Goal: Task Accomplishment & Management: Manage account settings

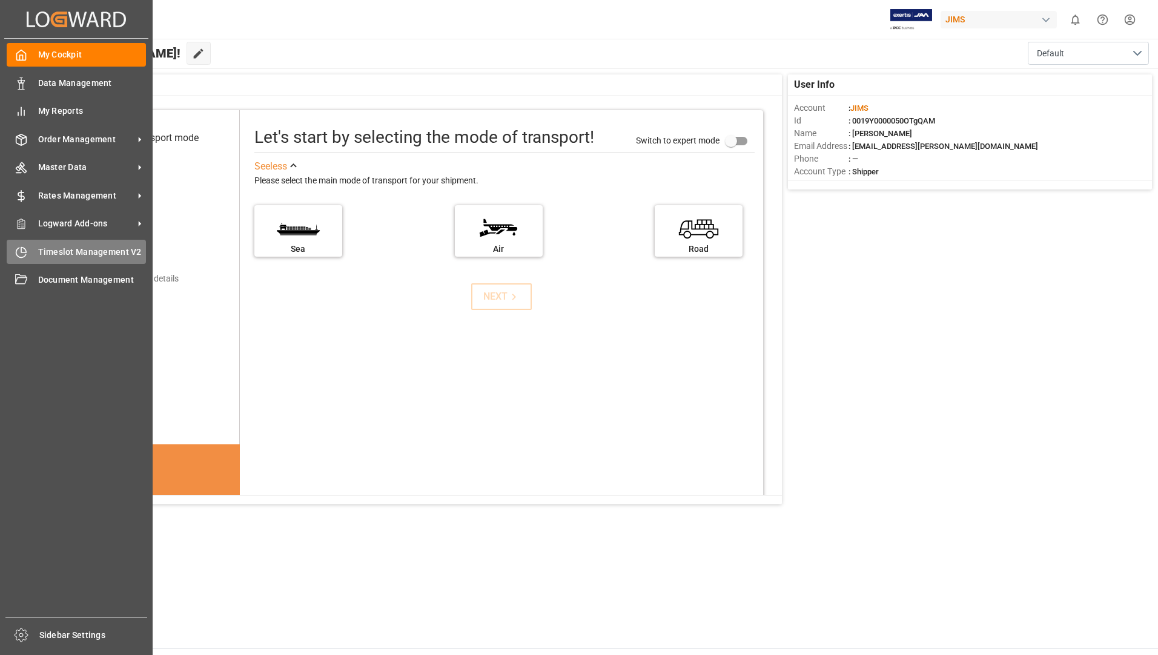
click at [60, 251] on span "Timeslot Management V2" at bounding box center [92, 252] width 108 height 13
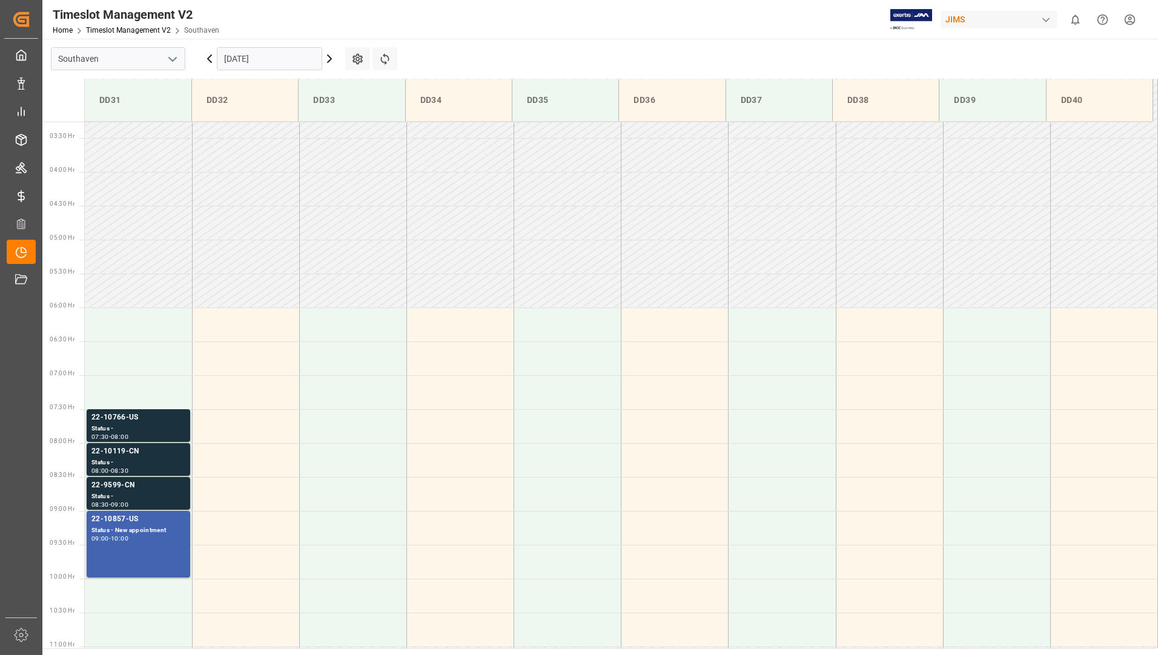
scroll to position [331, 0]
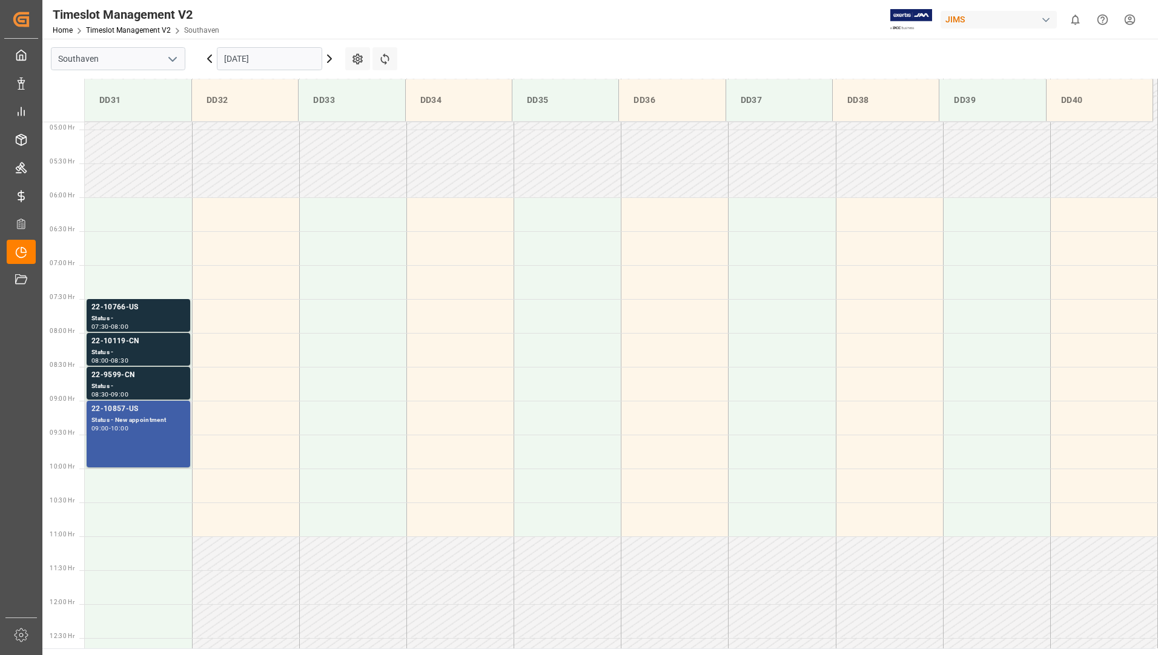
click at [163, 415] on div "22-10857-US" at bounding box center [138, 409] width 94 height 12
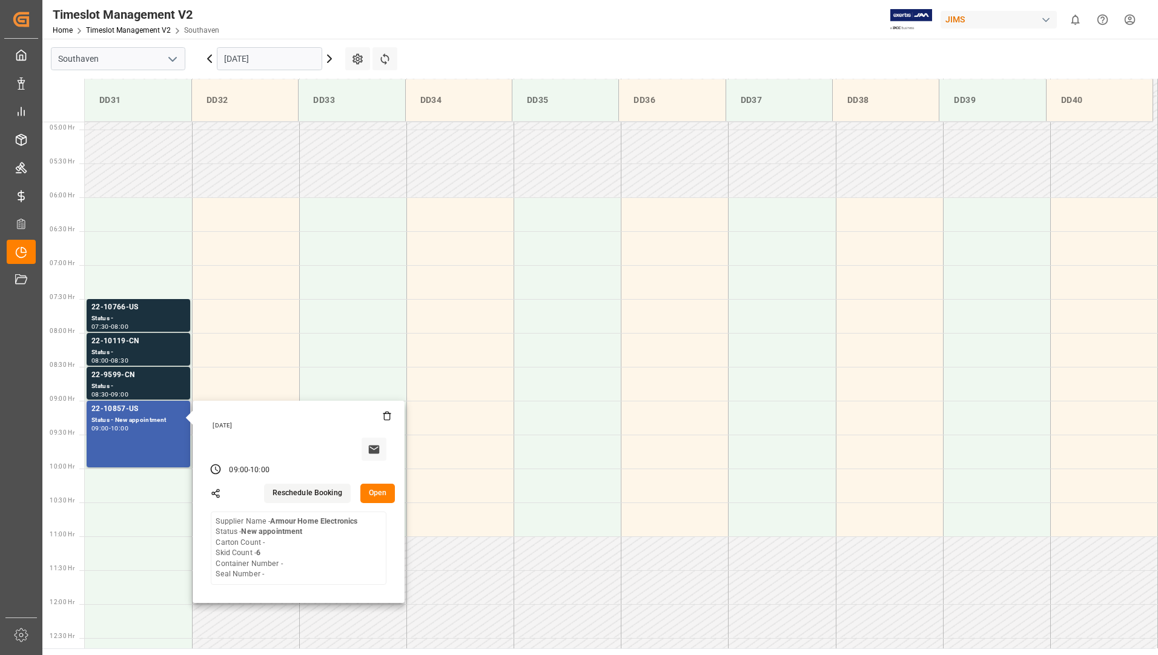
click at [379, 482] on div "Reschedule Booking Open" at bounding box center [298, 491] width 193 height 24
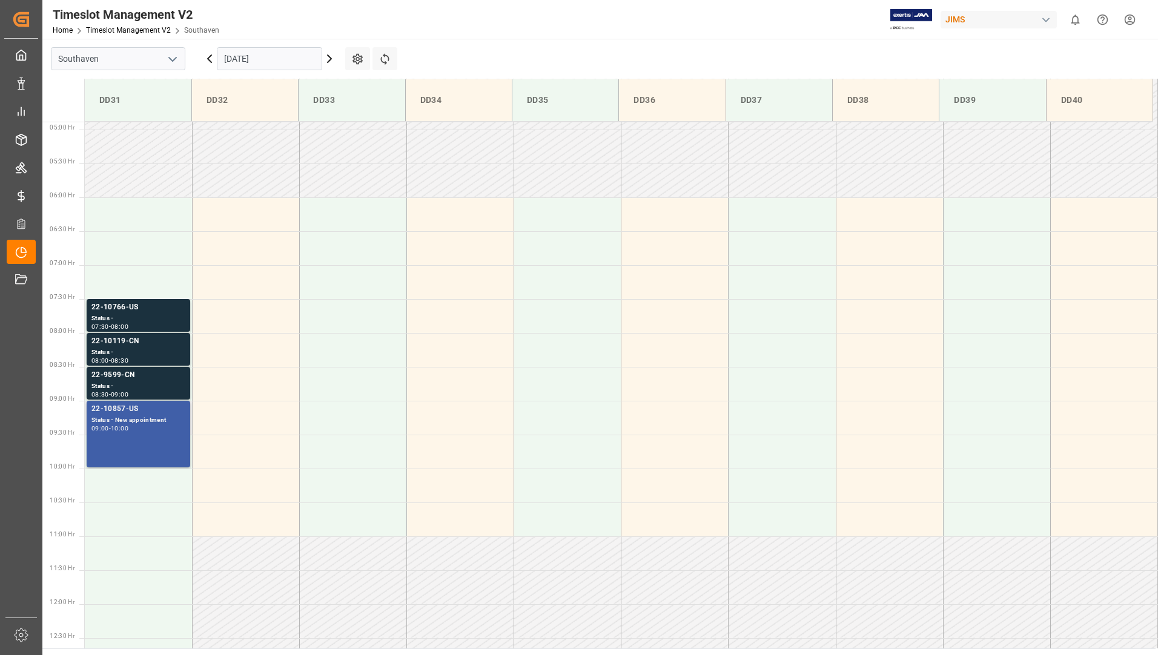
click at [160, 432] on div "09:00 - 10:00" at bounding box center [138, 429] width 94 height 7
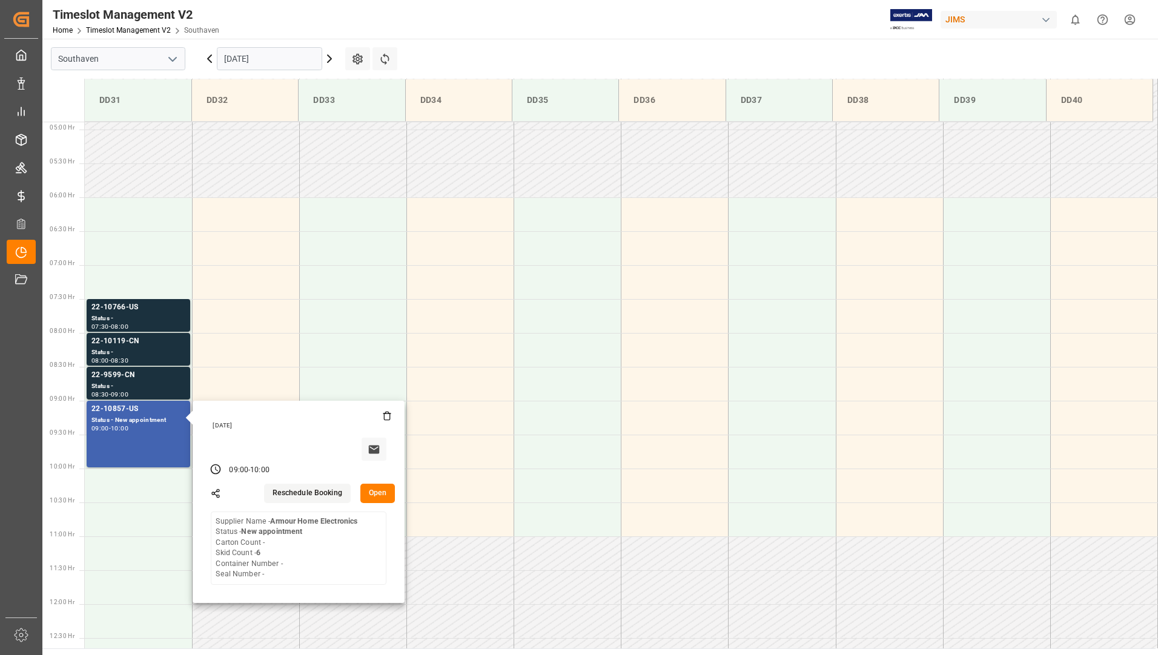
click at [375, 490] on button "Open" at bounding box center [377, 493] width 35 height 19
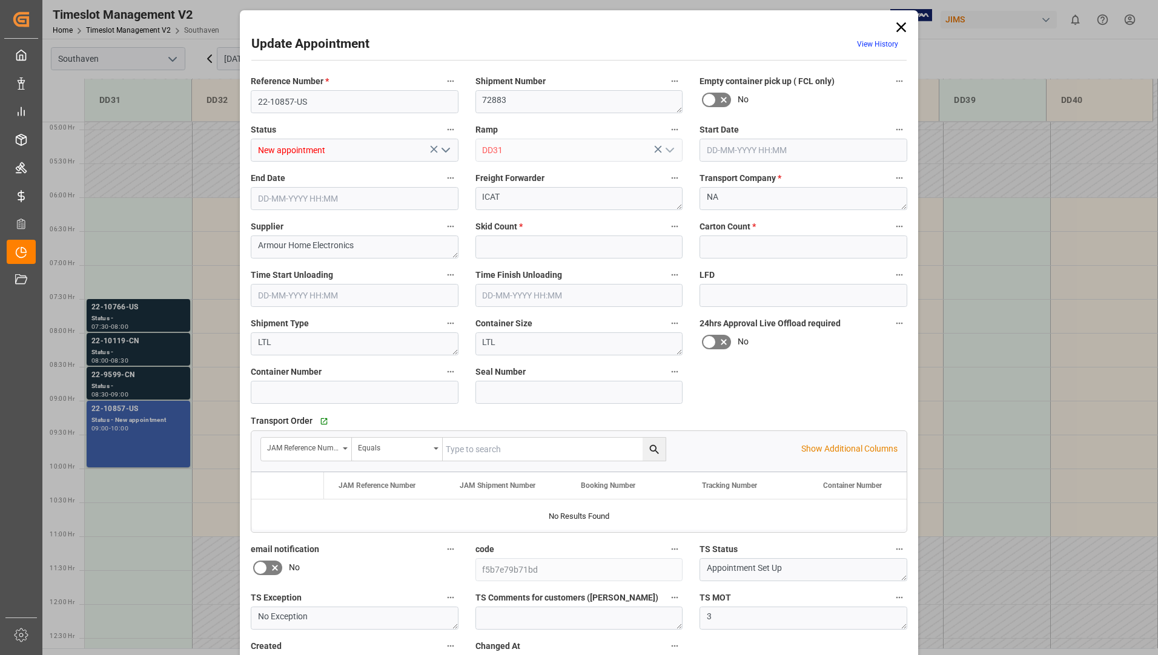
type input "6"
type input "0"
type input "[DATE] 09:00"
type input "[DATE] 10:00"
type input "[DATE] 18:32"
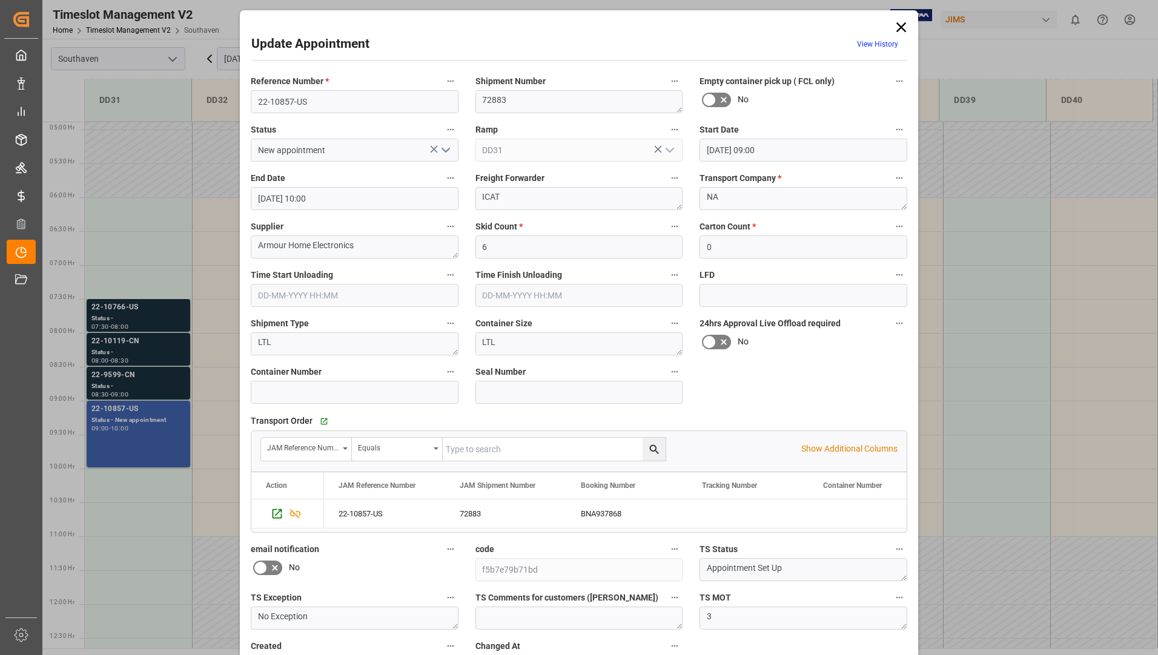
click at [445, 147] on icon "open menu" at bounding box center [445, 150] width 15 height 15
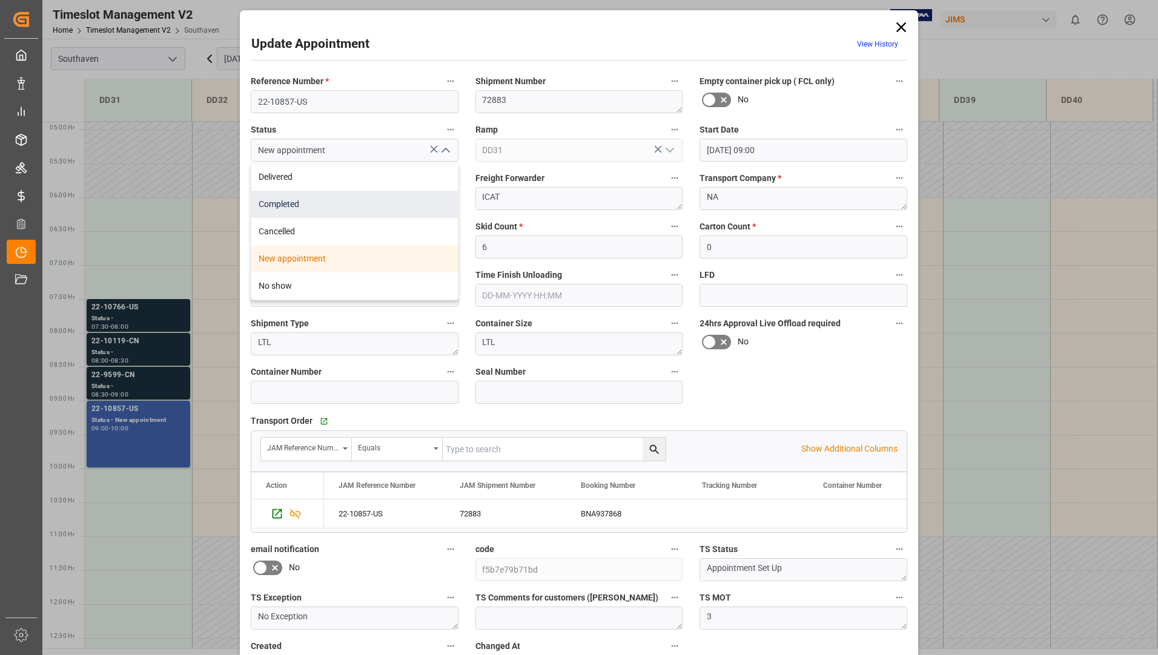
click at [360, 205] on div "Completed" at bounding box center [354, 204] width 206 height 27
type input "Completed"
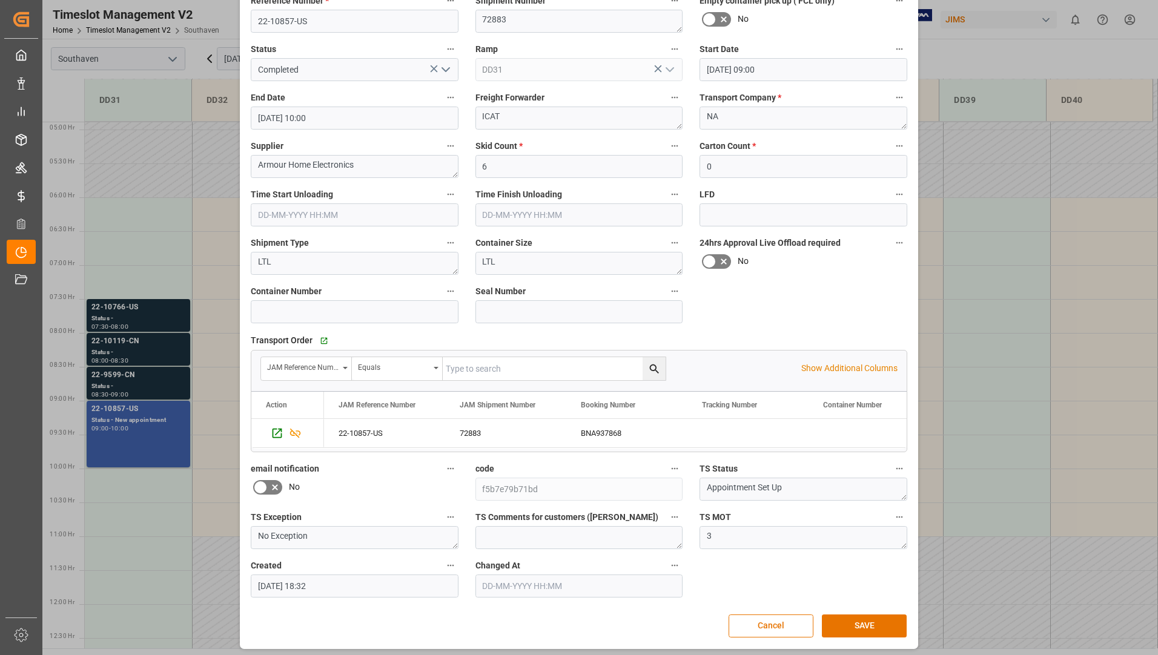
scroll to position [85, 0]
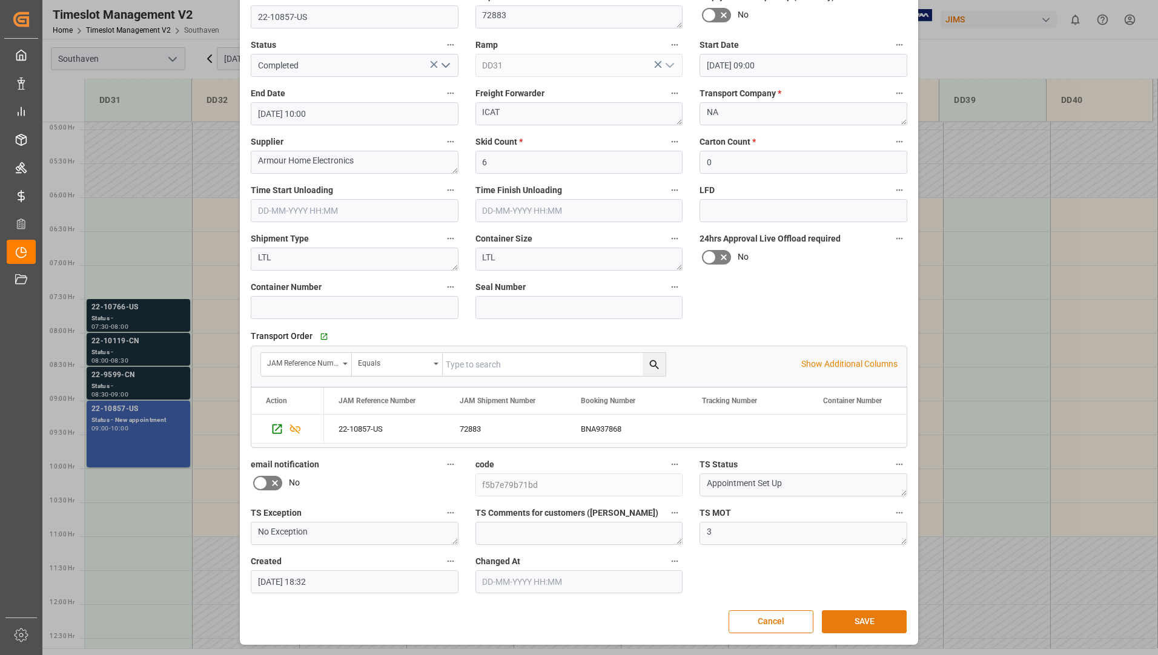
click at [833, 616] on button "SAVE" at bounding box center [864, 621] width 85 height 23
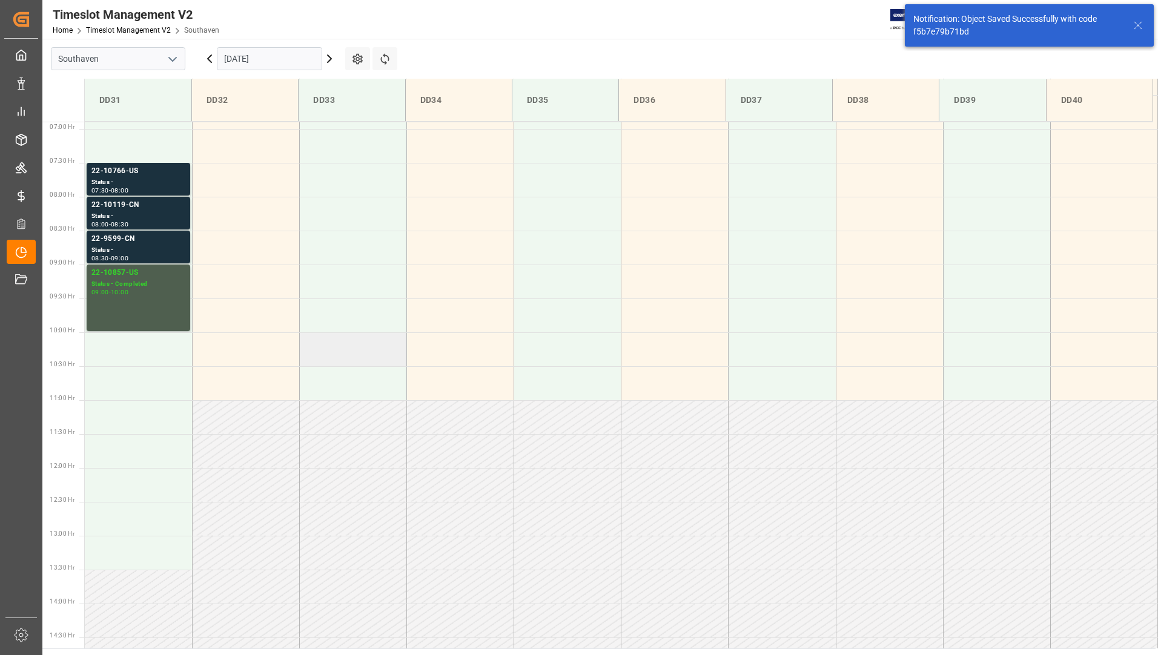
scroll to position [292, 0]
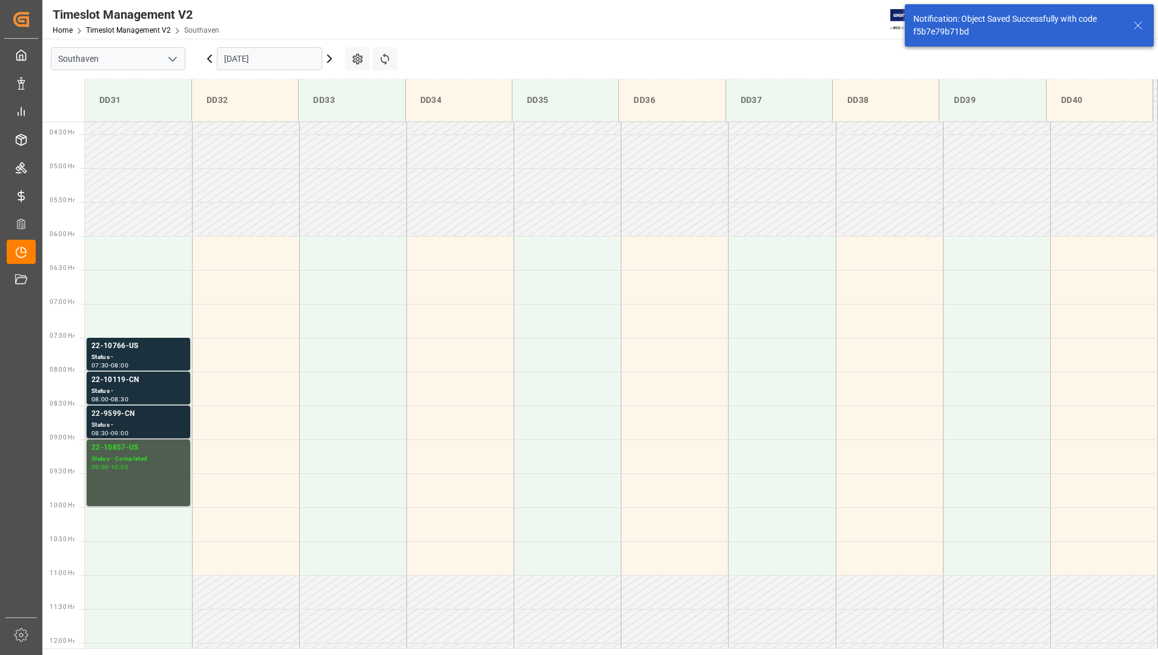
click at [130, 416] on div "22-9599-CN" at bounding box center [138, 414] width 94 height 12
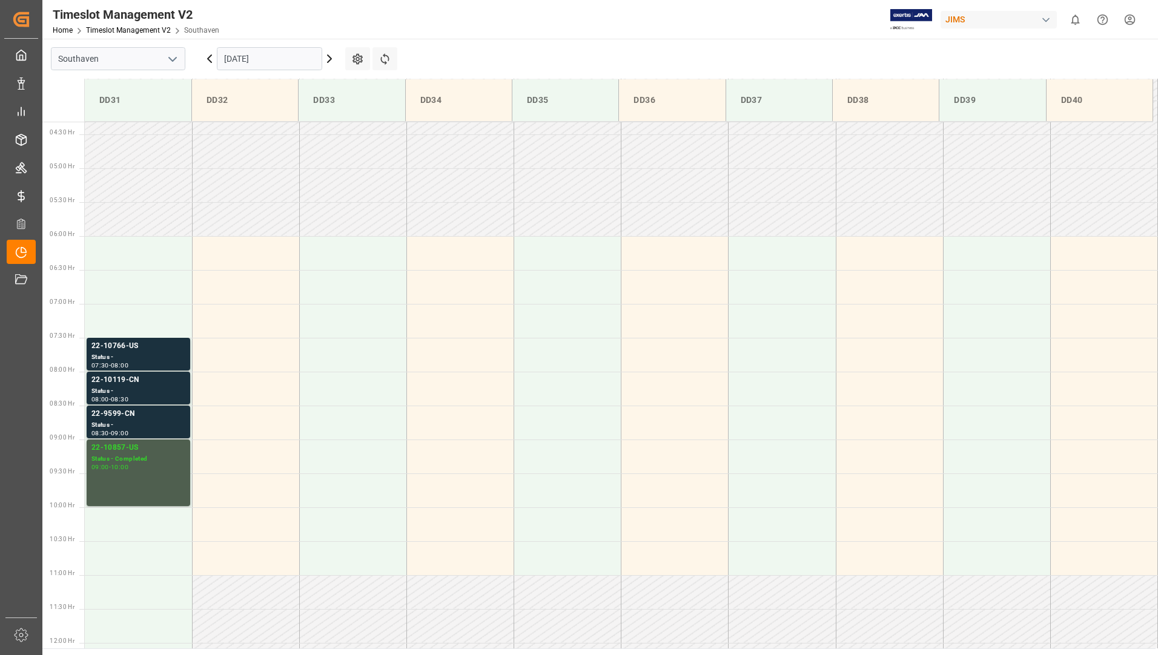
click at [149, 388] on div "Status -" at bounding box center [138, 391] width 94 height 10
click at [153, 363] on div "07:30 - 08:00" at bounding box center [138, 366] width 94 height 7
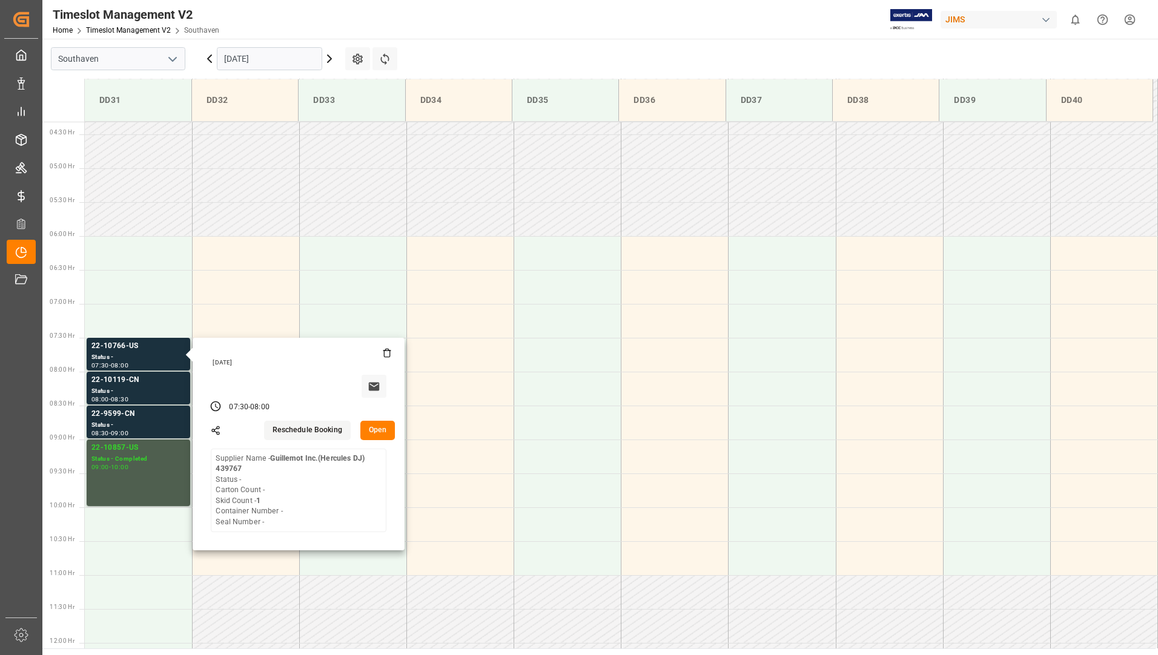
click at [260, 64] on input "[DATE]" at bounding box center [269, 58] width 105 height 23
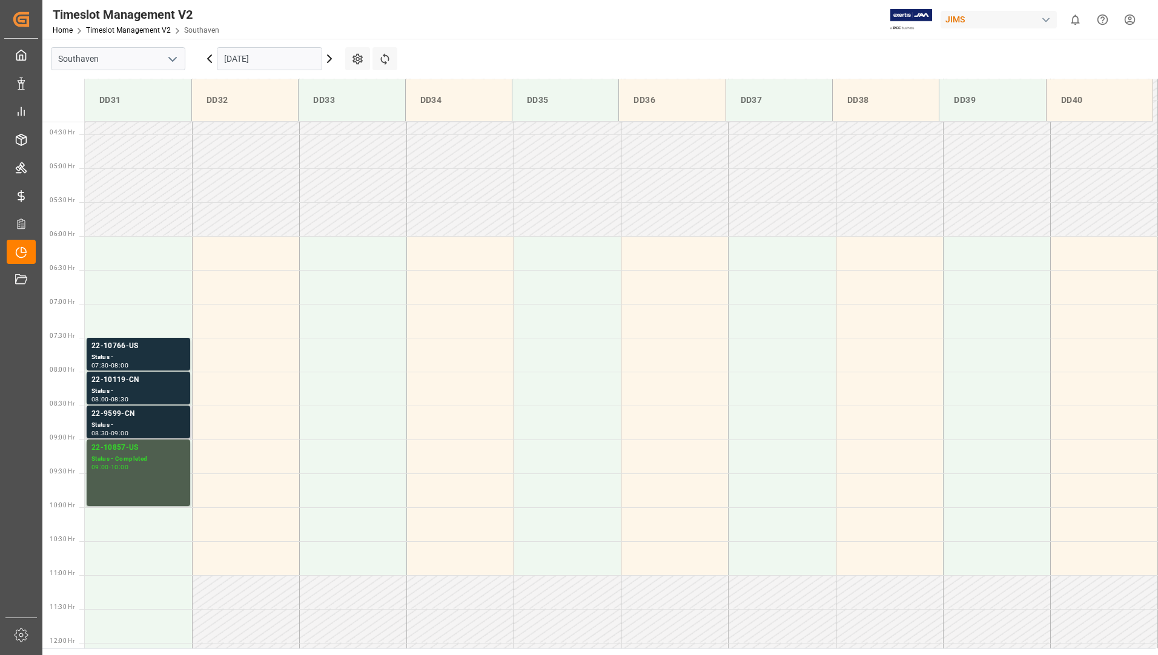
click at [163, 421] on div "Status -" at bounding box center [138, 425] width 94 height 10
click at [177, 394] on div "Status -" at bounding box center [138, 391] width 94 height 10
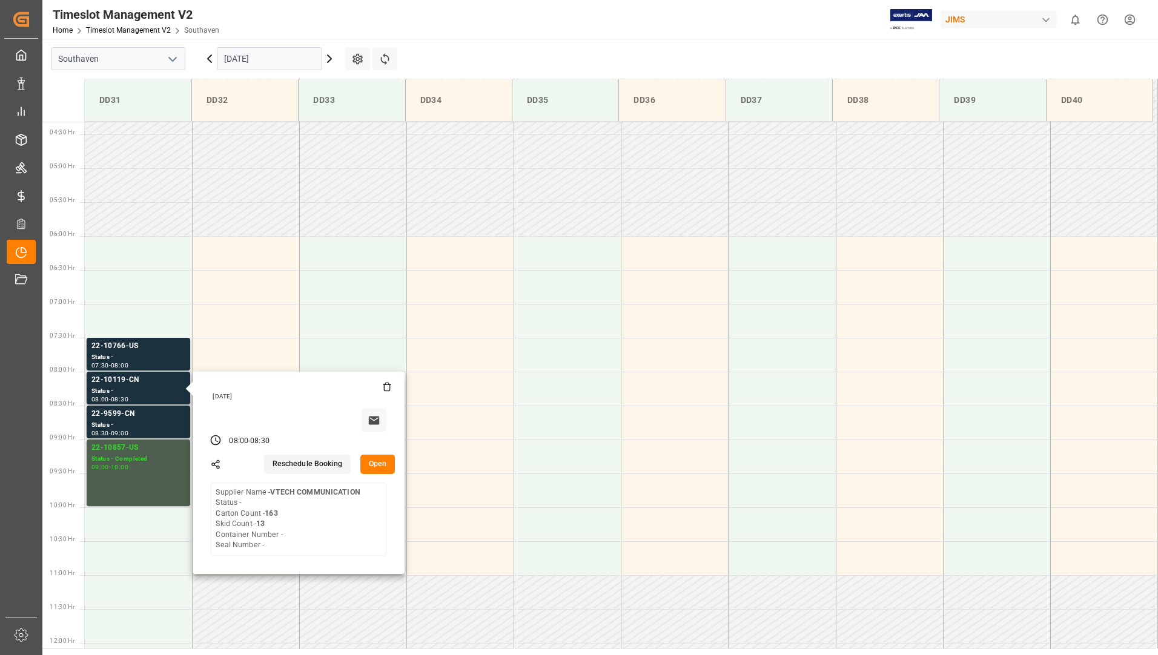
click at [371, 459] on button "Open" at bounding box center [377, 464] width 35 height 19
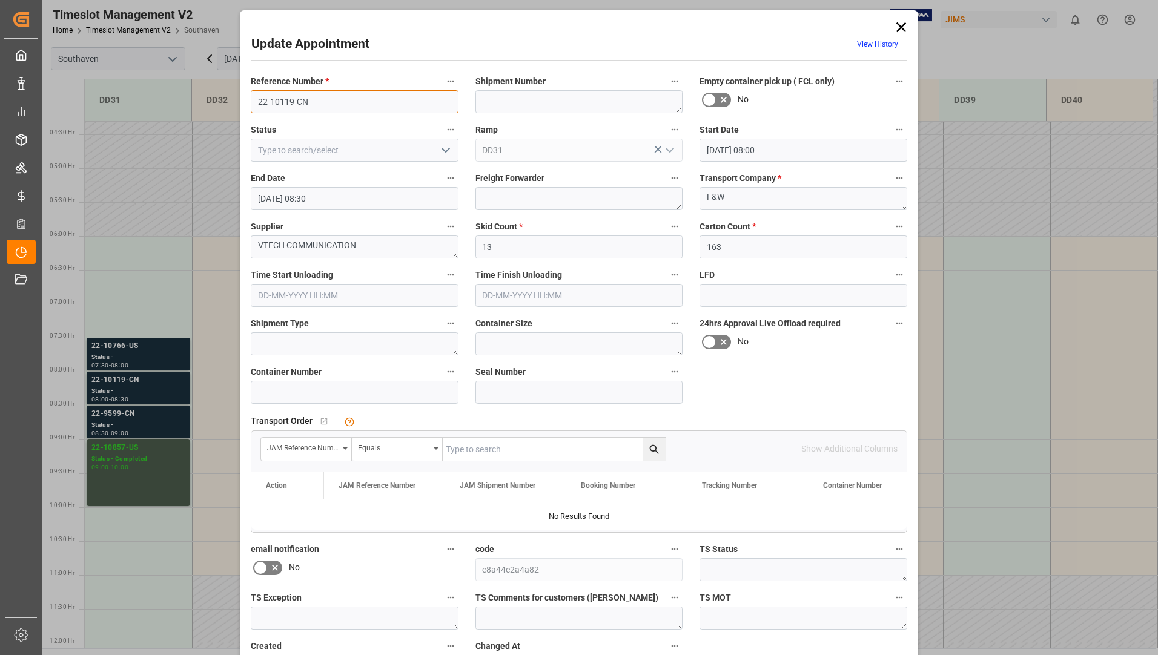
drag, startPoint x: 255, startPoint y: 101, endPoint x: 314, endPoint y: 96, distance: 59.0
click at [314, 96] on input "22-10119-CN" at bounding box center [355, 101] width 208 height 23
click at [894, 25] on icon at bounding box center [901, 27] width 17 height 17
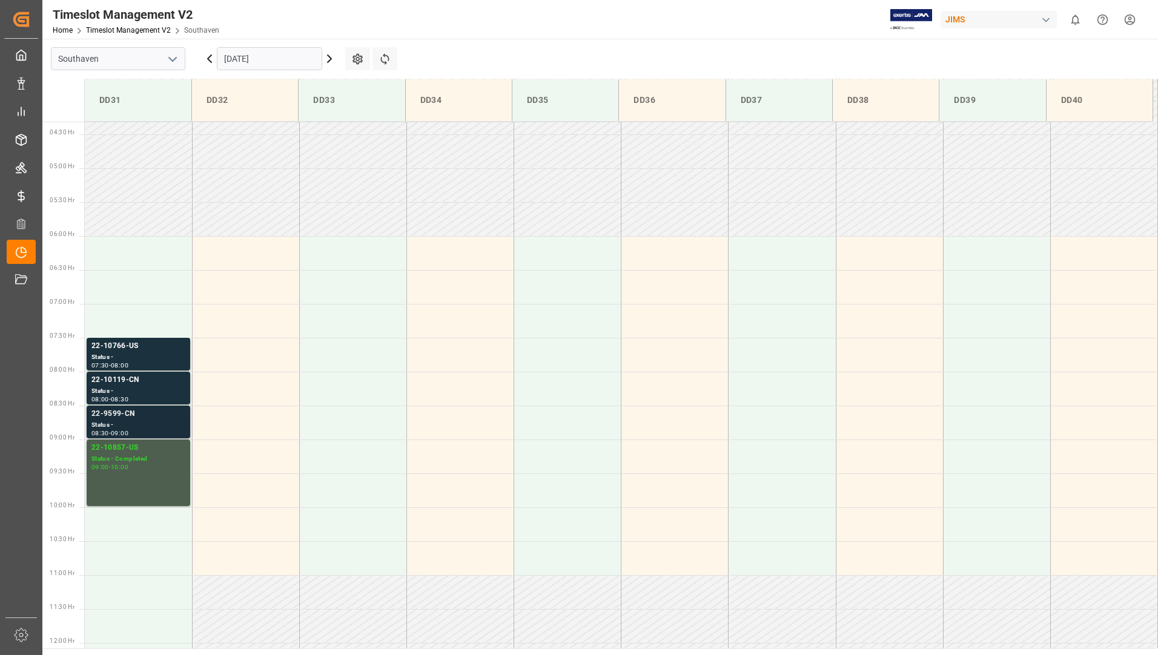
click at [166, 418] on div "22-9599-CN" at bounding box center [138, 414] width 94 height 12
click at [168, 394] on div "Status -" at bounding box center [138, 391] width 94 height 10
click at [159, 345] on div "22-10766-US" at bounding box center [138, 346] width 94 height 12
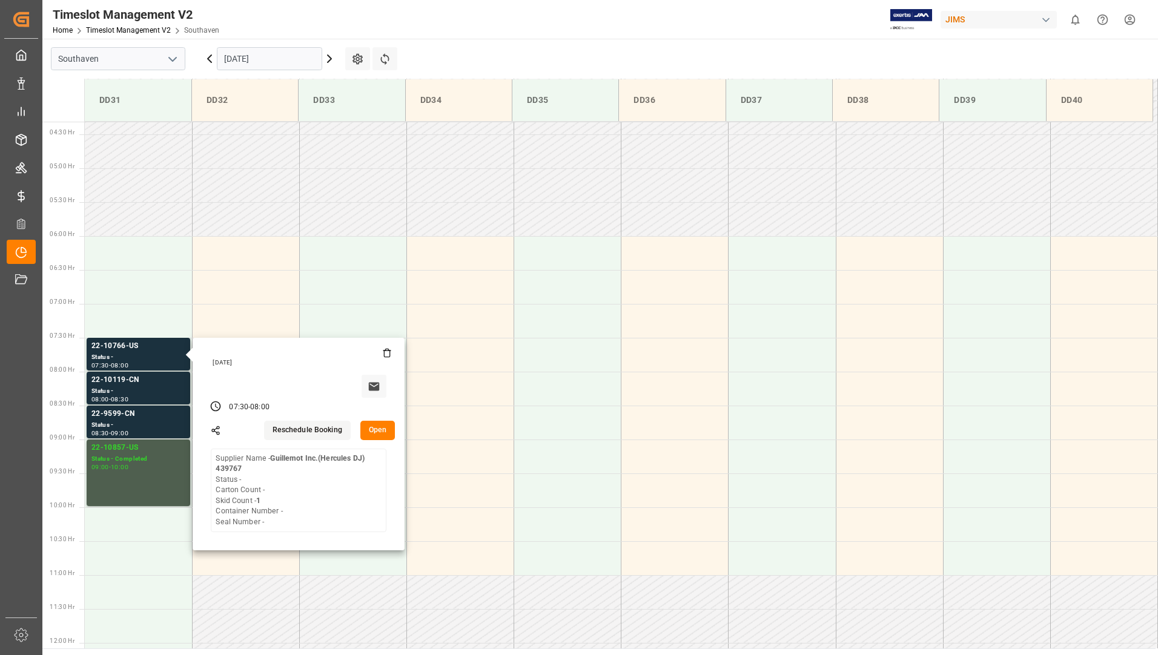
click at [308, 58] on input "[DATE]" at bounding box center [269, 58] width 105 height 23
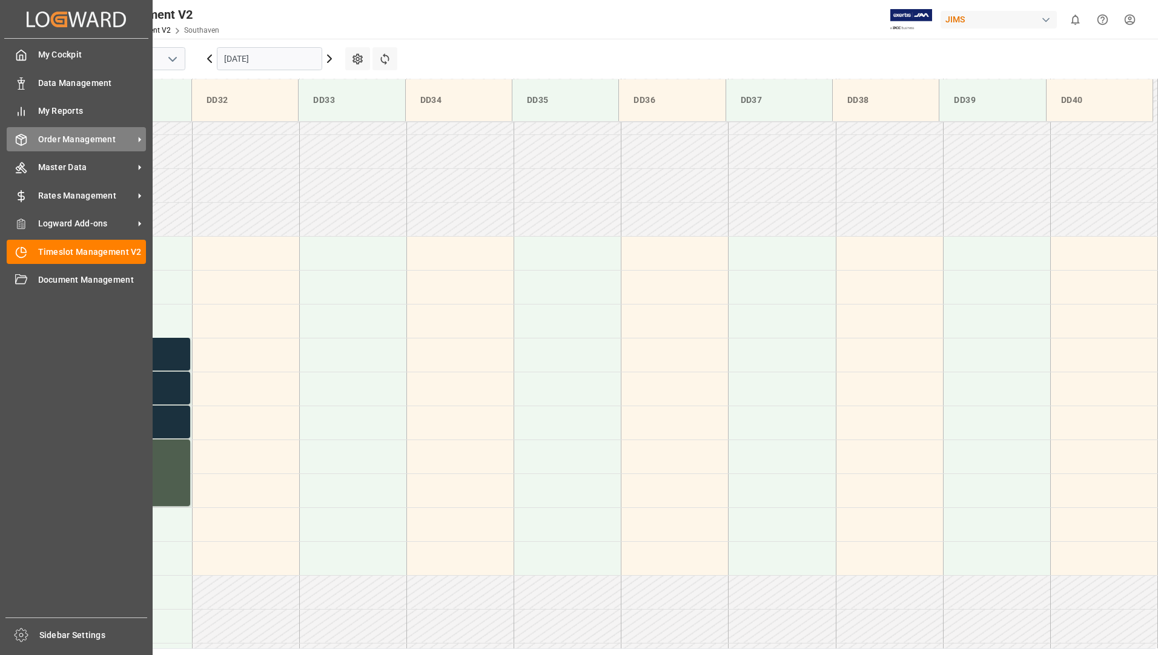
click at [56, 139] on span "Order Management" at bounding box center [86, 139] width 96 height 13
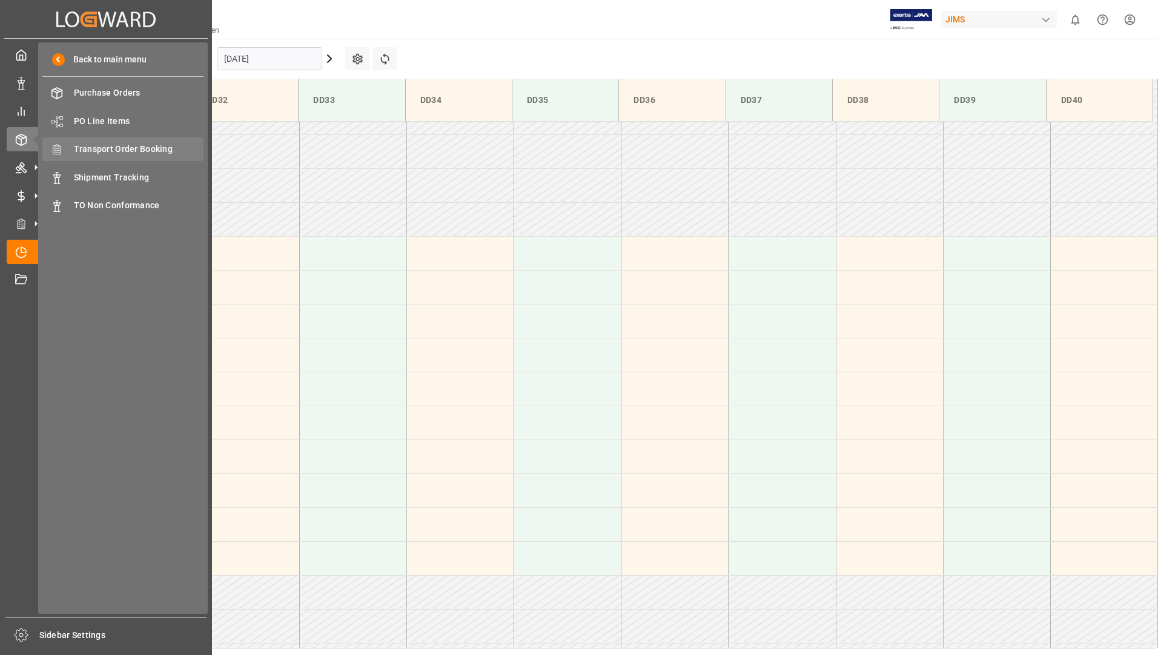
click at [151, 151] on span "Transport Order Booking" at bounding box center [139, 149] width 130 height 13
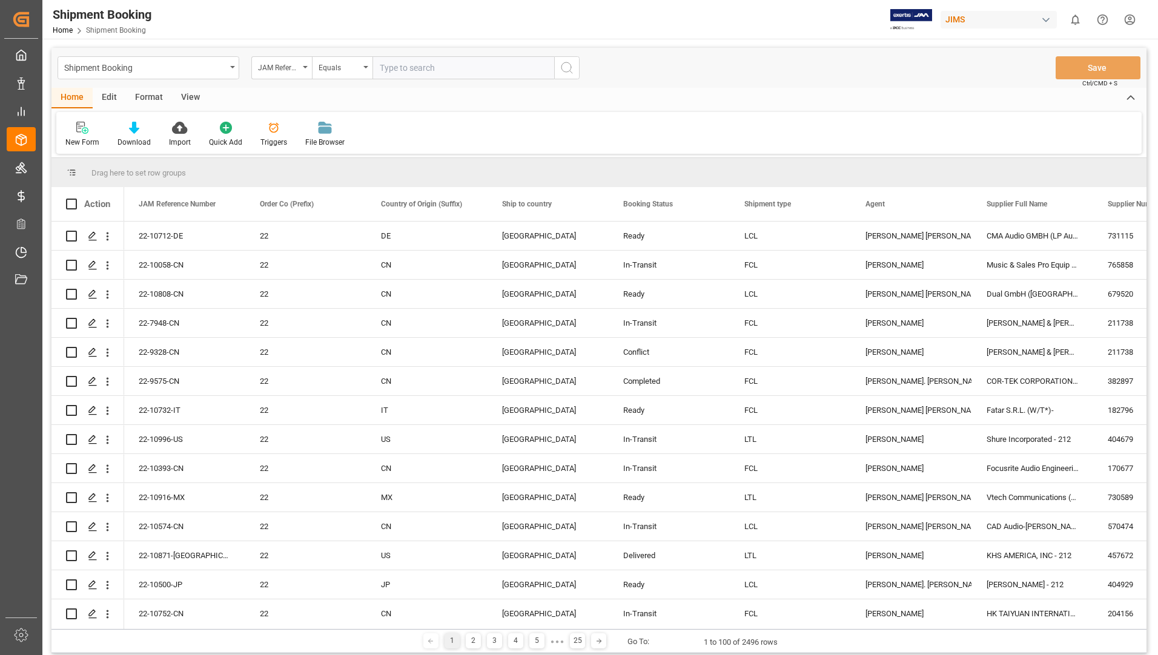
click at [429, 65] on input "text" at bounding box center [463, 67] width 182 height 23
type input "22-9678-MY"
click at [566, 67] on icon "search button" at bounding box center [567, 68] width 15 height 15
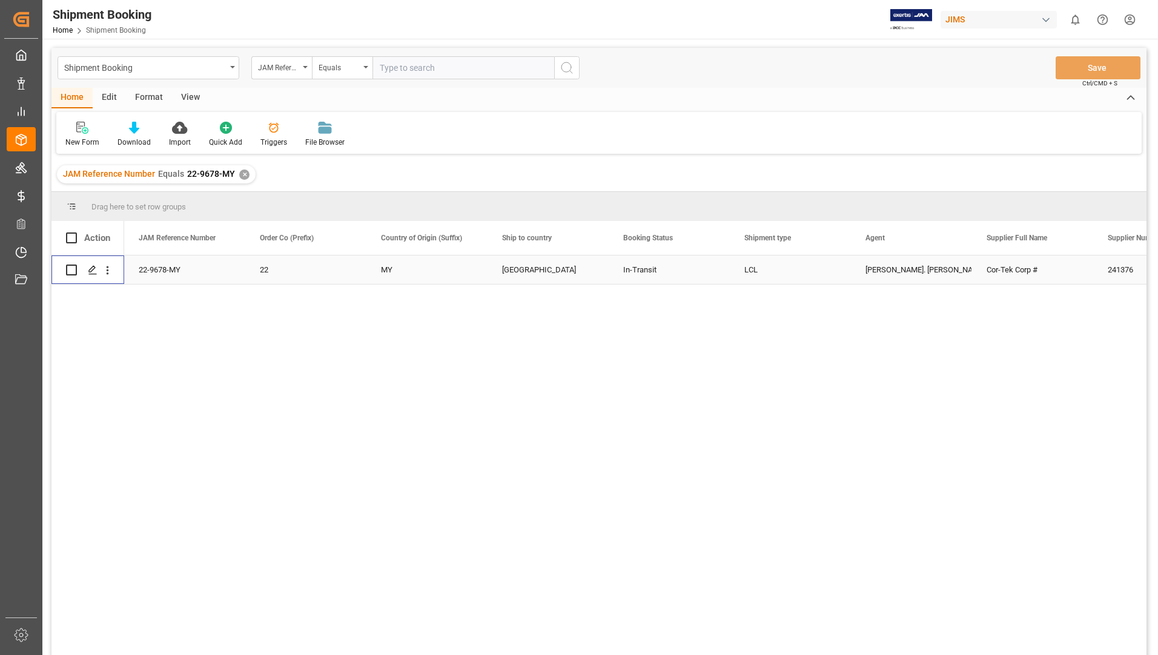
click at [72, 270] on input "Press Space to toggle row selection (unchecked)" at bounding box center [71, 270] width 11 height 11
checkbox input "true"
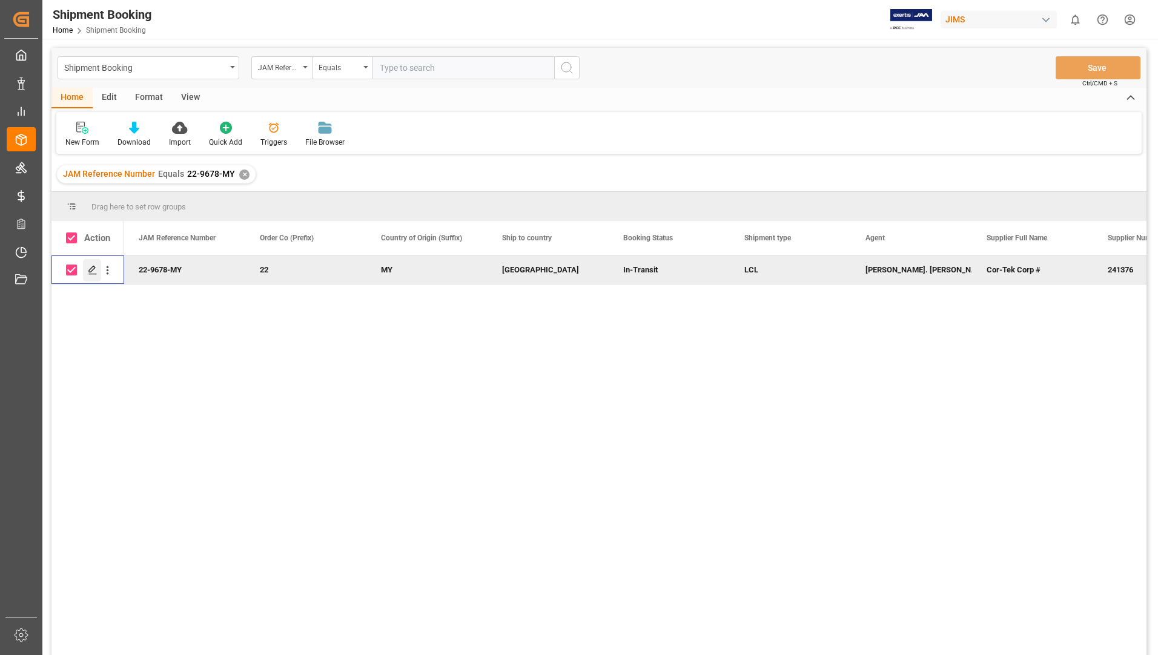
click at [90, 270] on polygon "Press SPACE to deselect this row." at bounding box center [92, 269] width 6 height 6
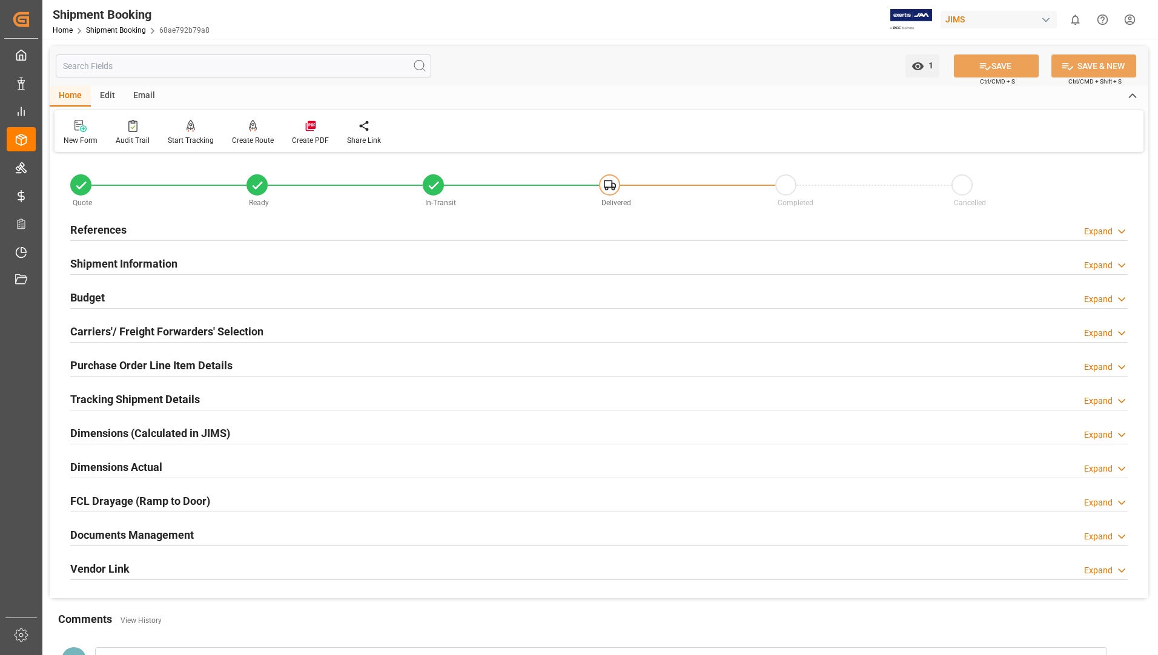
click at [146, 529] on h2 "Documents Management" at bounding box center [132, 535] width 124 height 16
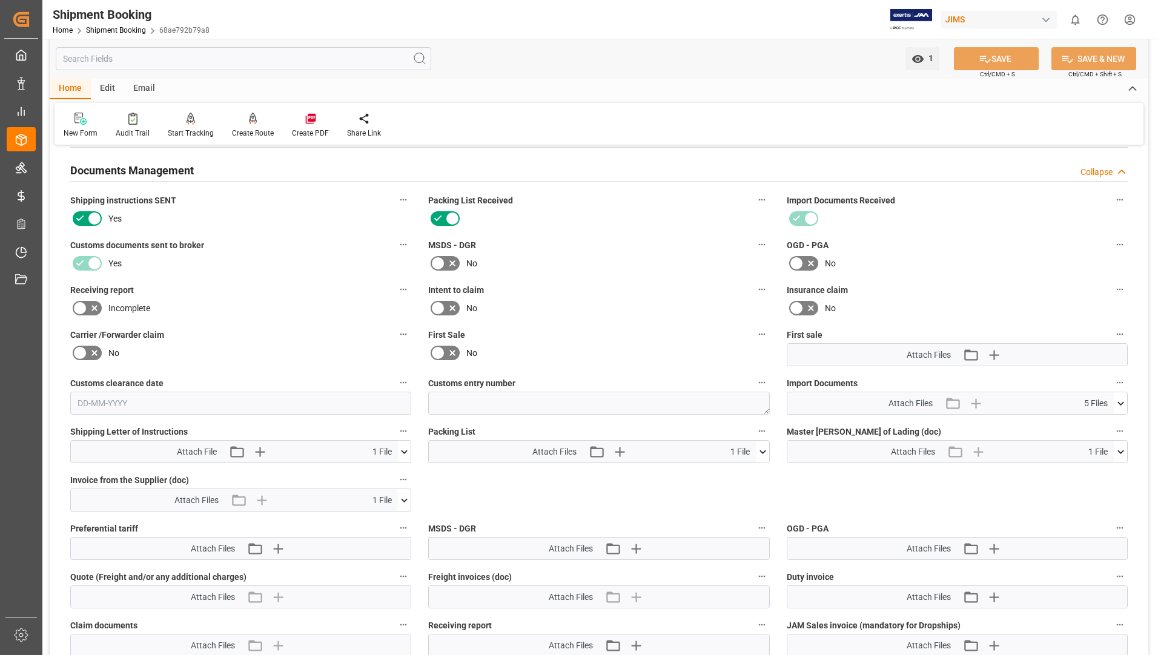
scroll to position [424, 0]
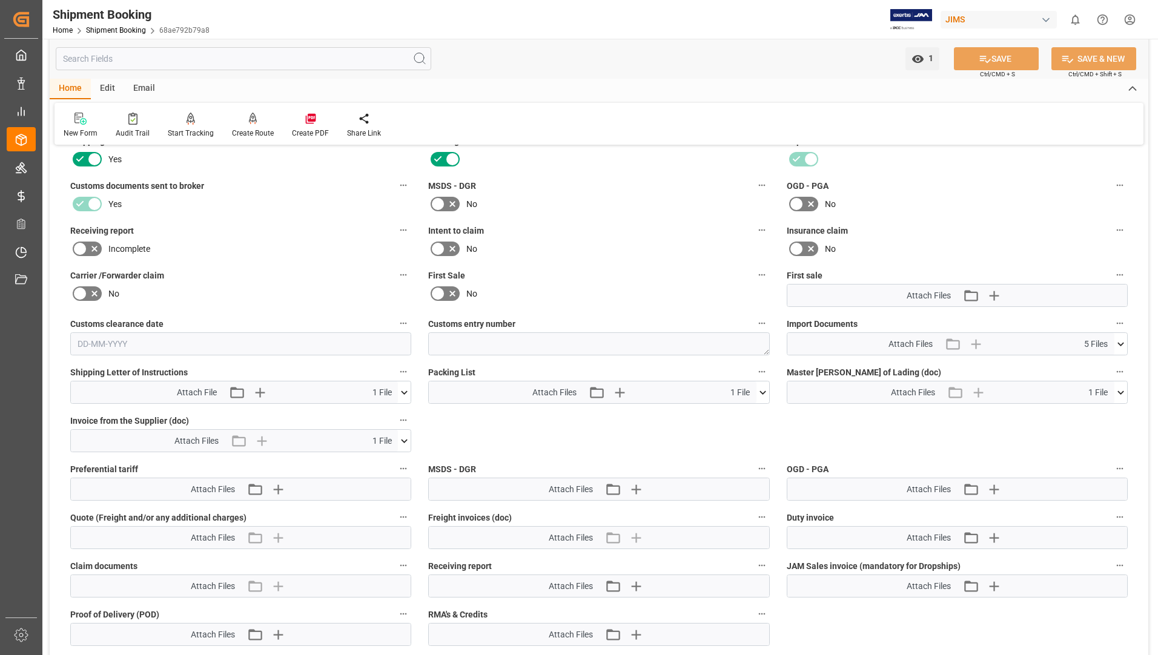
click at [763, 391] on icon at bounding box center [762, 392] width 13 height 13
click at [757, 412] on icon at bounding box center [756, 415] width 13 height 13
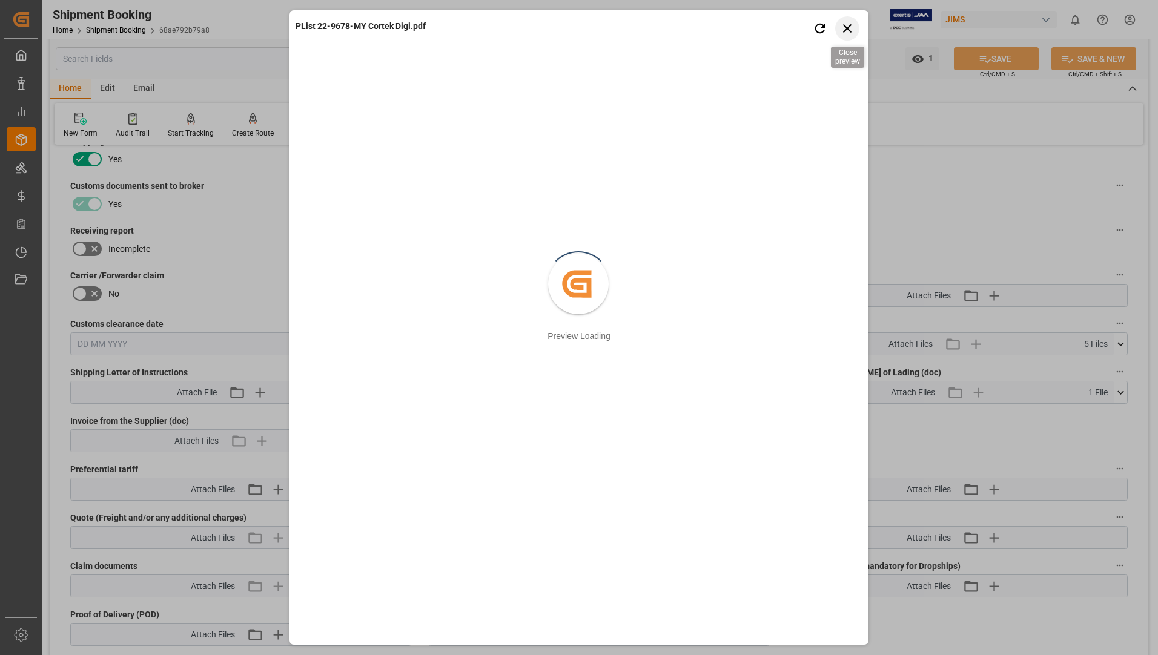
click at [843, 27] on icon "button" at bounding box center [847, 28] width 15 height 15
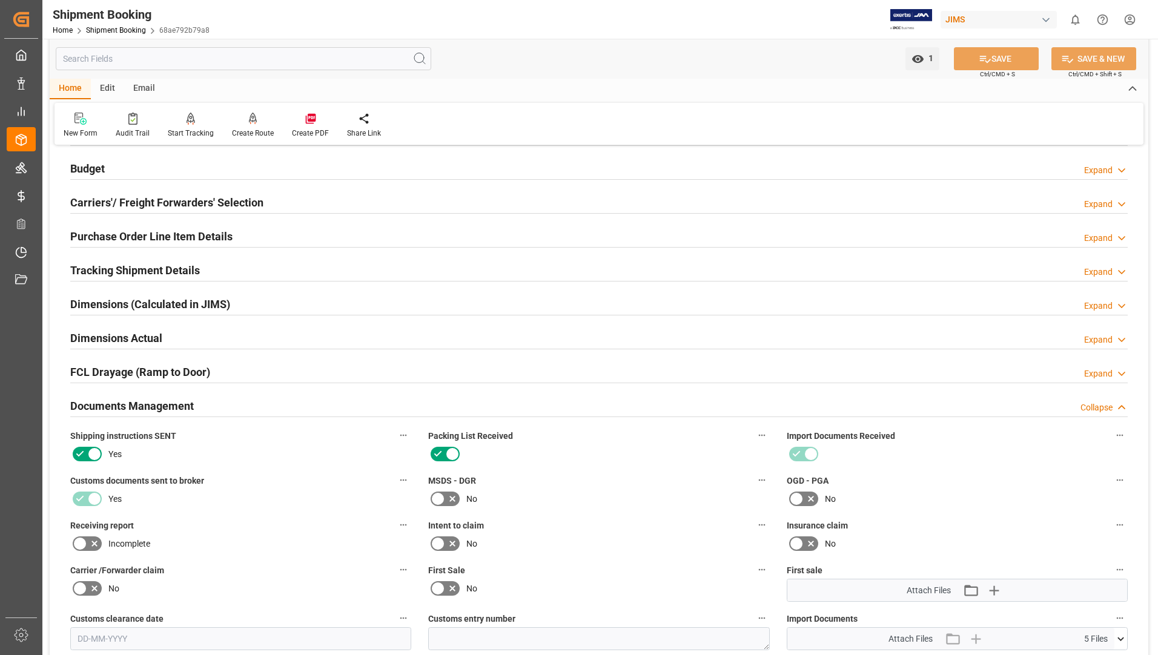
scroll to position [121, 0]
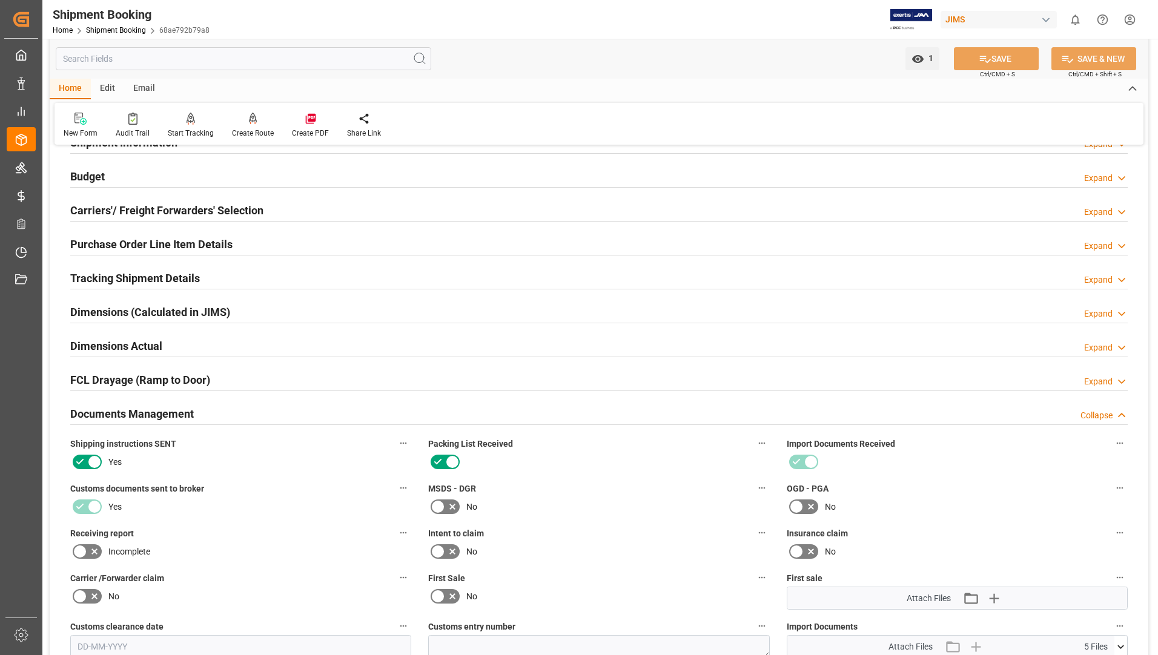
click at [188, 279] on h2 "Tracking Shipment Details" at bounding box center [135, 278] width 130 height 16
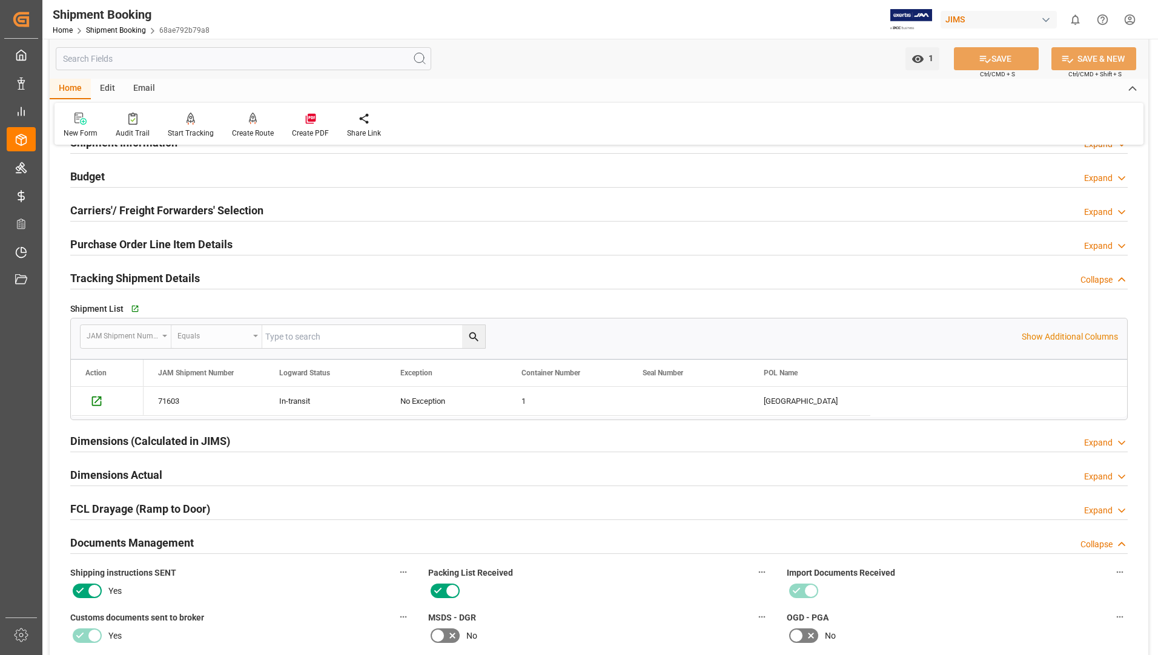
click at [179, 243] on h2 "Purchase Order Line Item Details" at bounding box center [151, 244] width 162 height 16
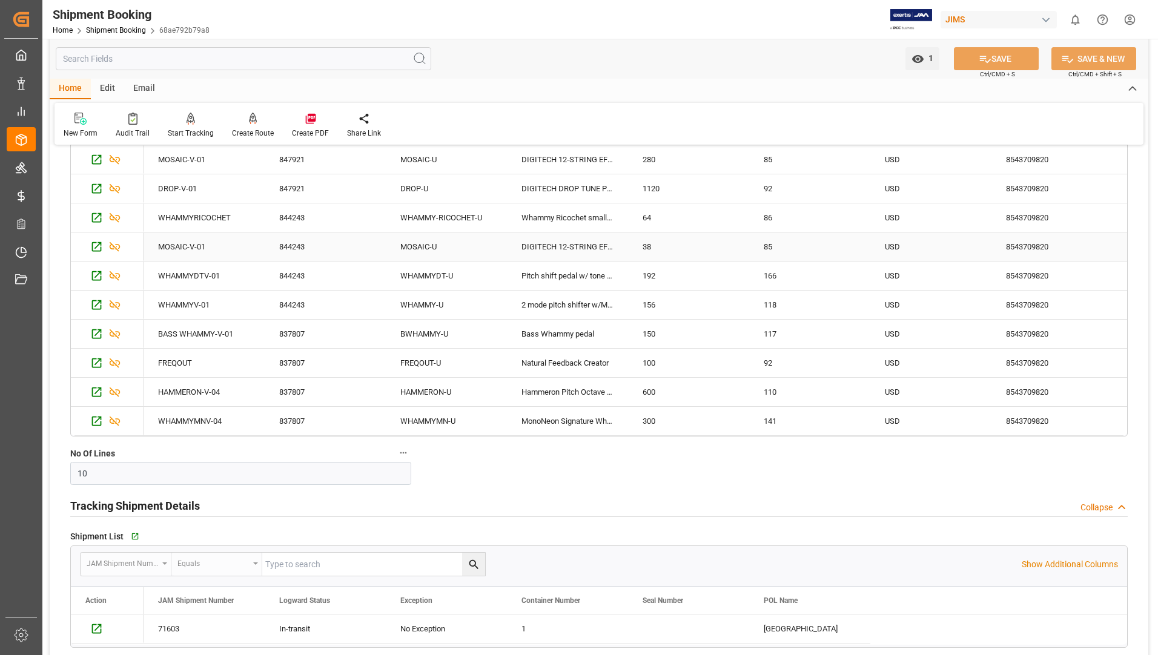
scroll to position [363, 0]
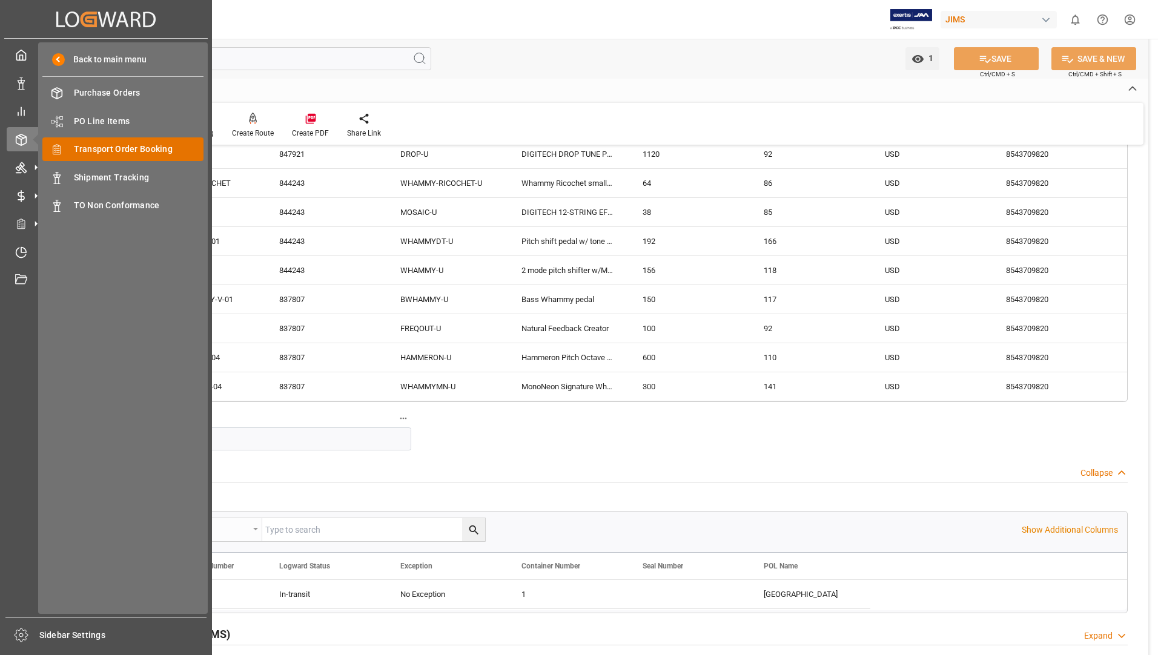
click at [145, 147] on span "Transport Order Booking" at bounding box center [139, 149] width 130 height 13
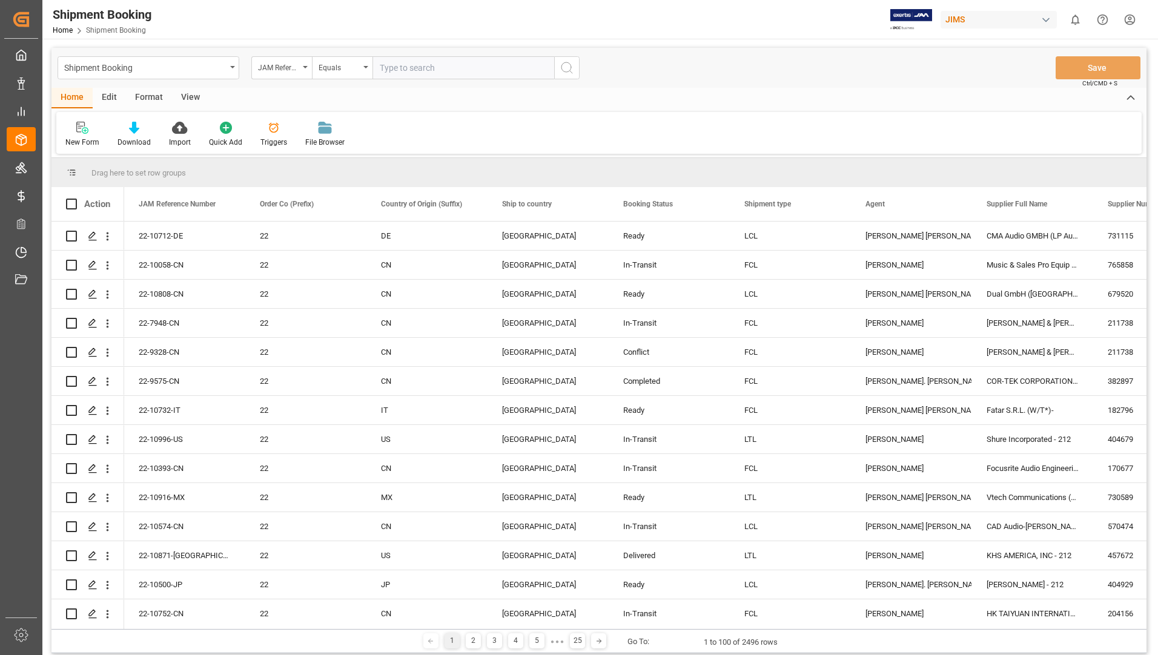
click at [428, 67] on input "text" at bounding box center [463, 67] width 182 height 23
paste input "22-10857-US"
type input "22-10857-US"
click at [564, 71] on icon "search button" at bounding box center [567, 68] width 15 height 15
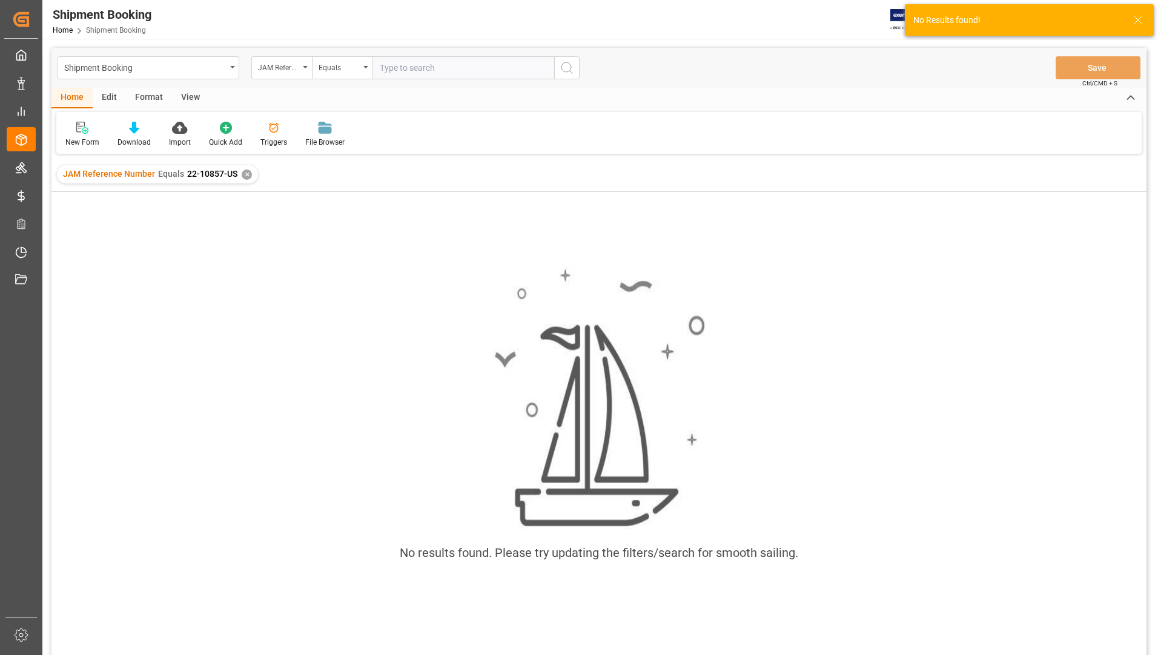
click at [245, 171] on div "✕" at bounding box center [247, 175] width 10 height 10
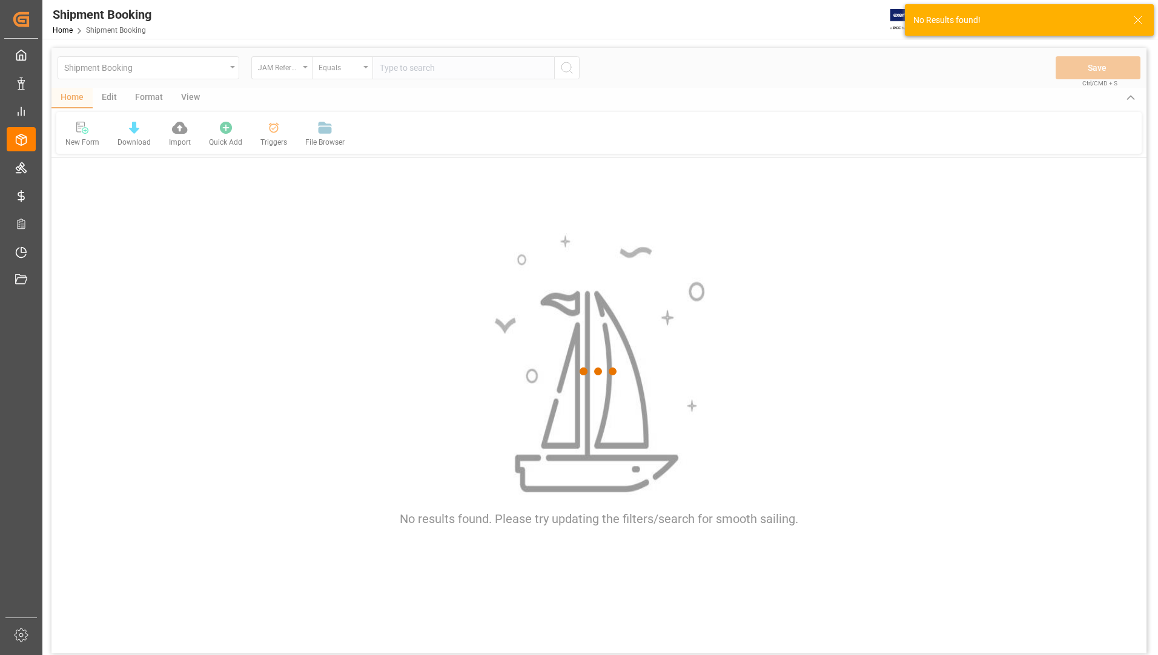
click at [381, 71] on div at bounding box center [598, 372] width 1095 height 648
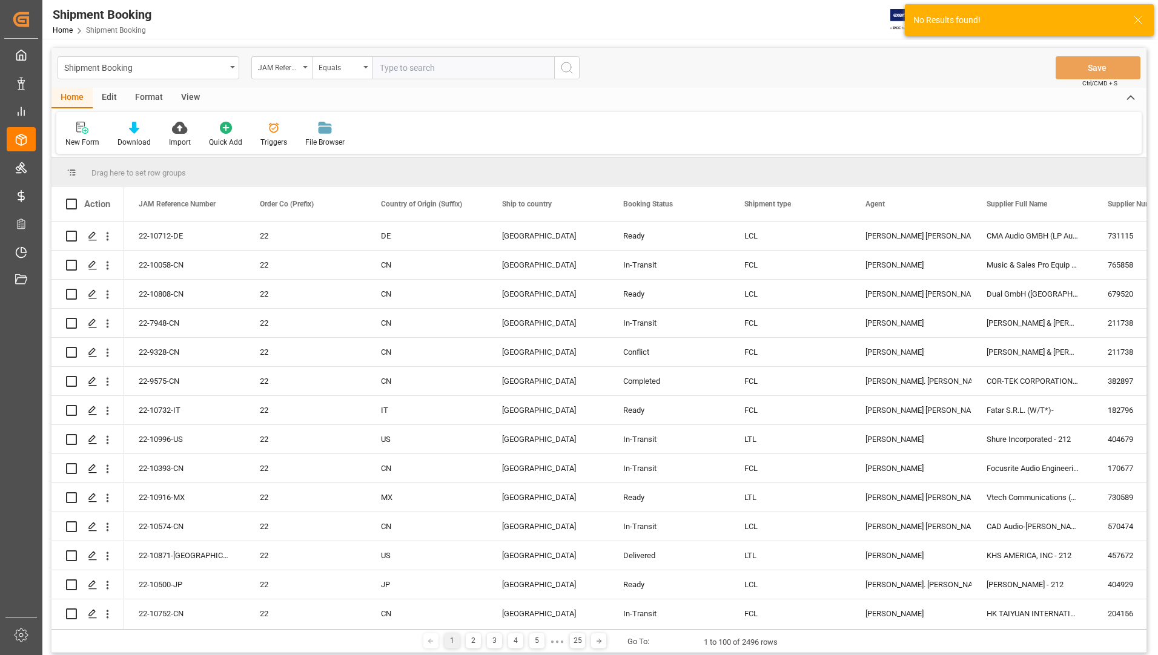
click at [391, 65] on input "text" at bounding box center [463, 67] width 182 height 23
paste input "22-10857-US"
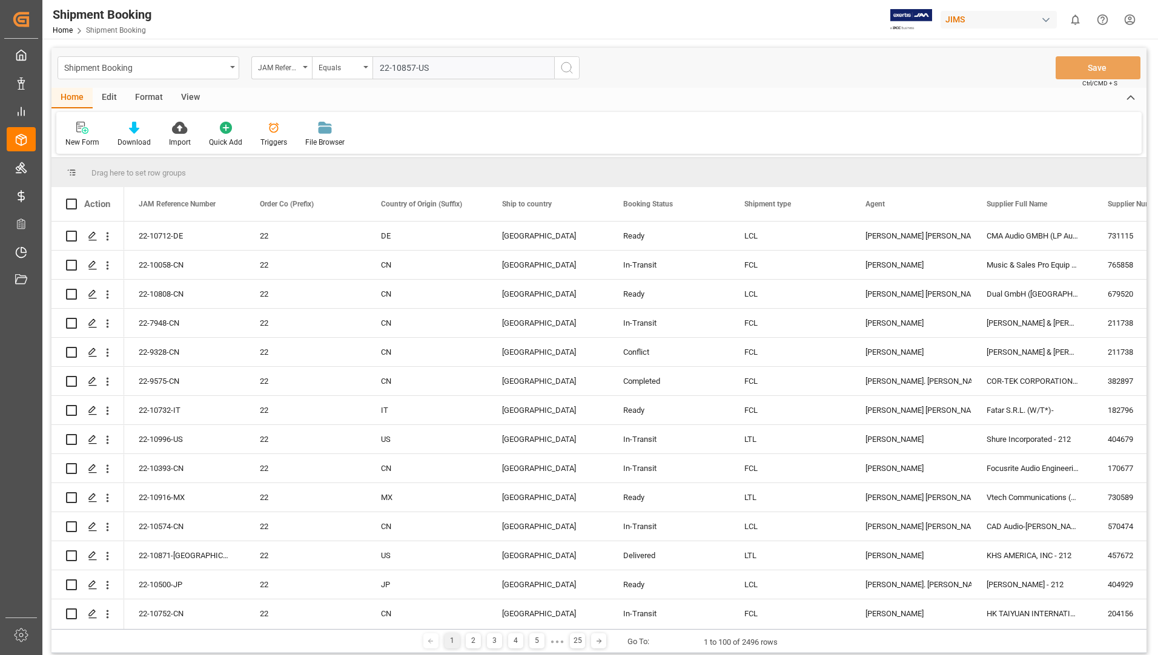
click at [380, 72] on input "22-10857-US" at bounding box center [463, 67] width 182 height 23
click at [428, 72] on input "22-10857-US" at bounding box center [463, 67] width 182 height 23
type input "22-10857-US"
click at [570, 67] on icon "search button" at bounding box center [567, 68] width 15 height 15
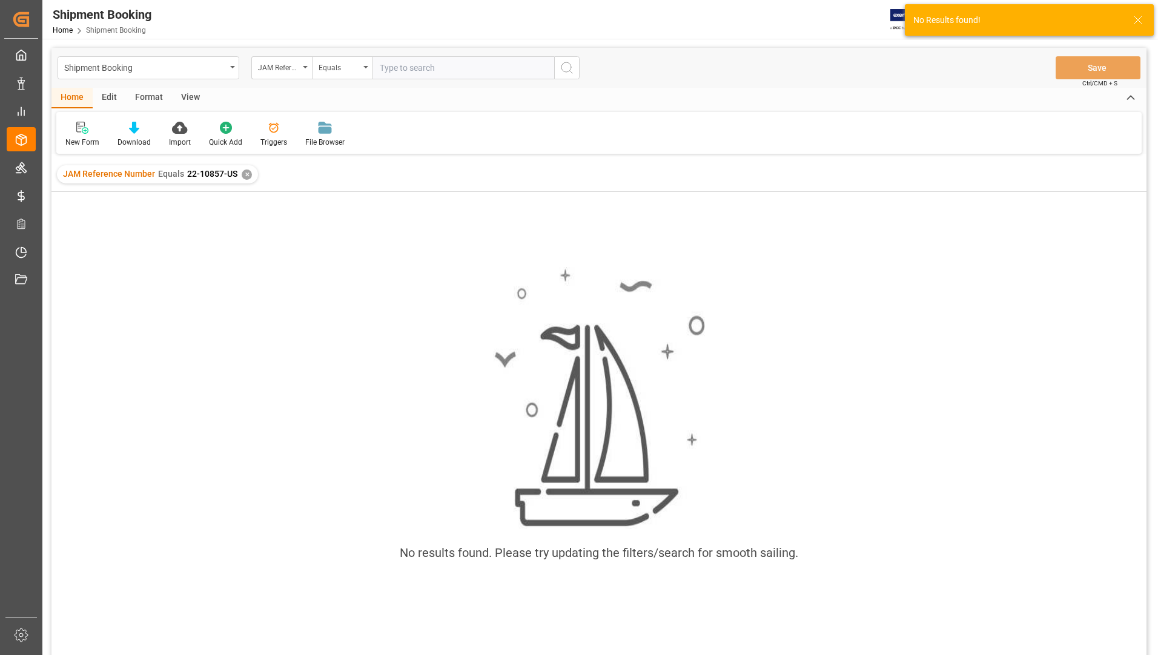
click at [242, 171] on div "✕" at bounding box center [247, 175] width 10 height 10
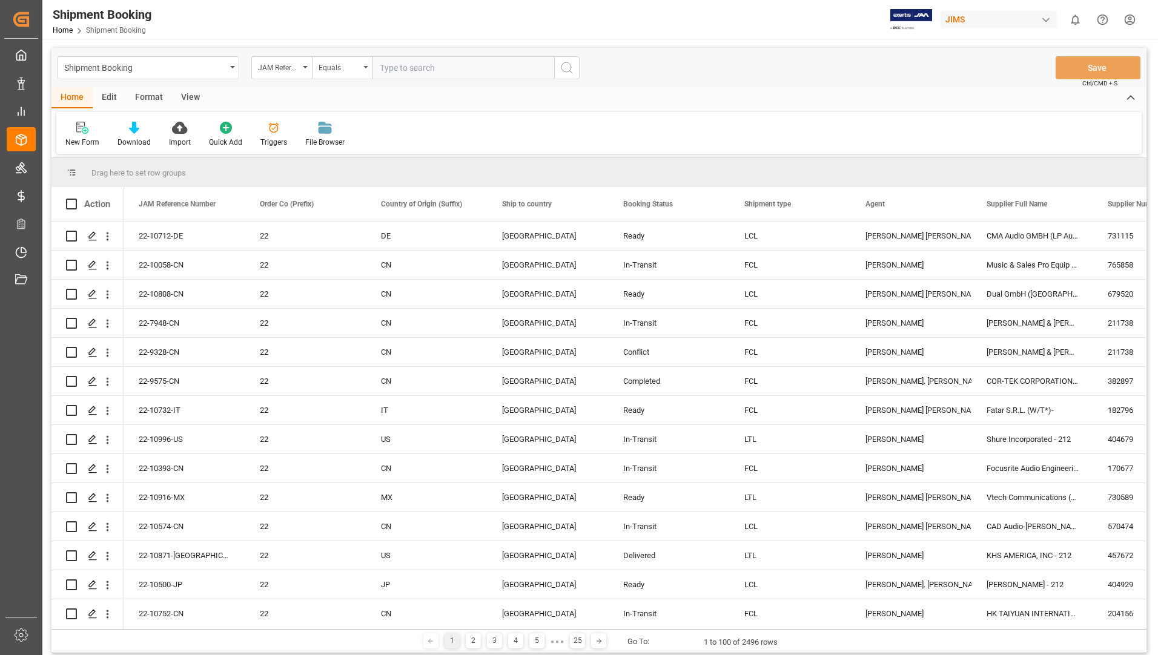
click at [732, 90] on div "Home Edit Format View" at bounding box center [598, 98] width 1095 height 21
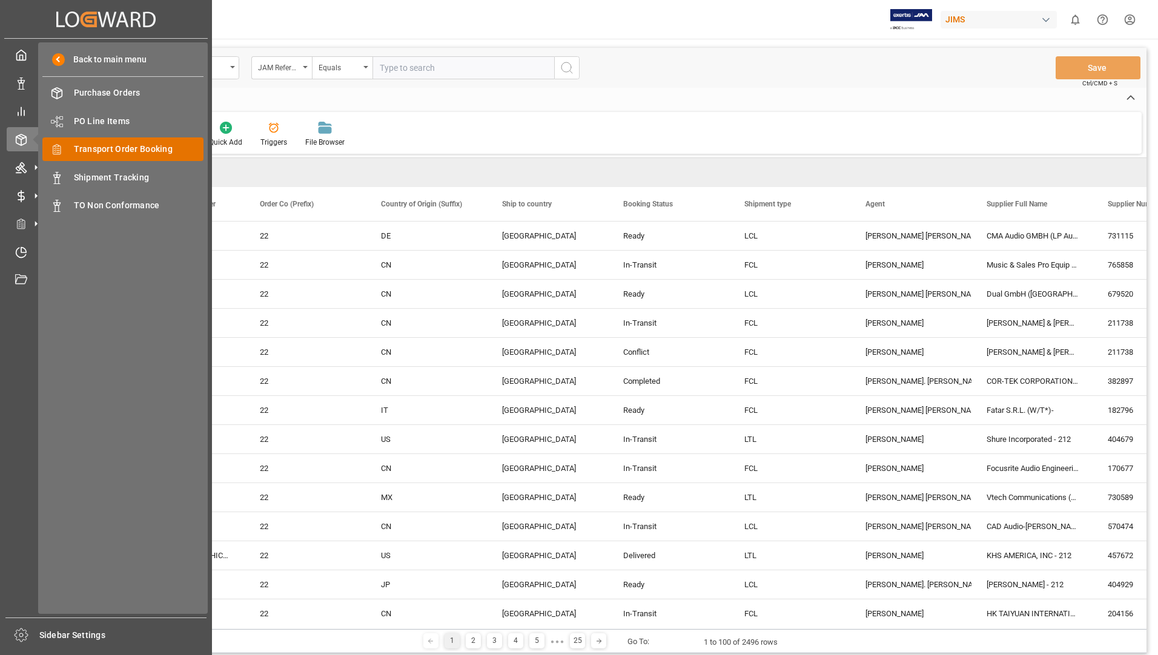
drag, startPoint x: 128, startPoint y: 147, endPoint x: 140, endPoint y: 150, distance: 12.5
click at [128, 148] on span "Transport Order Booking" at bounding box center [139, 149] width 130 height 13
click at [62, 249] on span "Timeslot Management V2" at bounding box center [88, 251] width 108 height 17
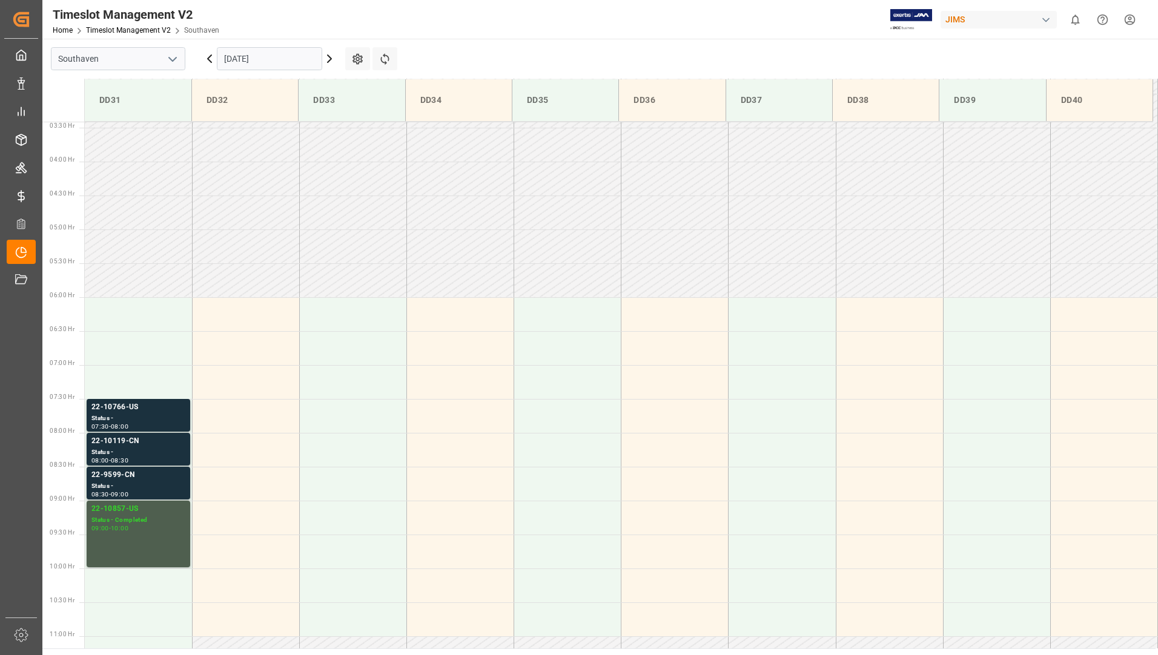
scroll to position [399, 0]
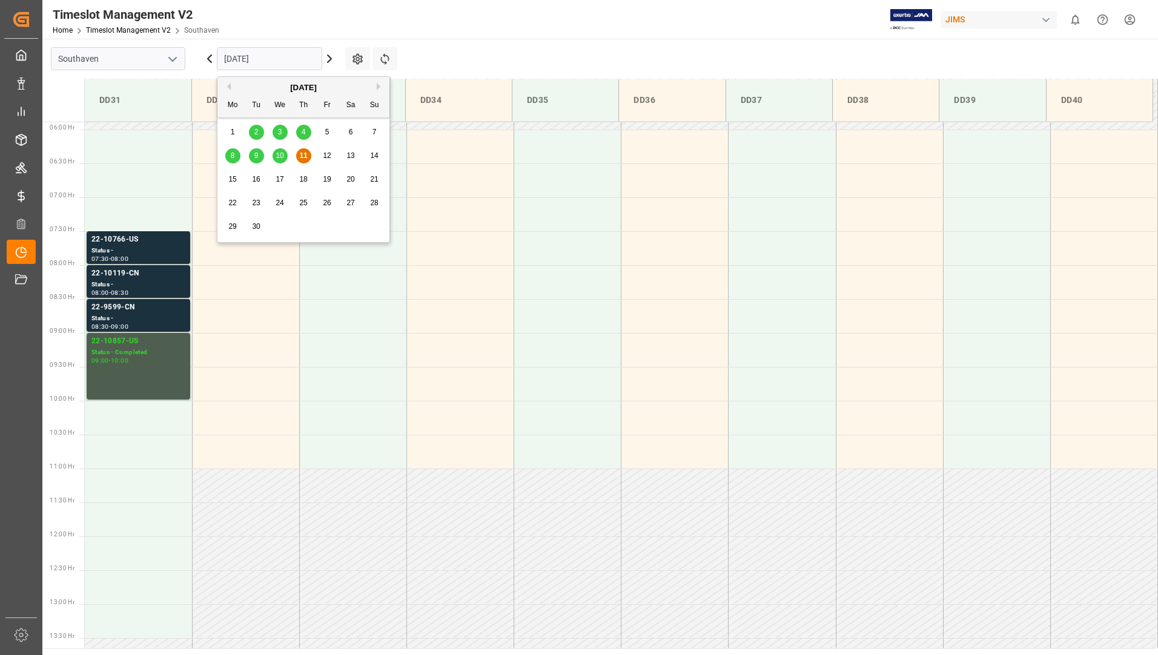
click at [289, 51] on input "[DATE]" at bounding box center [269, 58] width 105 height 23
click at [280, 151] on span "10" at bounding box center [280, 155] width 8 height 8
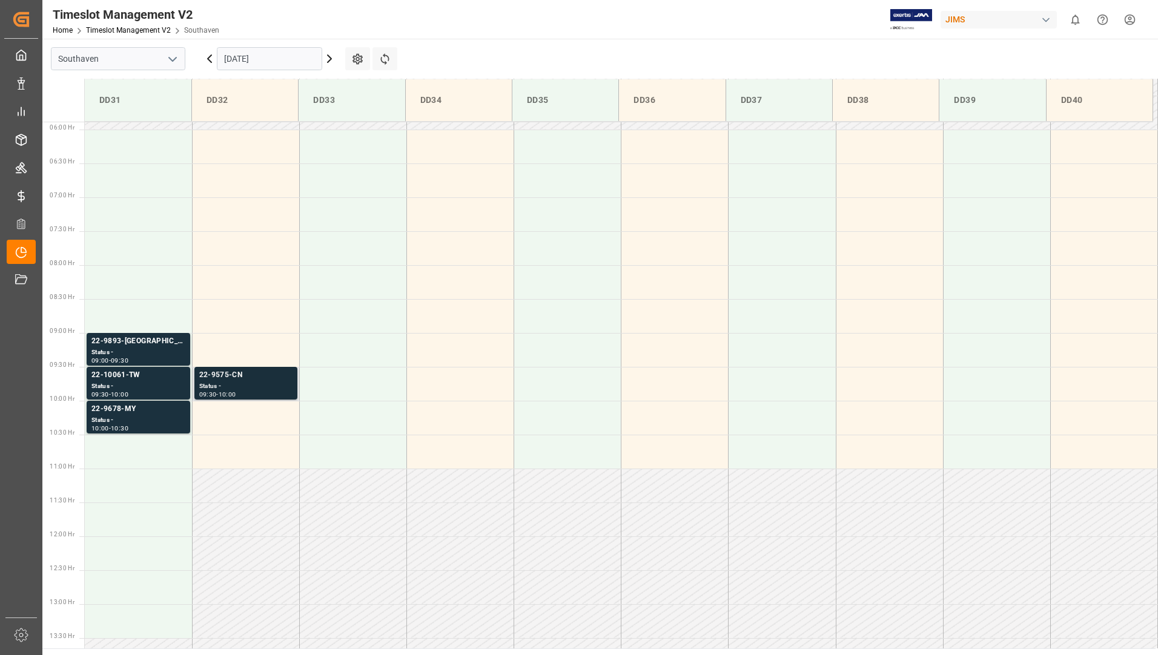
click at [245, 378] on div "22-9575-CN" at bounding box center [245, 375] width 93 height 12
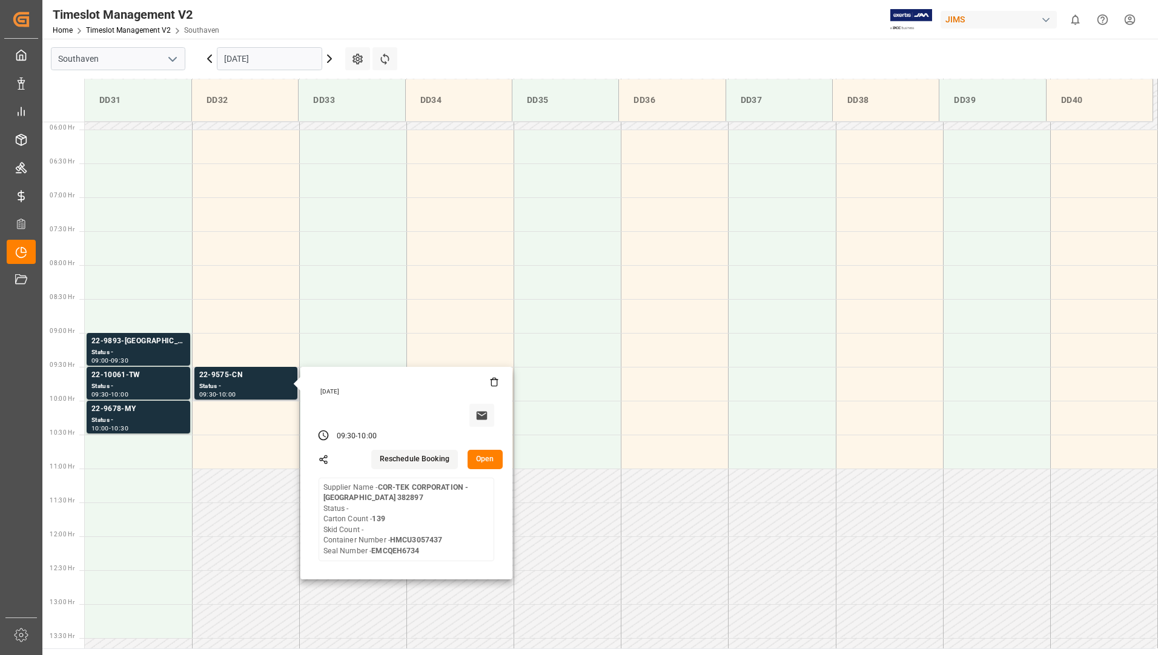
click at [478, 466] on button "Open" at bounding box center [484, 459] width 35 height 19
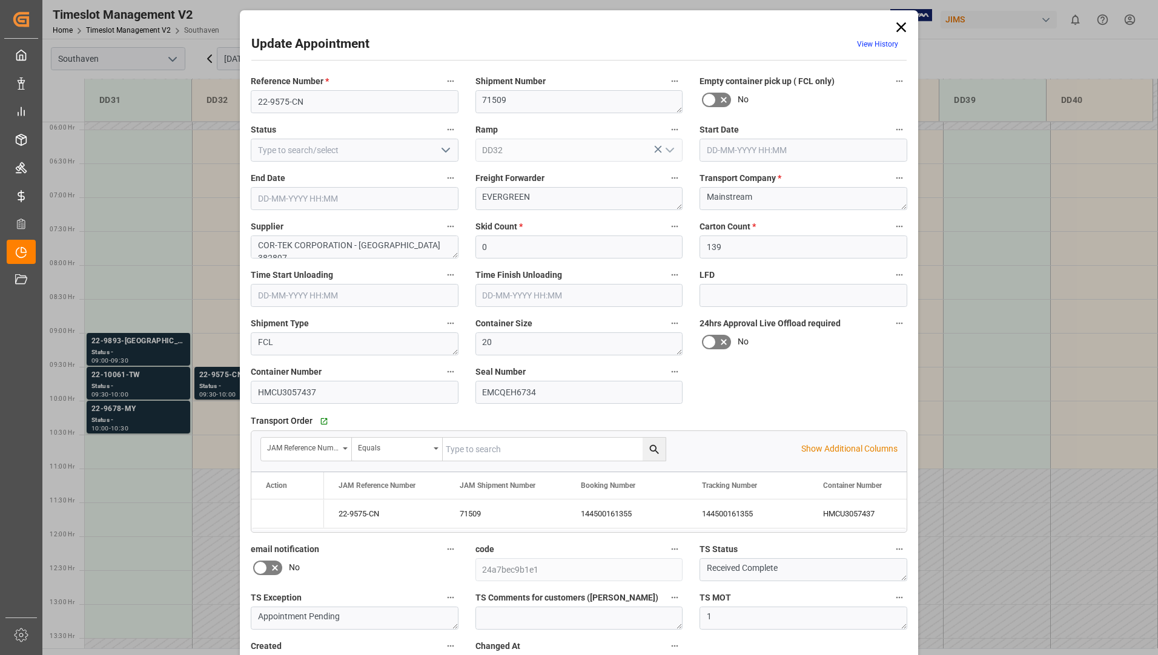
type input "[DATE] 09:30"
type input "[DATE] 10:00"
type input "[DATE] 19:39"
click at [447, 150] on icon "open menu" at bounding box center [445, 150] width 15 height 15
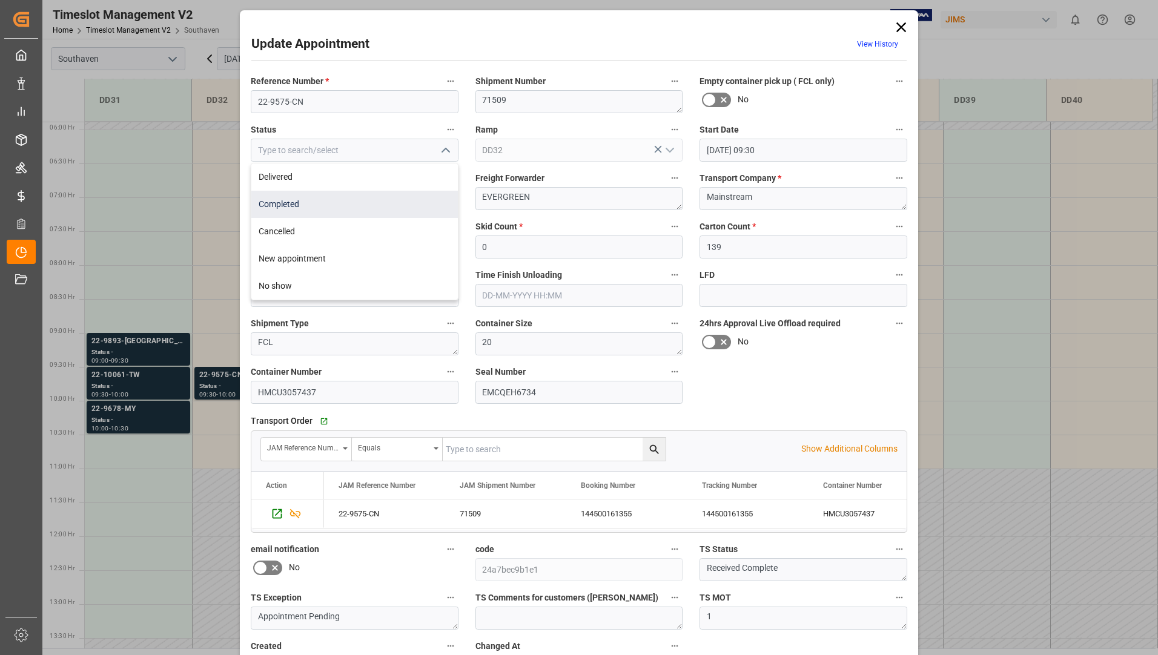
click at [401, 203] on div "Completed" at bounding box center [354, 204] width 206 height 27
type input "Completed"
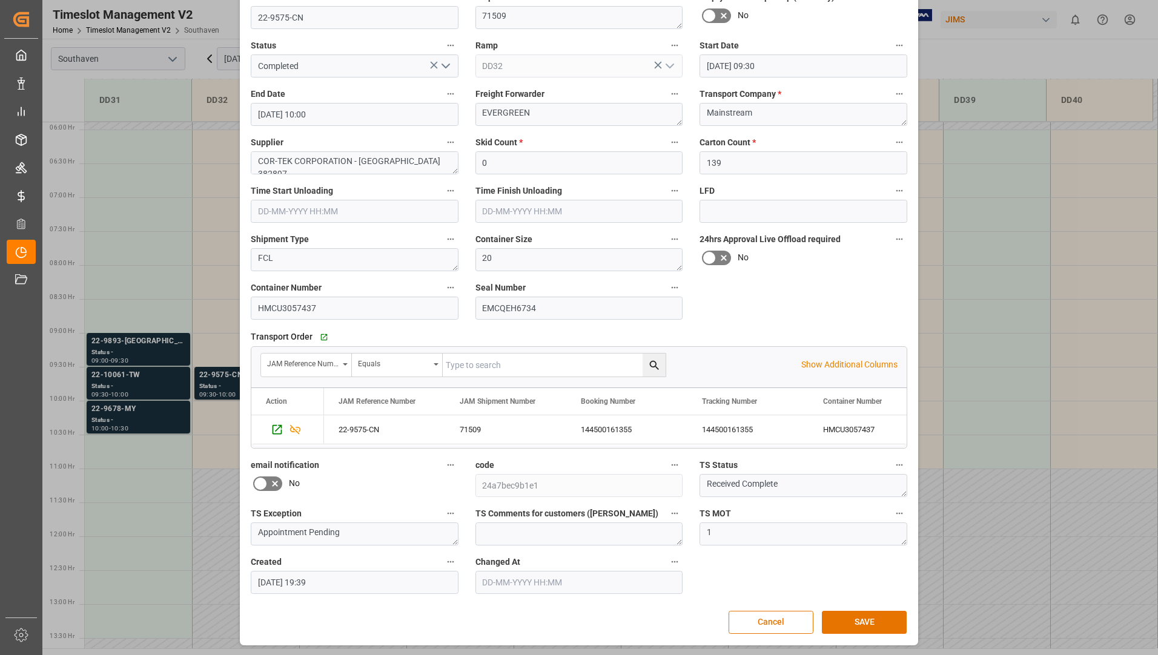
scroll to position [85, 0]
click at [847, 627] on button "SAVE" at bounding box center [864, 621] width 85 height 23
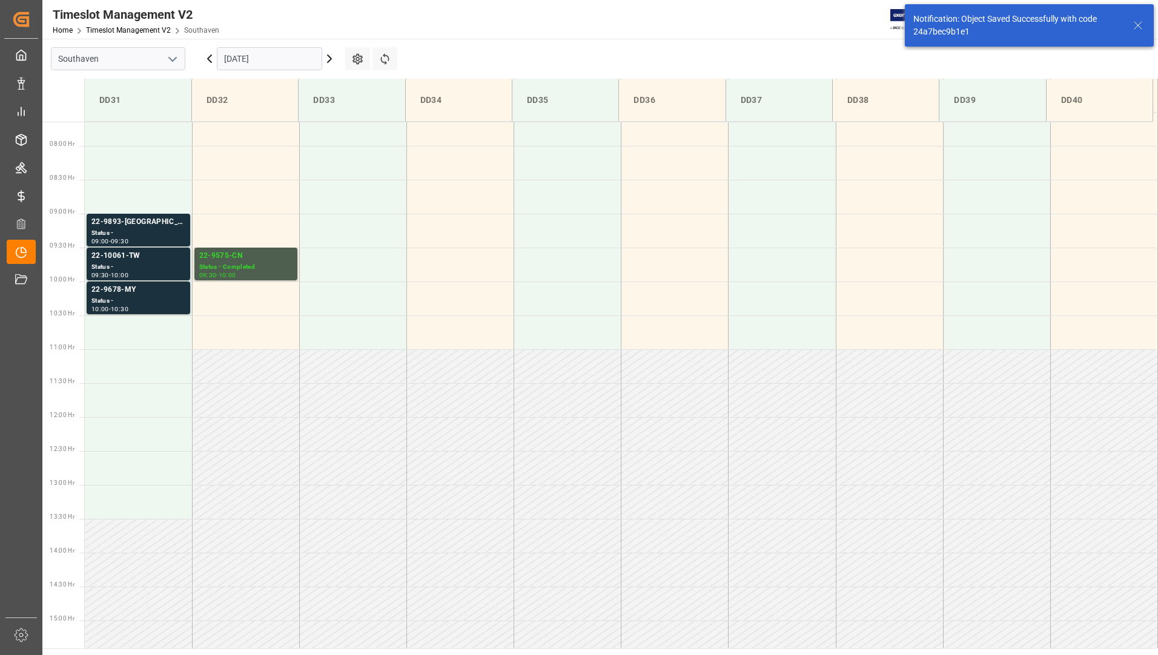
scroll to position [535, 0]
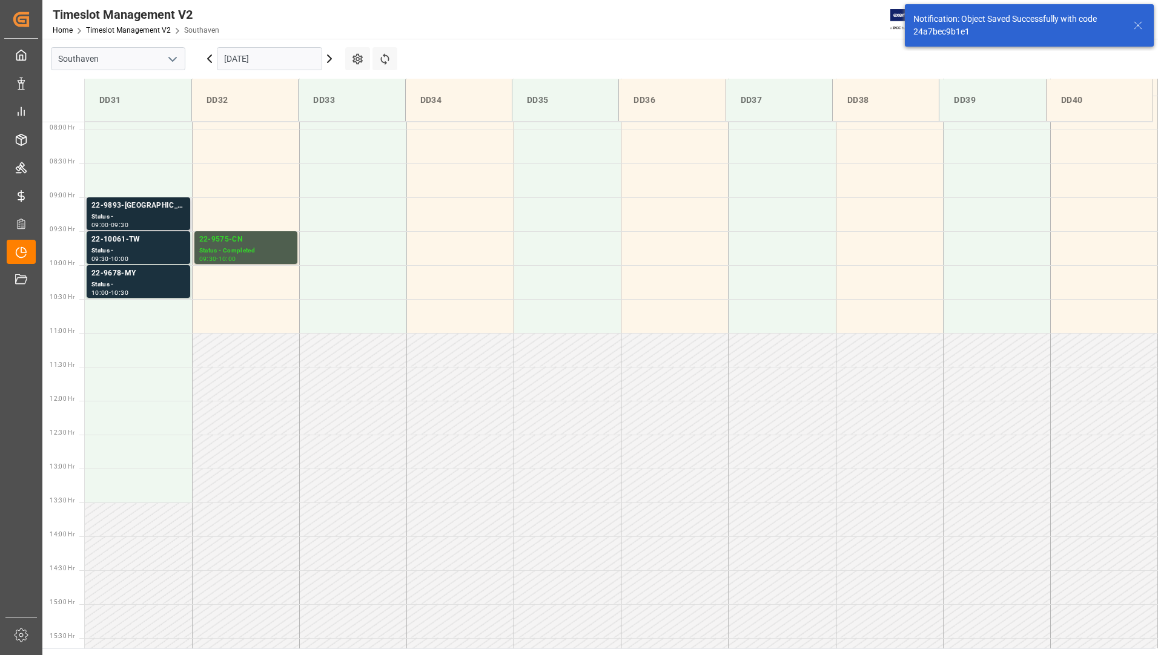
click at [102, 206] on div "22-9893-[GEOGRAPHIC_DATA]" at bounding box center [138, 206] width 94 height 12
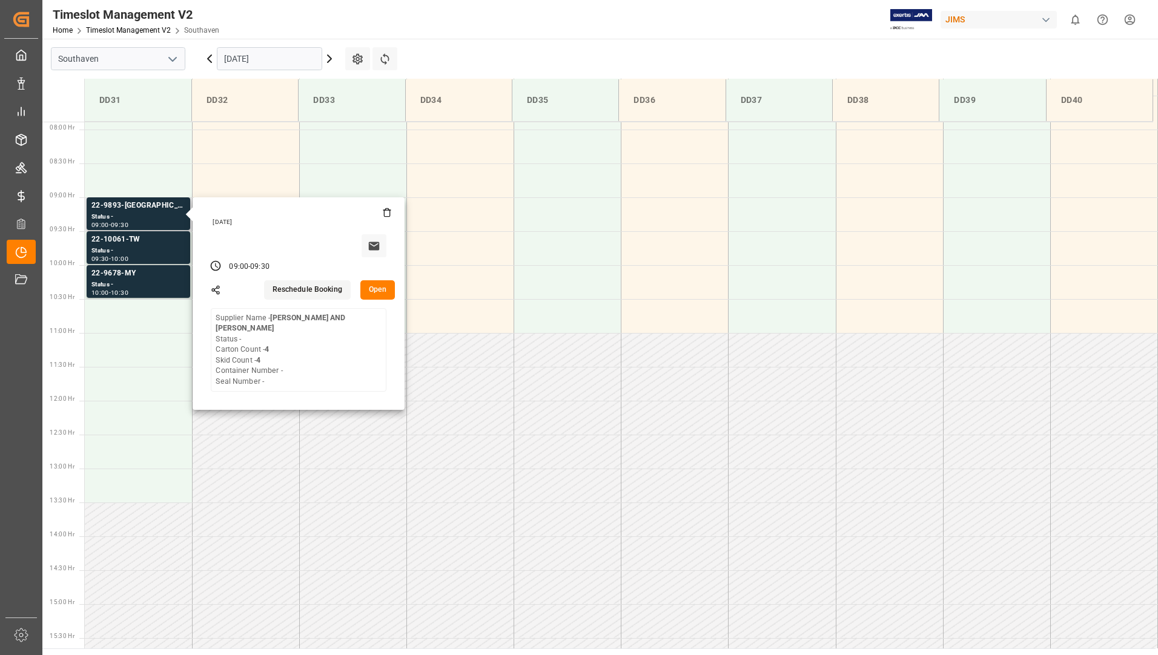
click at [372, 287] on button "Open" at bounding box center [377, 289] width 35 height 19
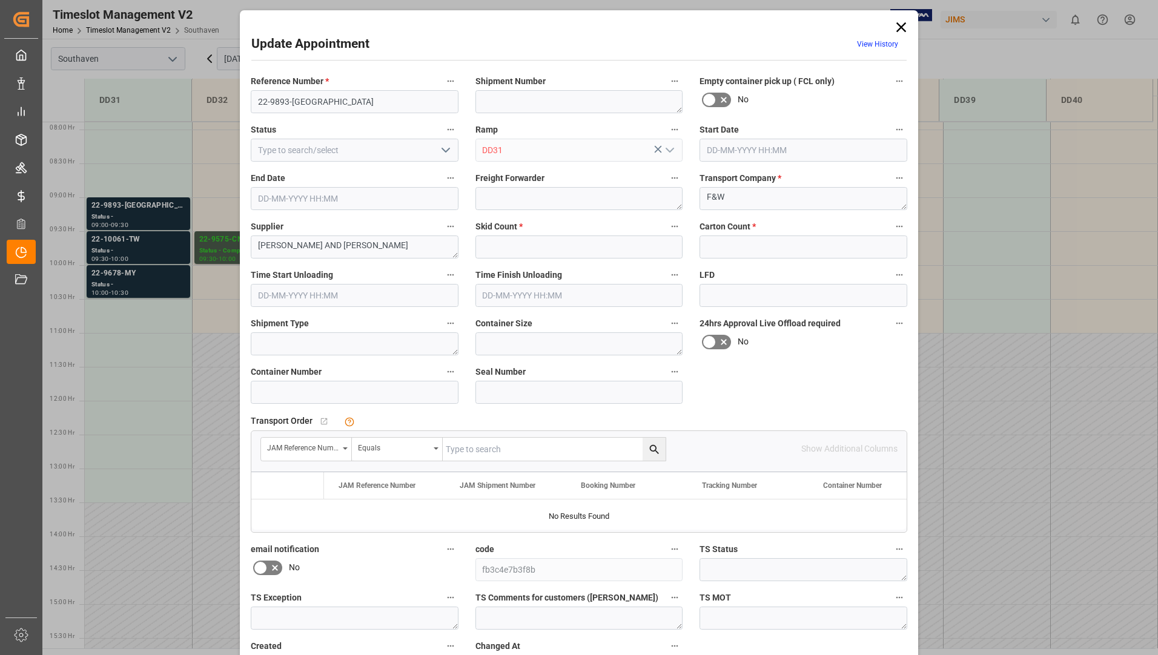
type input "4"
type input "[DATE] 09:00"
type input "[DATE] 09:30"
type input "[DATE] 18:37"
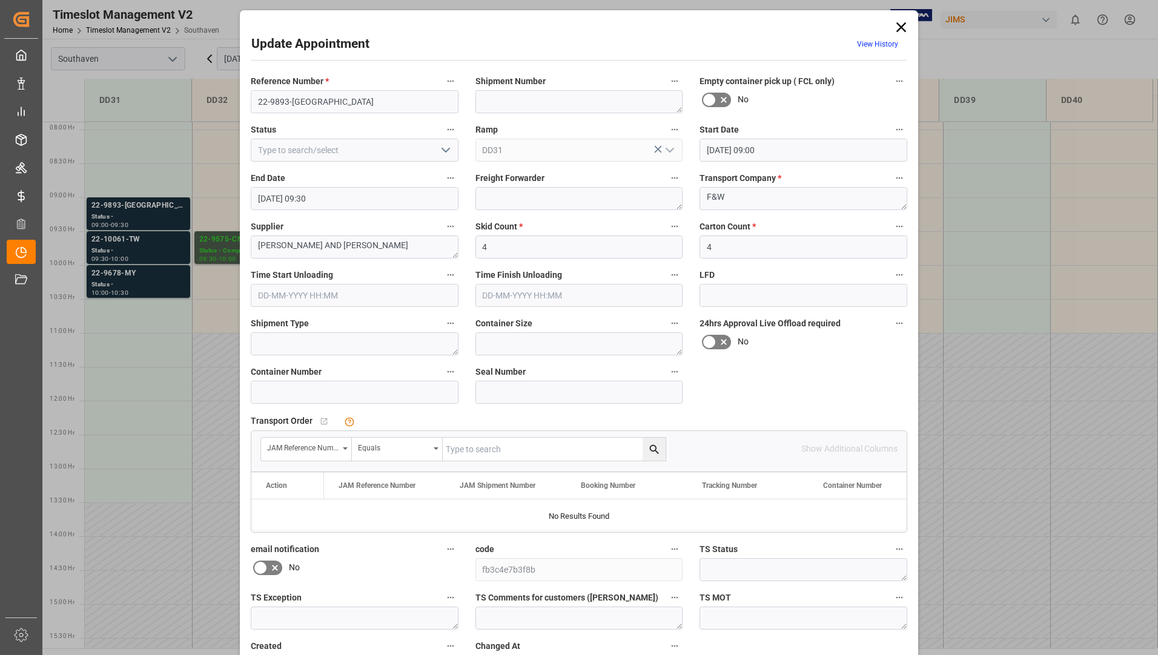
click at [441, 150] on icon "open menu" at bounding box center [445, 150] width 15 height 15
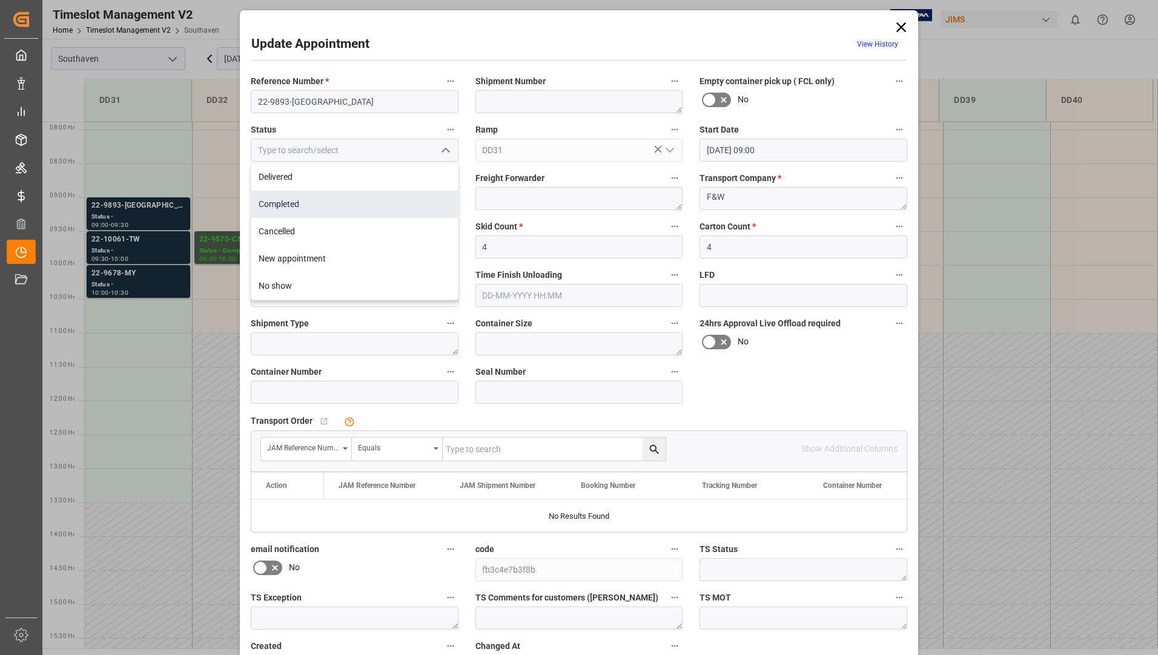
click at [398, 211] on div "Completed" at bounding box center [354, 204] width 206 height 27
type input "Completed"
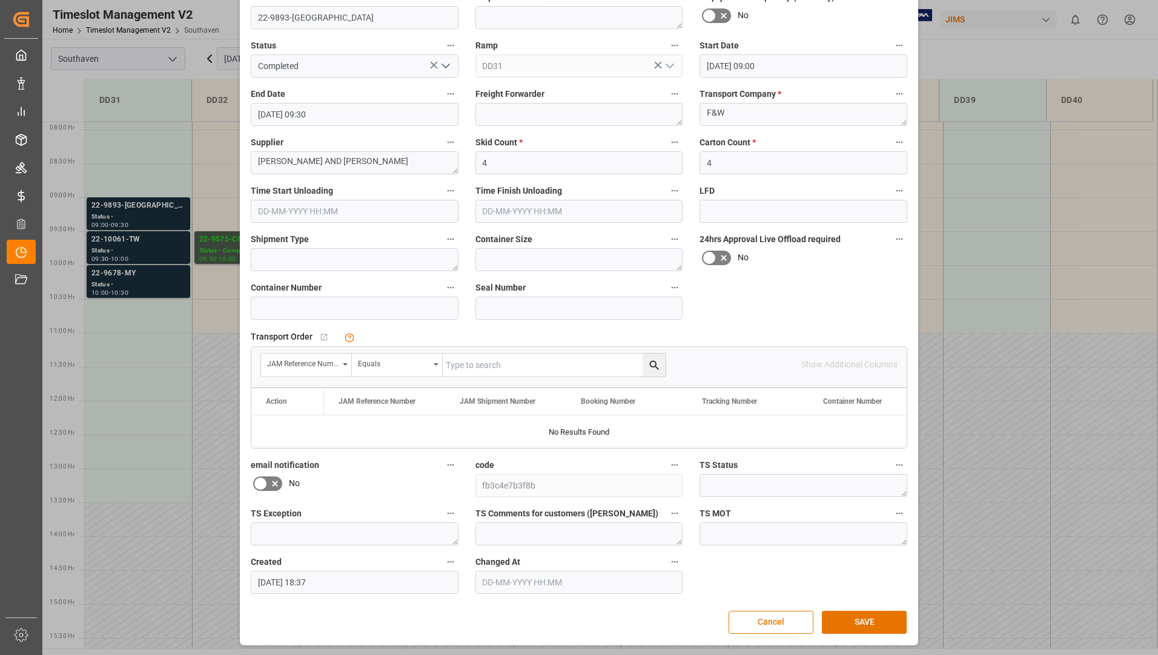
scroll to position [85, 0]
click at [880, 621] on button "SAVE" at bounding box center [864, 621] width 85 height 23
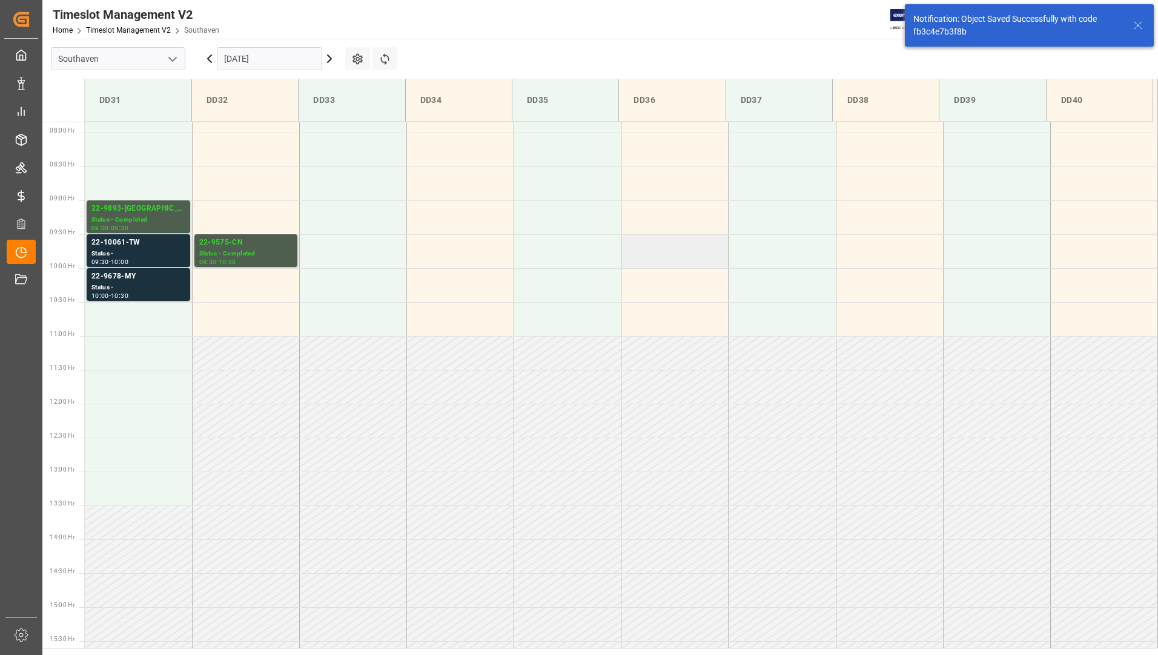
scroll to position [535, 0]
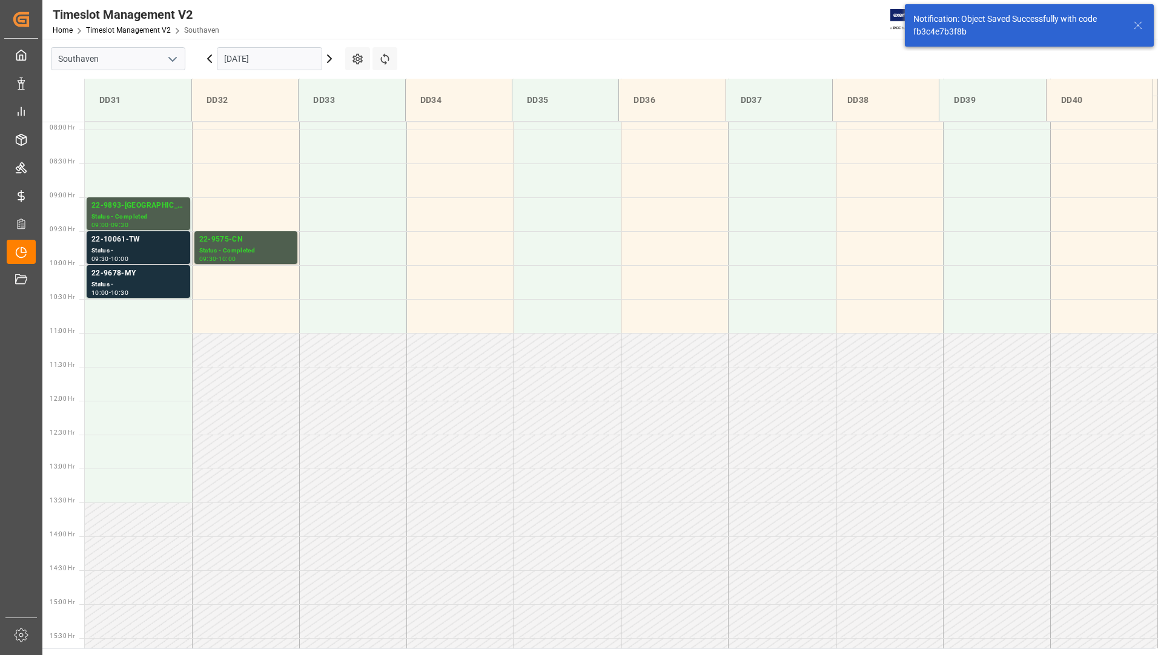
click at [156, 242] on div "22-10061-TW" at bounding box center [138, 240] width 94 height 12
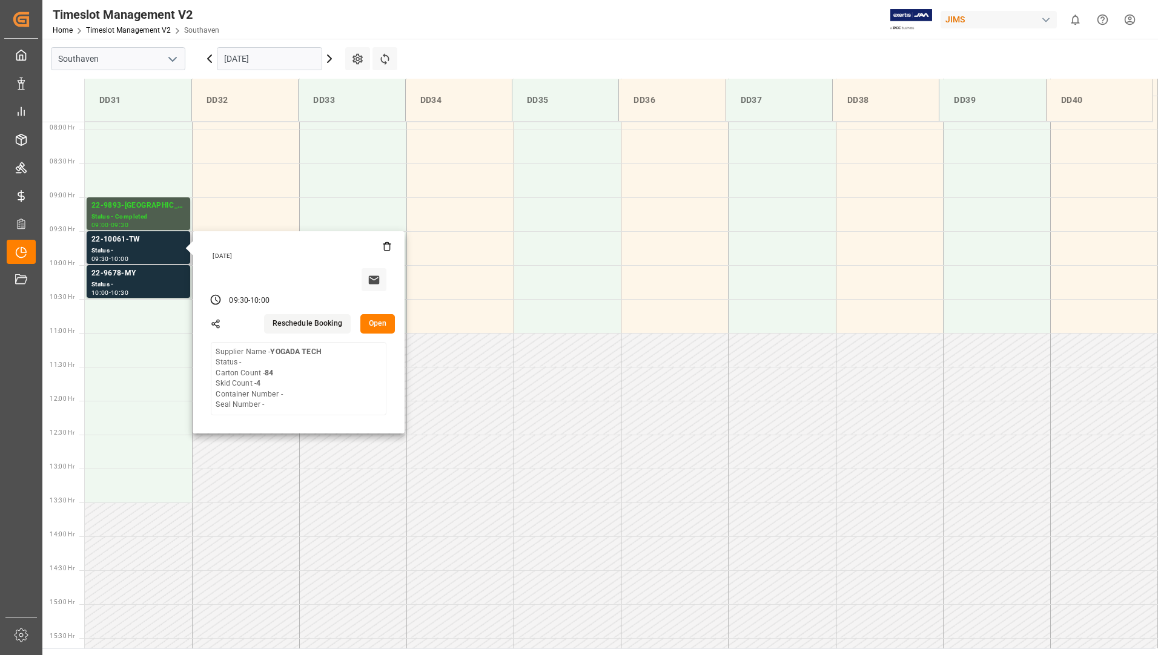
click at [375, 325] on button "Open" at bounding box center [377, 323] width 35 height 19
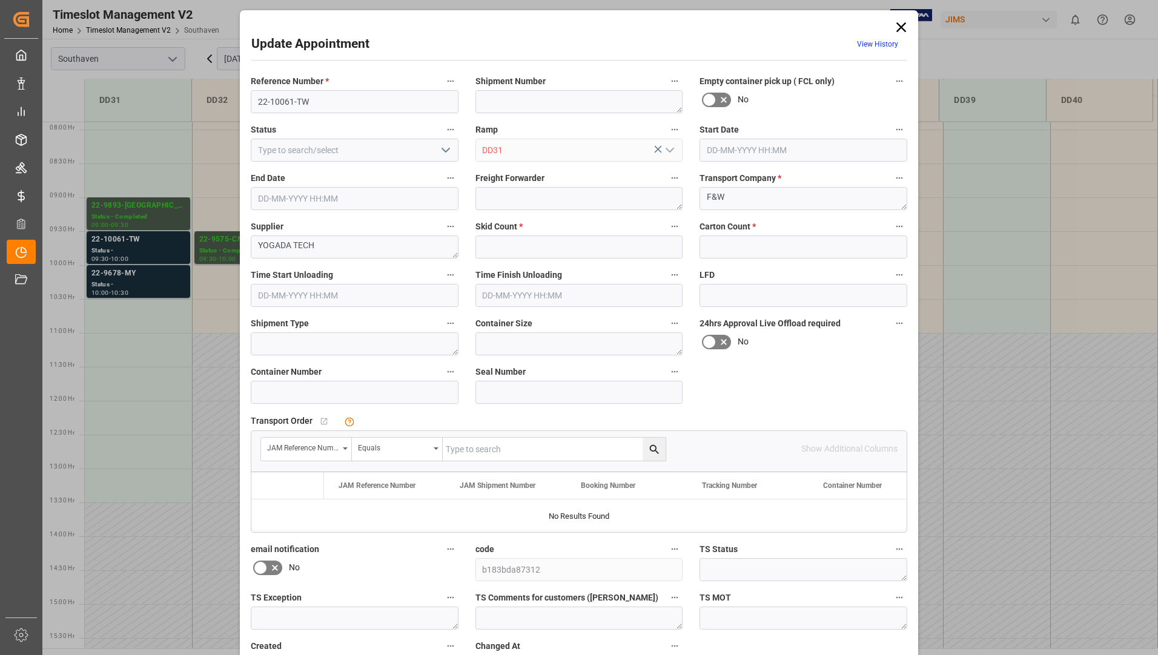
type input "4"
type input "84"
type input "[DATE] 09:30"
type input "[DATE] 10:00"
type input "[DATE] 19:38"
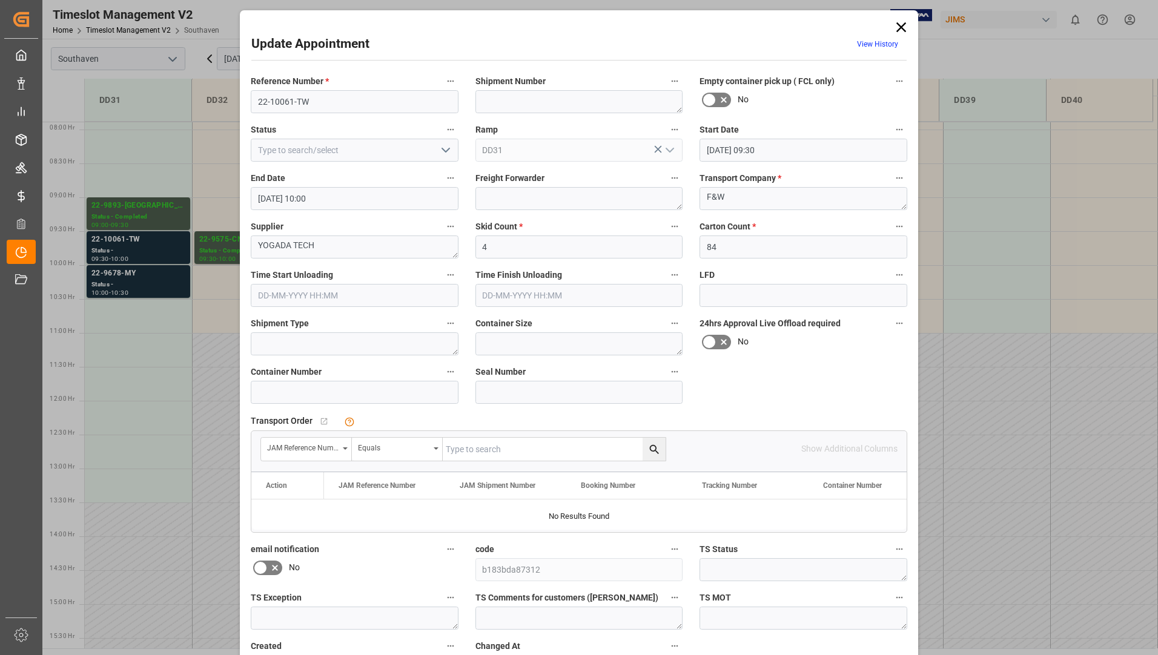
click at [438, 149] on icon "open menu" at bounding box center [445, 150] width 15 height 15
click at [375, 200] on div "Completed" at bounding box center [354, 204] width 206 height 27
type input "Completed"
click at [350, 253] on textarea "YOGADA TECH" at bounding box center [355, 247] width 208 height 23
type textarea "Y"
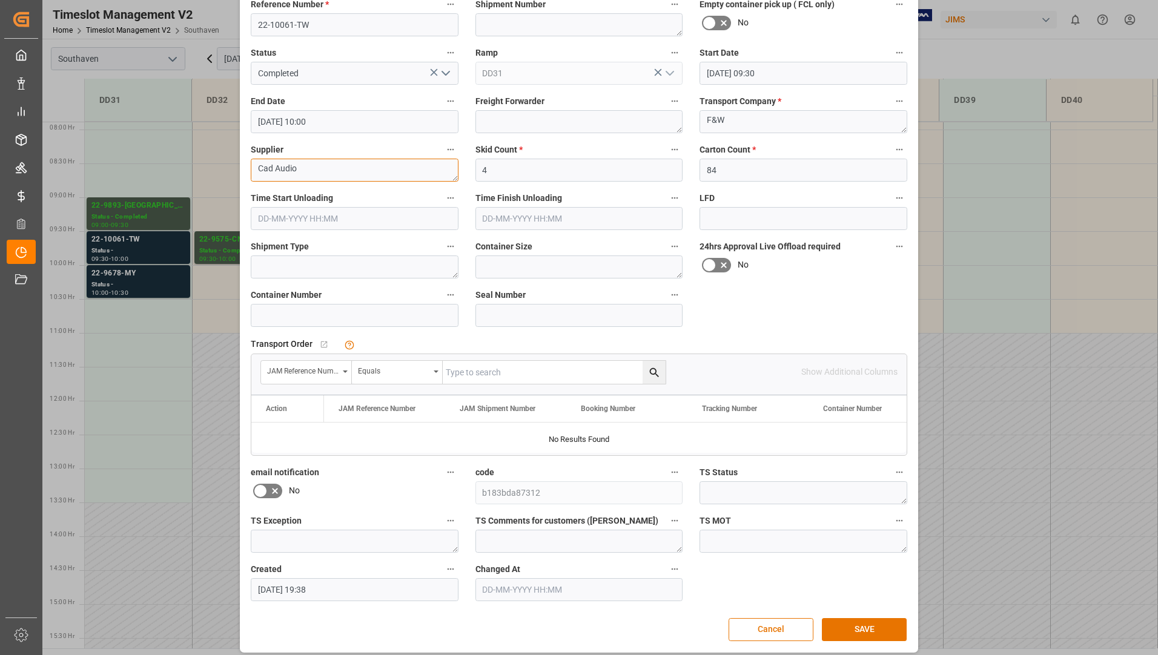
scroll to position [85, 0]
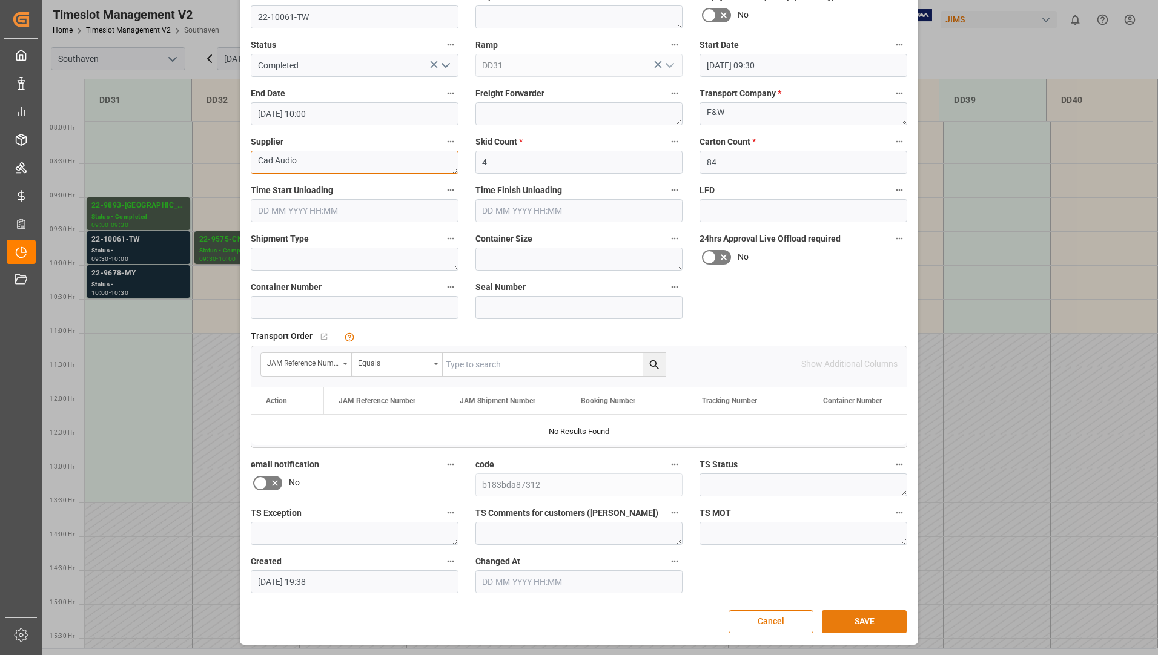
type textarea "Cad Audio"
click at [876, 615] on button "SAVE" at bounding box center [864, 621] width 85 height 23
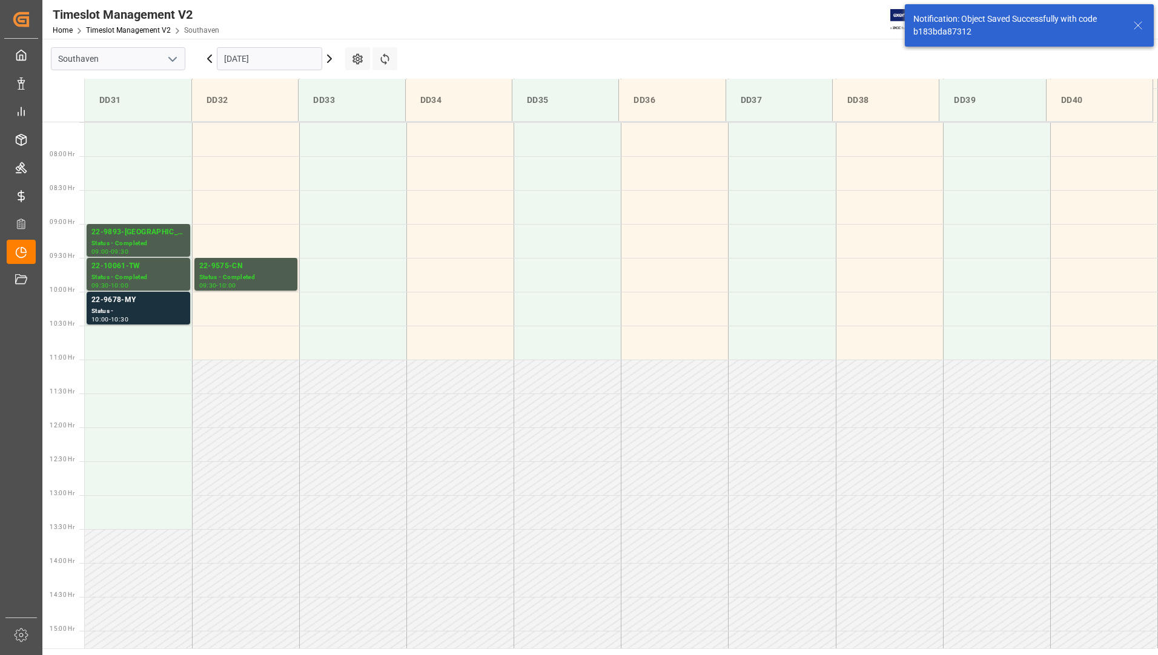
scroll to position [535, 0]
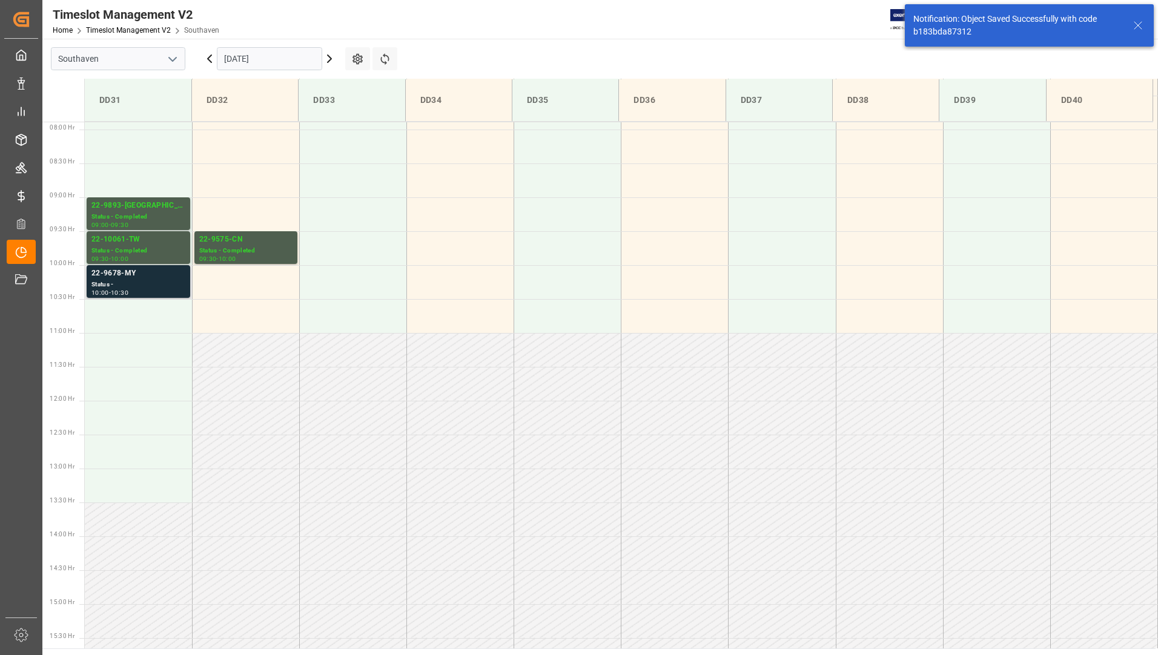
click at [167, 286] on div "Status -" at bounding box center [138, 285] width 94 height 10
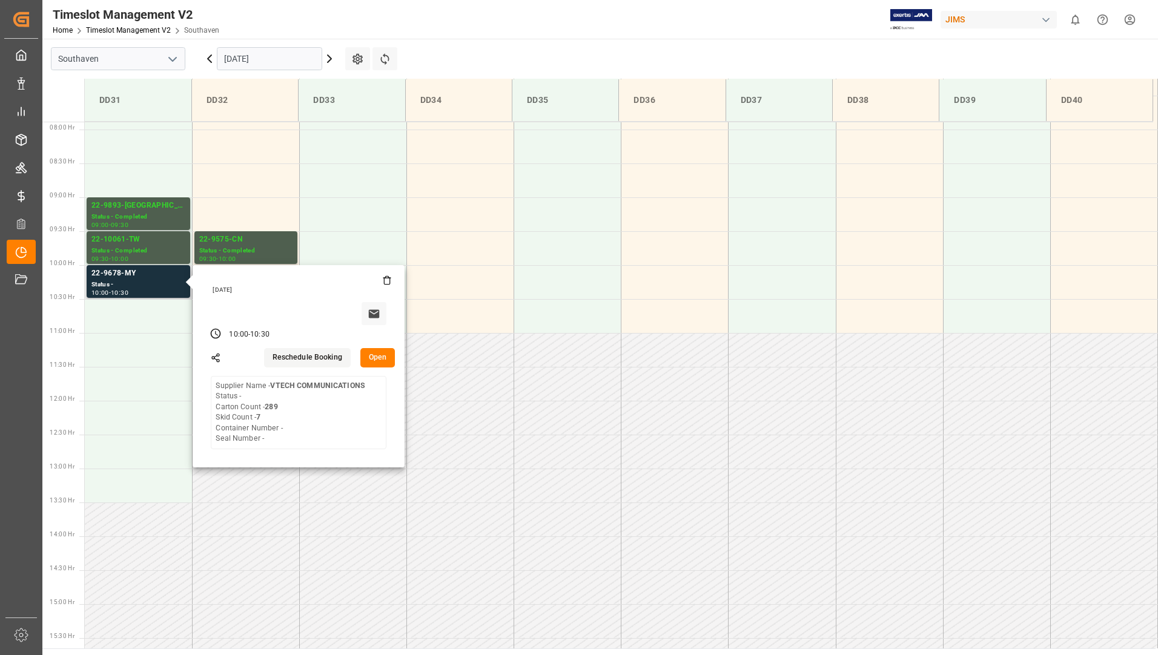
click at [387, 356] on button "Open" at bounding box center [377, 357] width 35 height 19
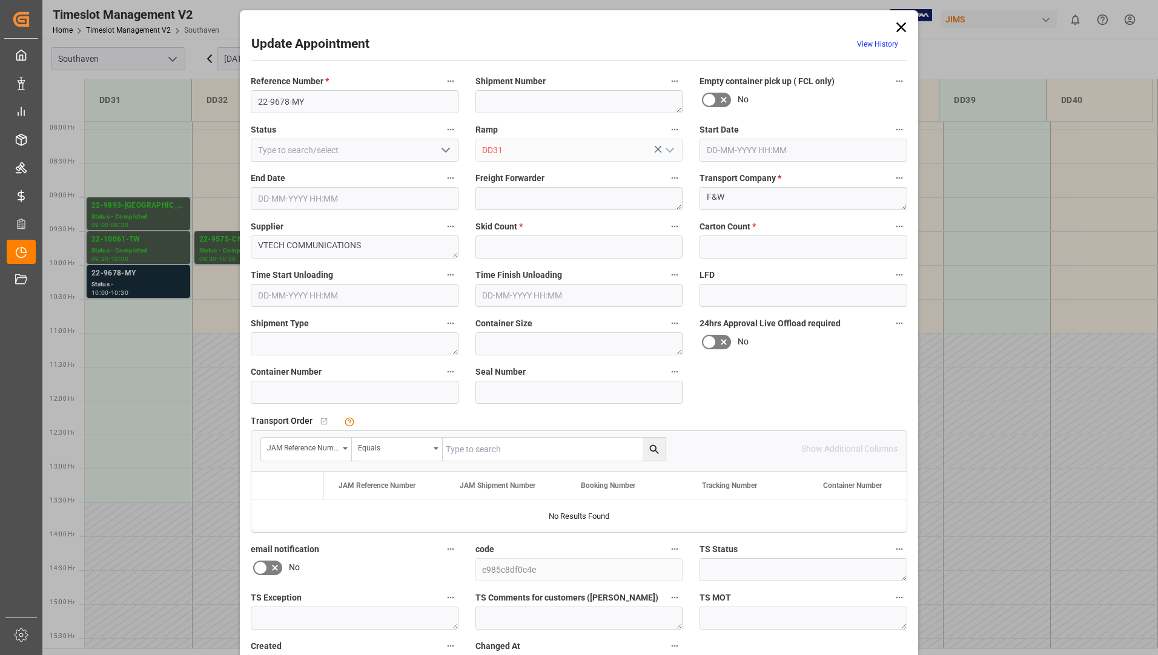
type input "7"
type input "289"
type input "[DATE] 10:00"
type input "[DATE] 10:30"
type input "[DATE] 21:07"
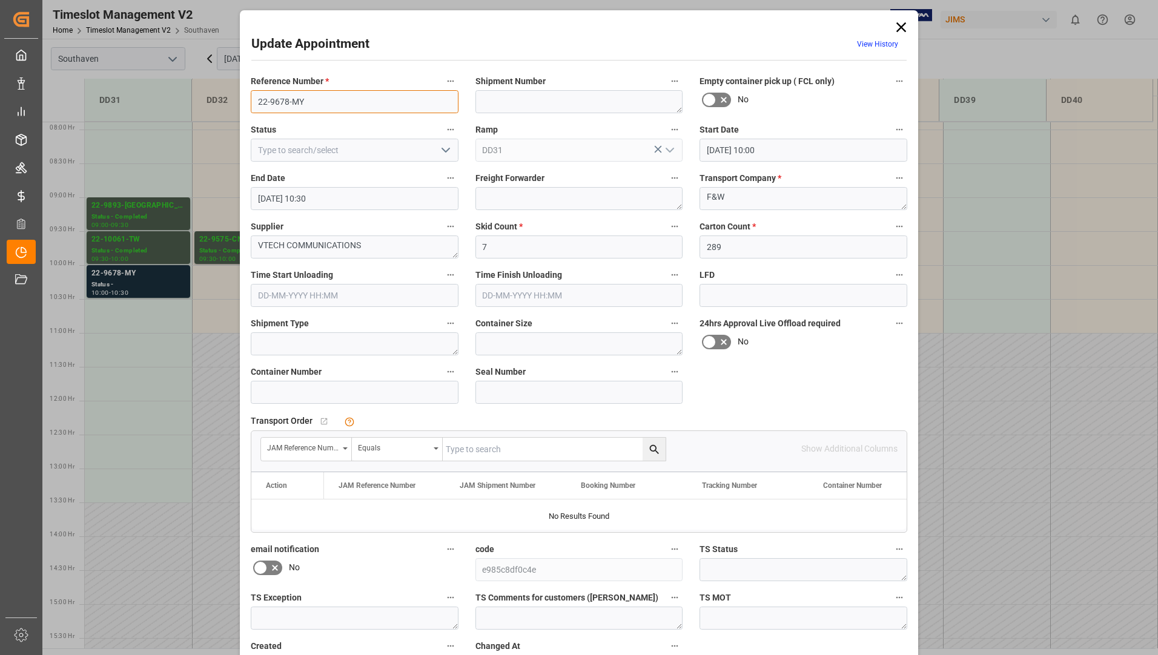
drag, startPoint x: 251, startPoint y: 99, endPoint x: 317, endPoint y: 97, distance: 66.0
click at [317, 97] on input "22-9678-MY" at bounding box center [355, 101] width 208 height 23
click at [376, 245] on textarea "VTECH COMMUNICATIONS" at bounding box center [355, 247] width 208 height 23
click at [391, 243] on textarea "VTECH COMMUNICATIONS" at bounding box center [355, 247] width 208 height 23
type textarea "V"
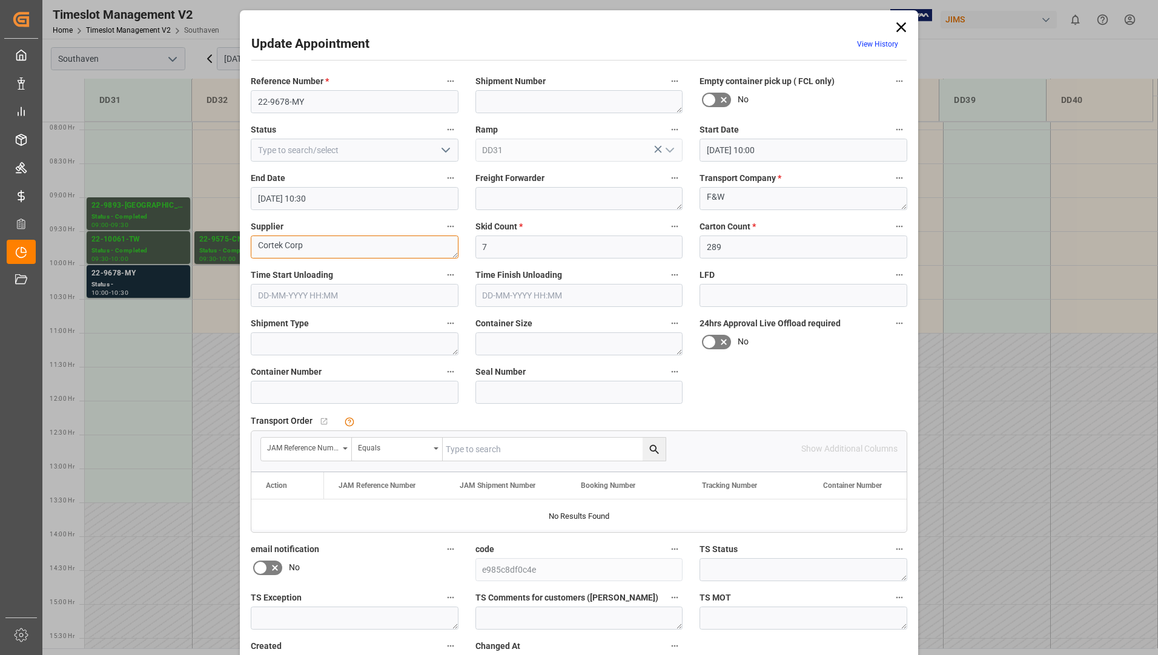
type textarea "Cortek Corp"
click at [514, 444] on input "text" at bounding box center [554, 449] width 223 height 23
type input "22-9678-MY"
click at [653, 449] on icon "search button" at bounding box center [653, 448] width 9 height 9
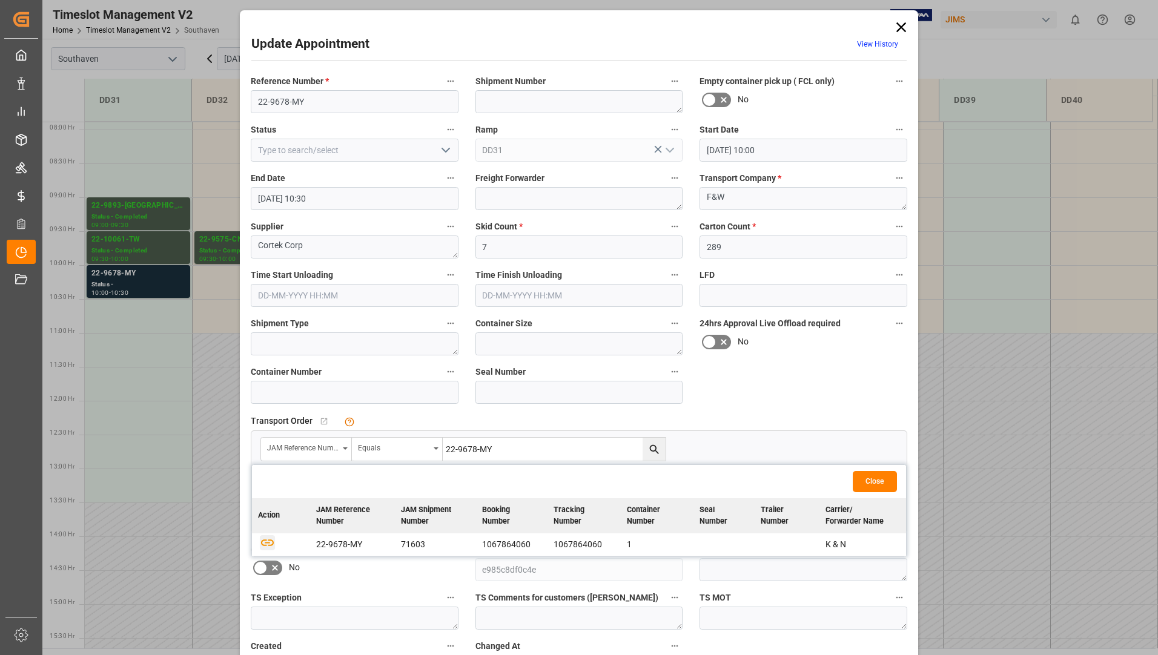
click at [265, 547] on icon "button" at bounding box center [267, 542] width 15 height 15
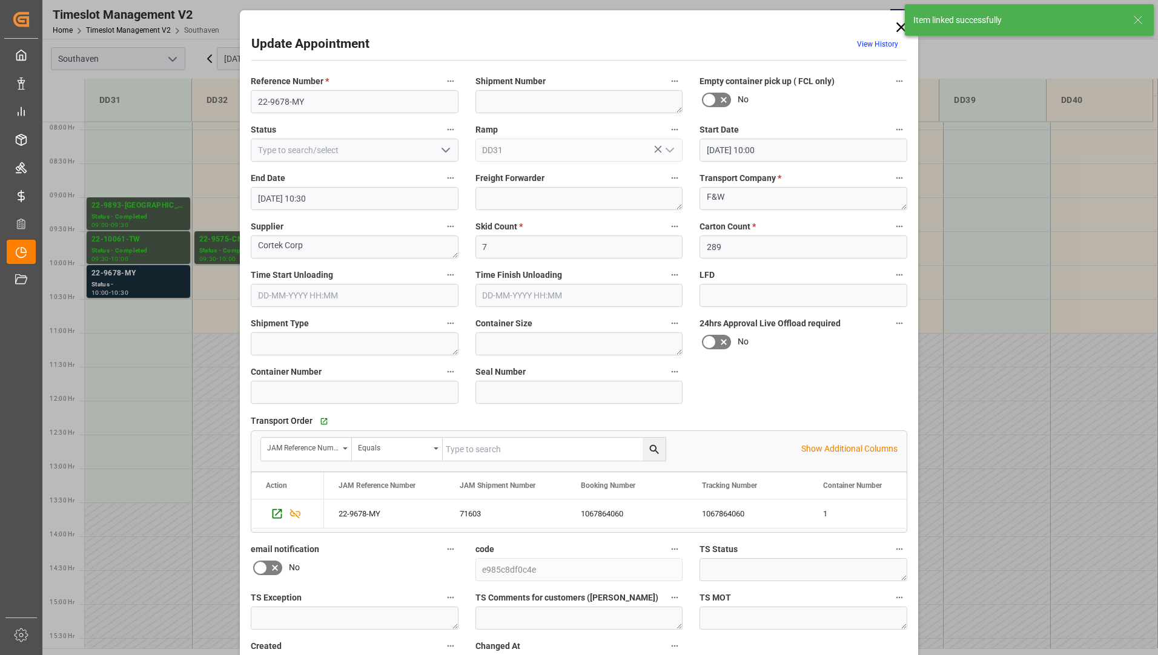
click at [443, 150] on icon "open menu" at bounding box center [445, 150] width 15 height 15
click at [417, 205] on div "Completed" at bounding box center [354, 204] width 206 height 27
type input "Completed"
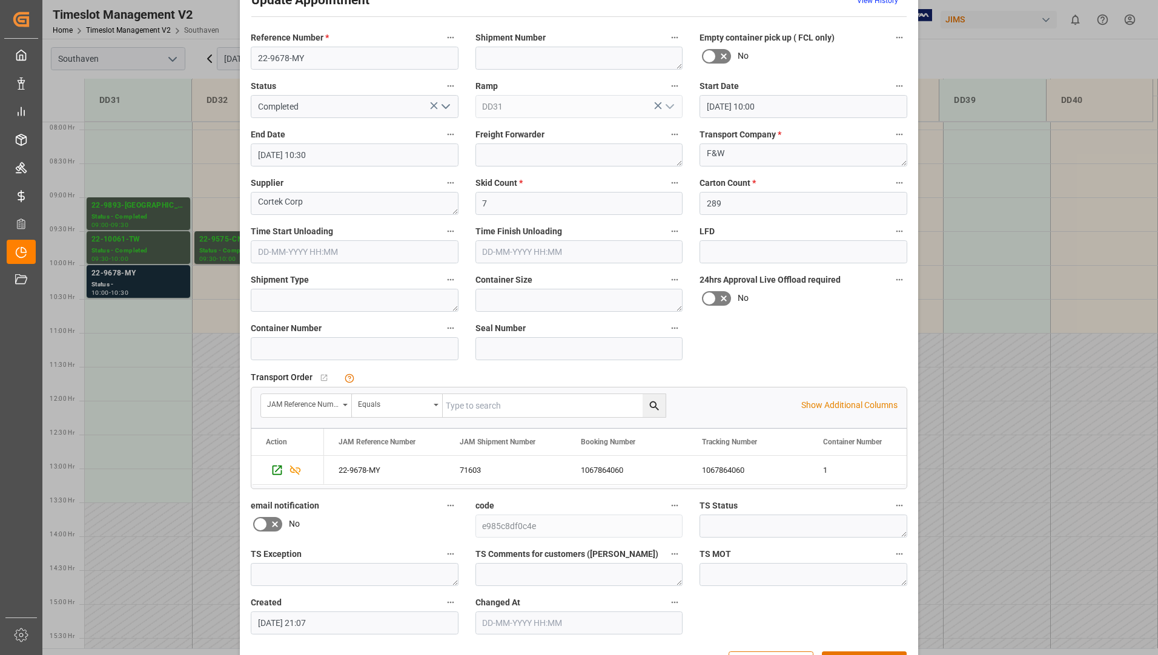
scroll to position [85, 0]
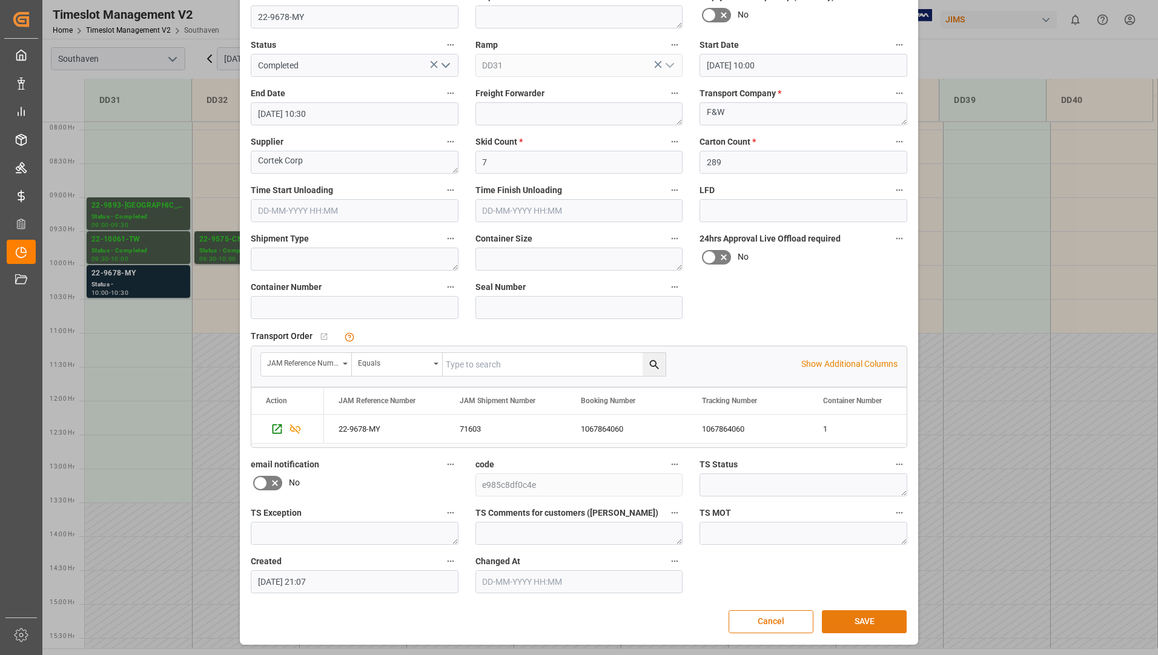
click at [831, 618] on button "SAVE" at bounding box center [864, 621] width 85 height 23
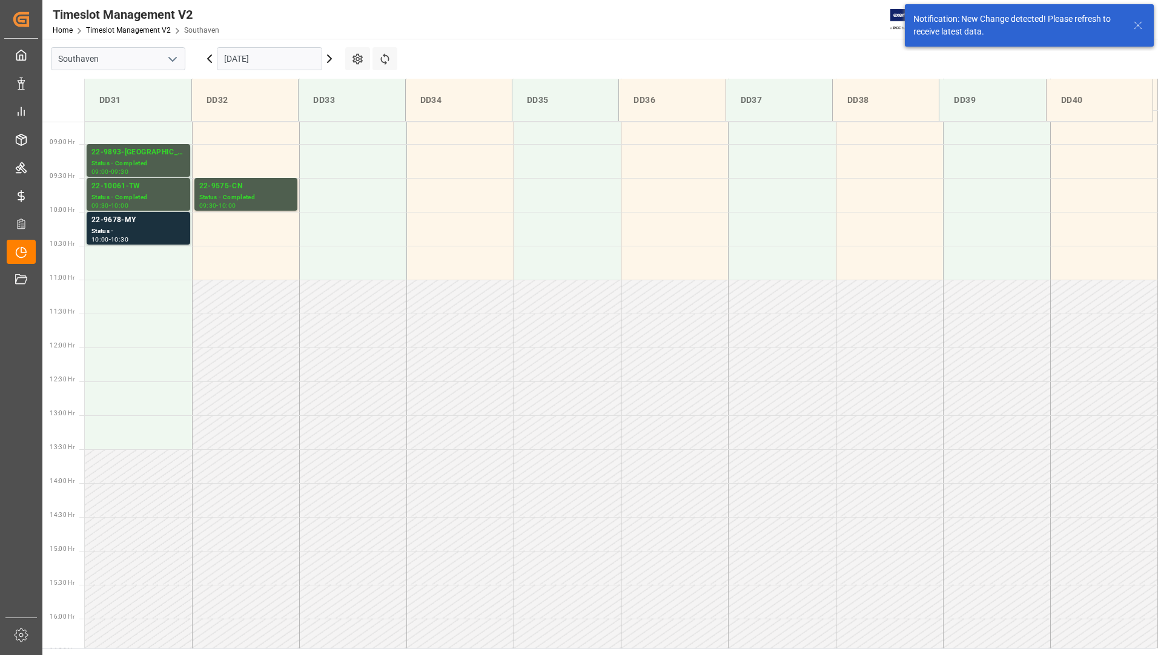
scroll to position [602, 0]
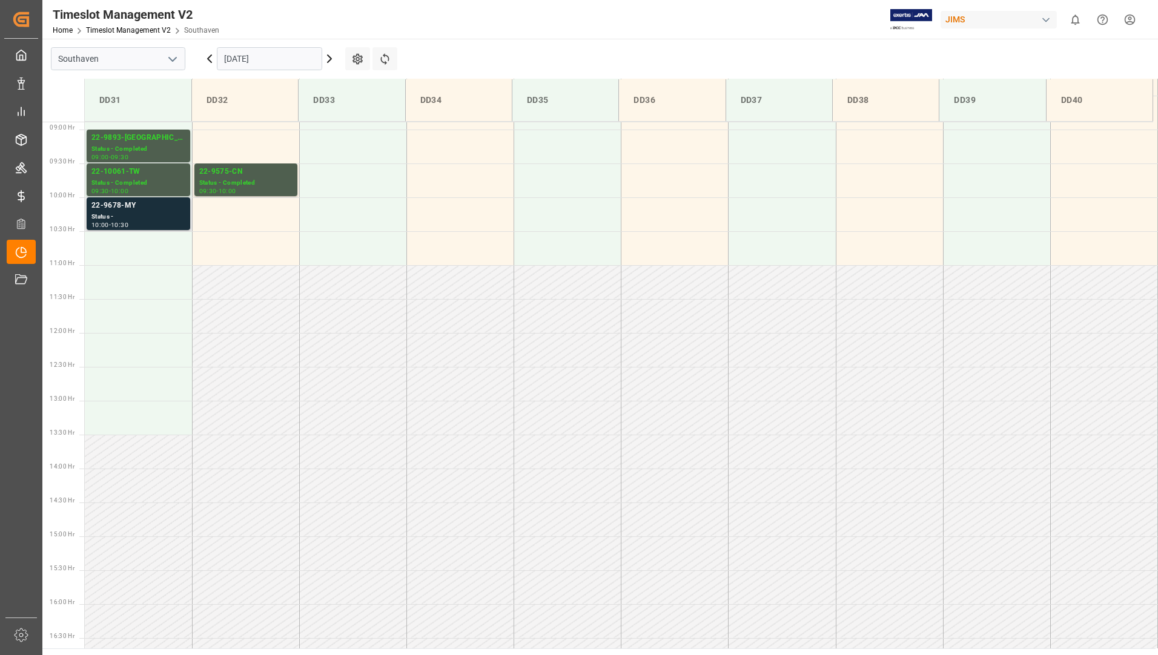
click at [131, 219] on div "Status -" at bounding box center [138, 217] width 94 height 10
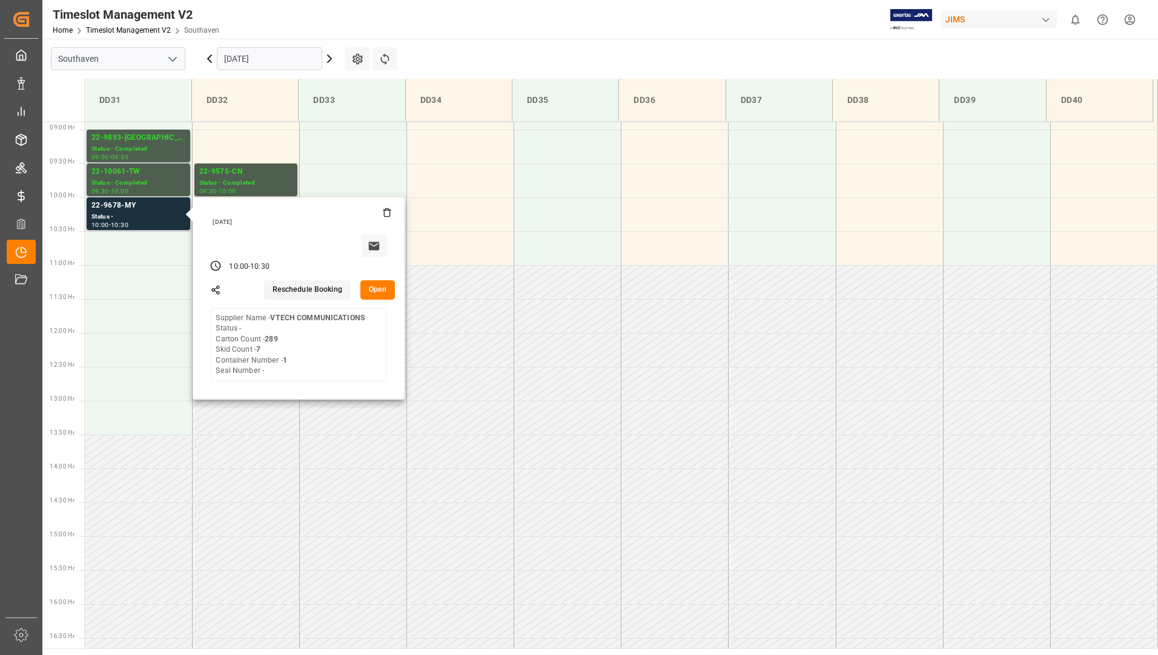
click at [369, 286] on button "Open" at bounding box center [377, 289] width 35 height 19
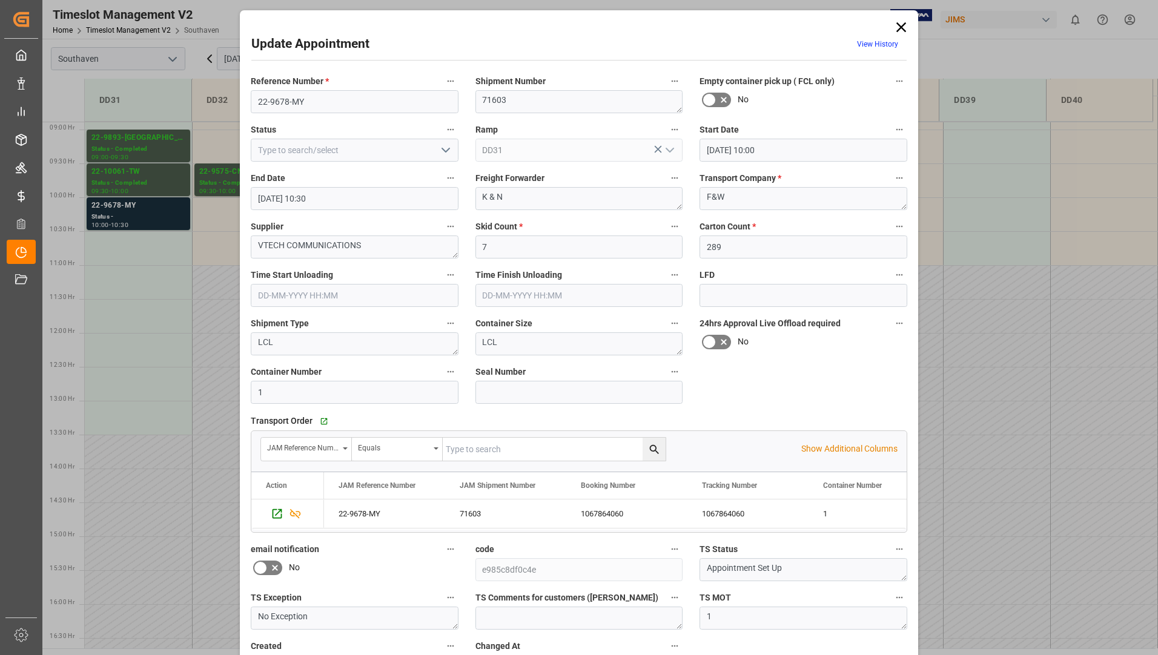
click at [438, 154] on icon "open menu" at bounding box center [445, 150] width 15 height 15
click at [371, 197] on div "Completed" at bounding box center [354, 204] width 206 height 27
type input "Completed"
click at [382, 245] on textarea "VTECH COMMUNICATIONS" at bounding box center [355, 247] width 208 height 23
type textarea "V"
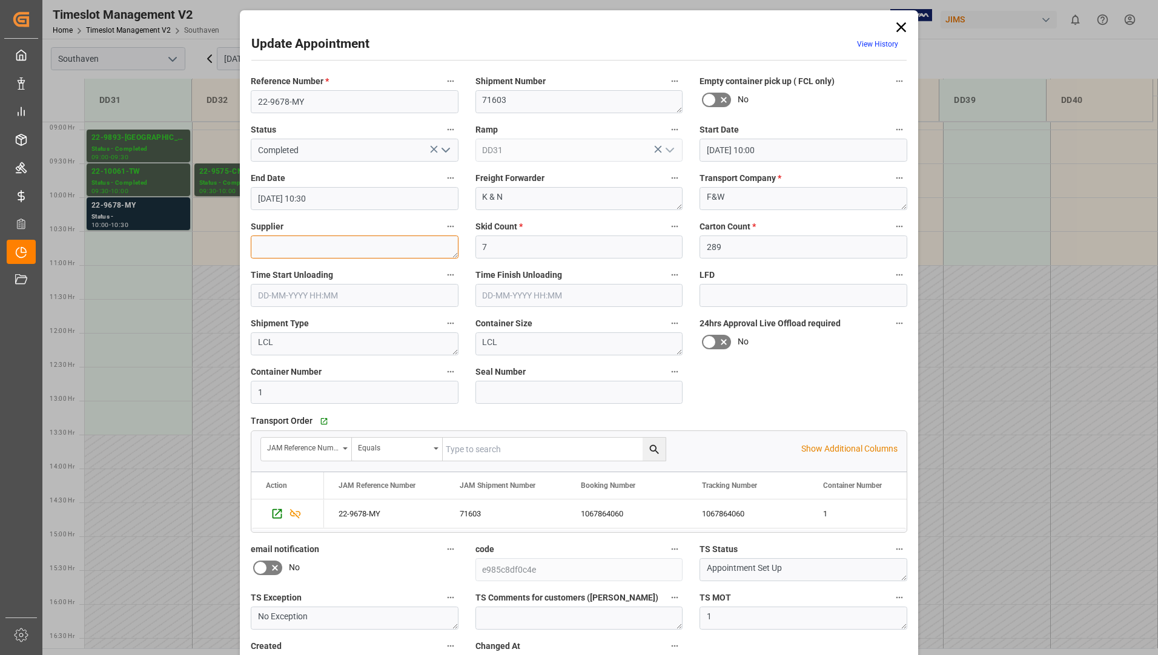
type textarea "c"
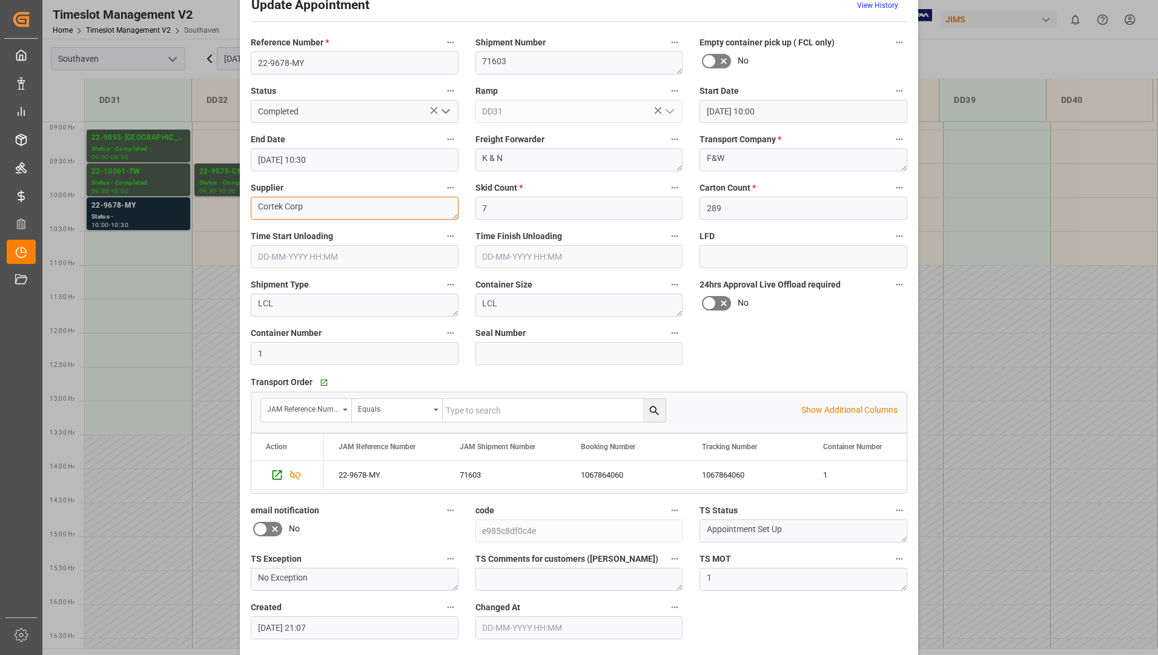
scroll to position [85, 0]
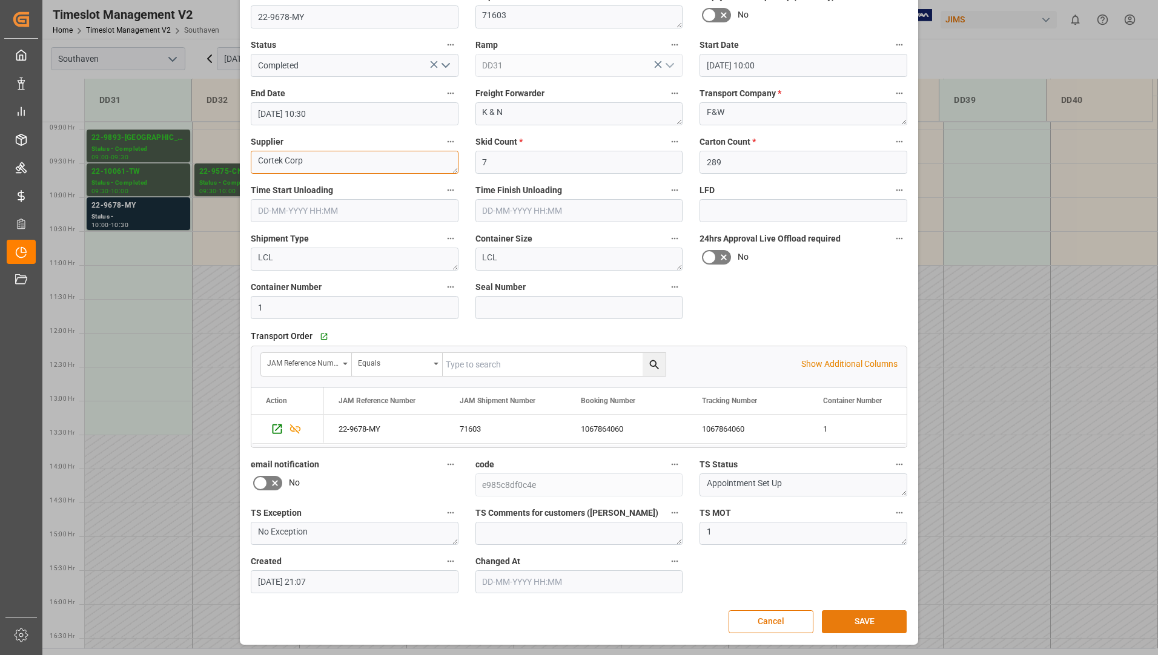
type textarea "Cortek Corp"
click at [873, 621] on button "SAVE" at bounding box center [864, 621] width 85 height 23
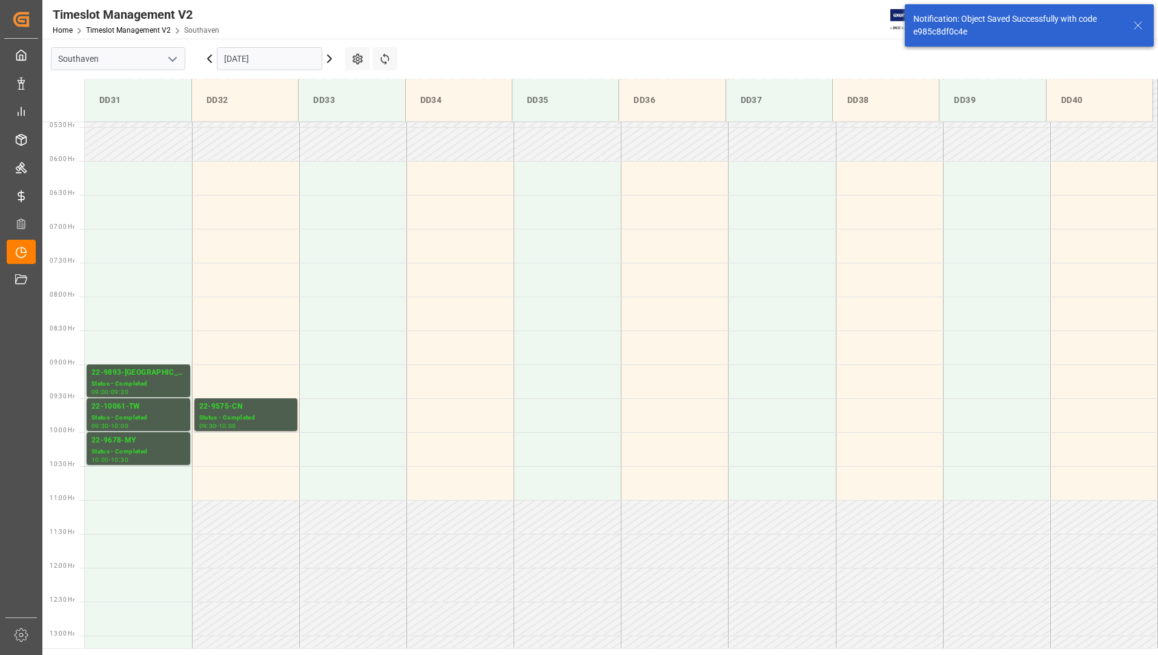
scroll to position [560, 0]
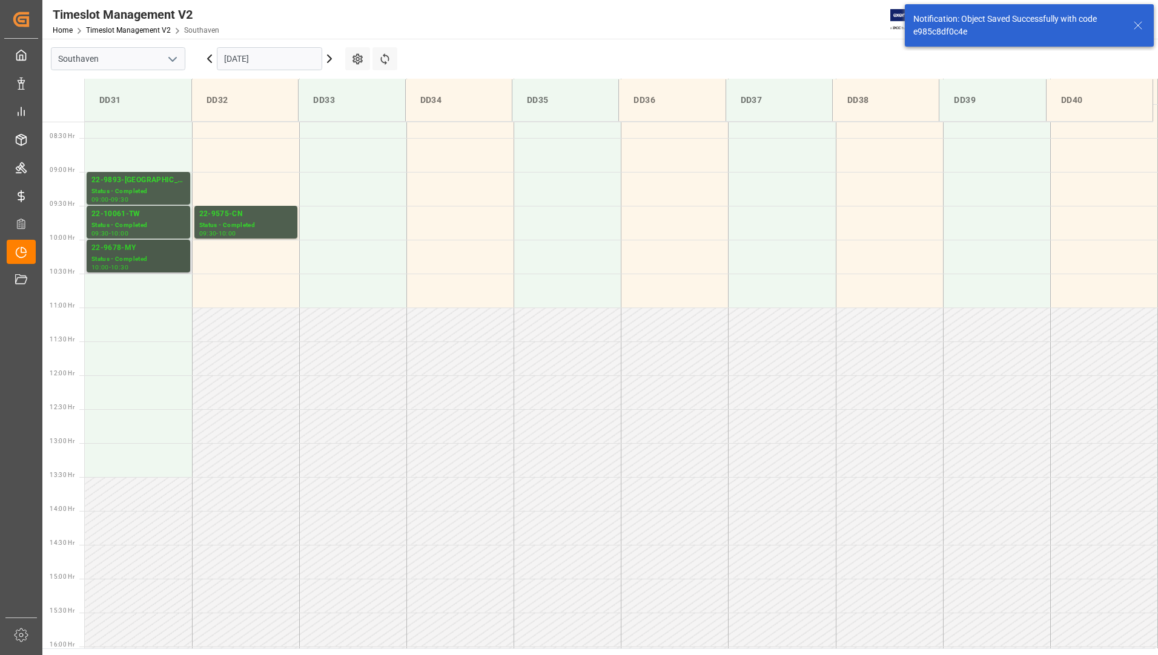
click at [159, 260] on div "Status - Completed" at bounding box center [138, 259] width 94 height 10
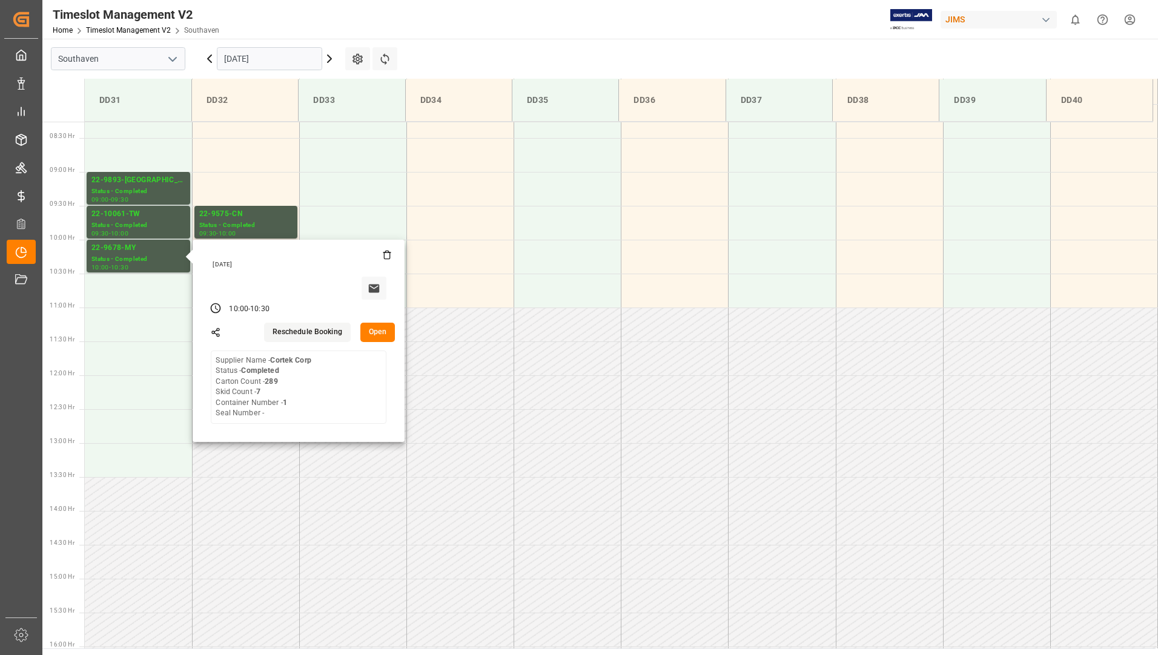
click at [290, 58] on input "[DATE]" at bounding box center [269, 58] width 105 height 23
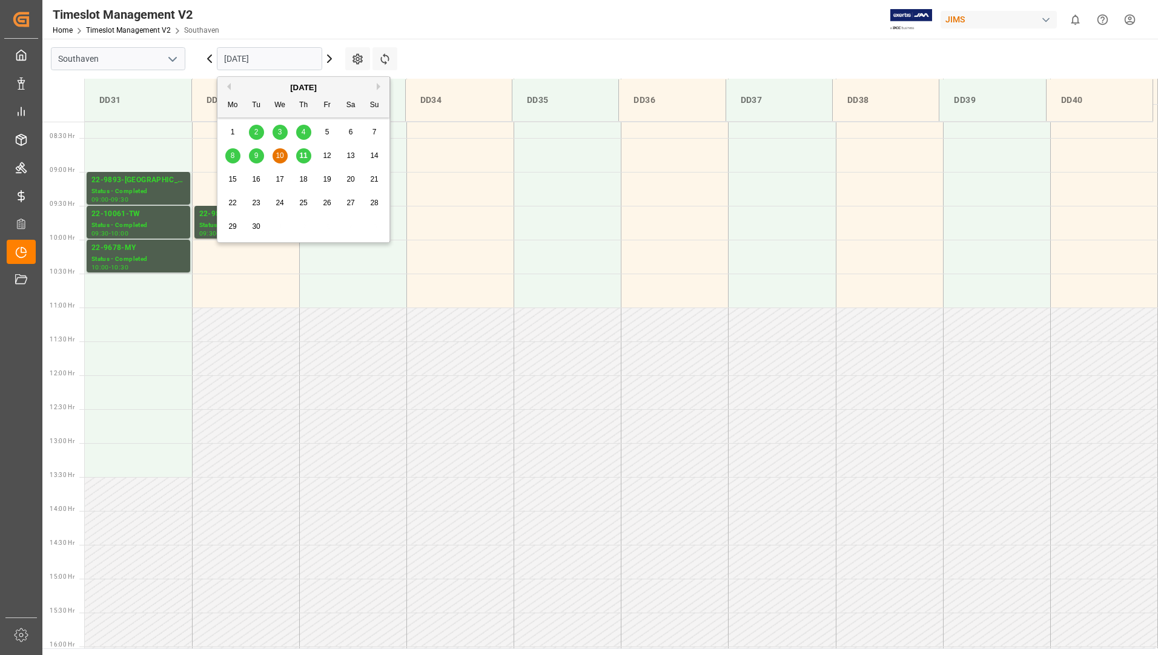
click at [306, 151] on div "11" at bounding box center [303, 156] width 15 height 15
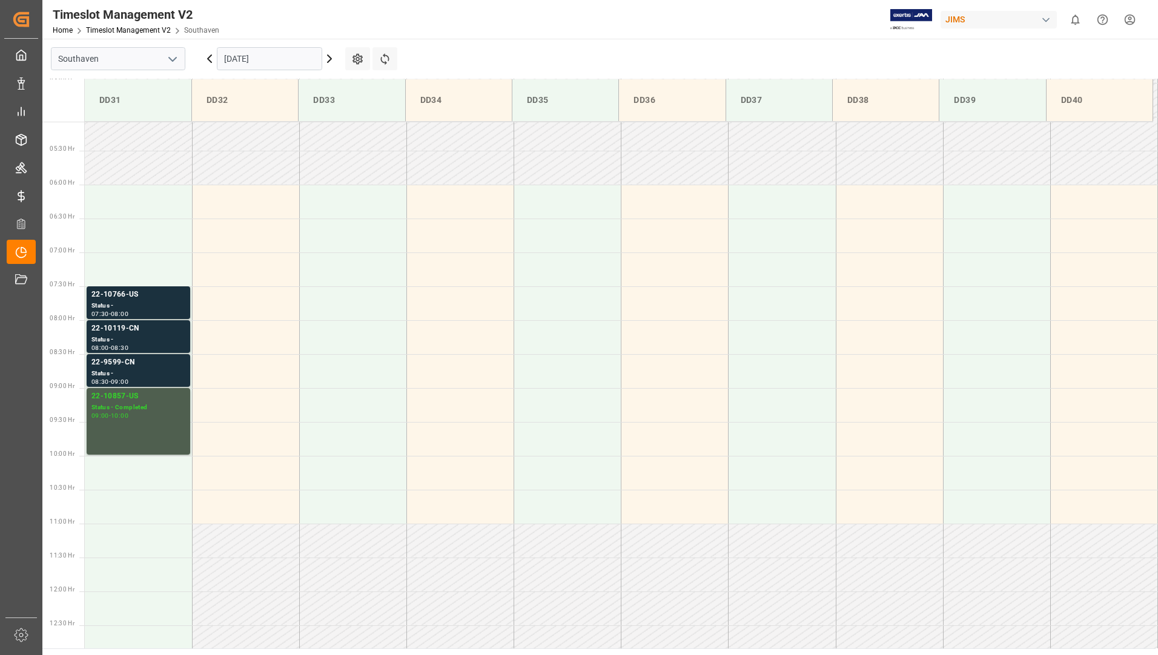
scroll to position [399, 0]
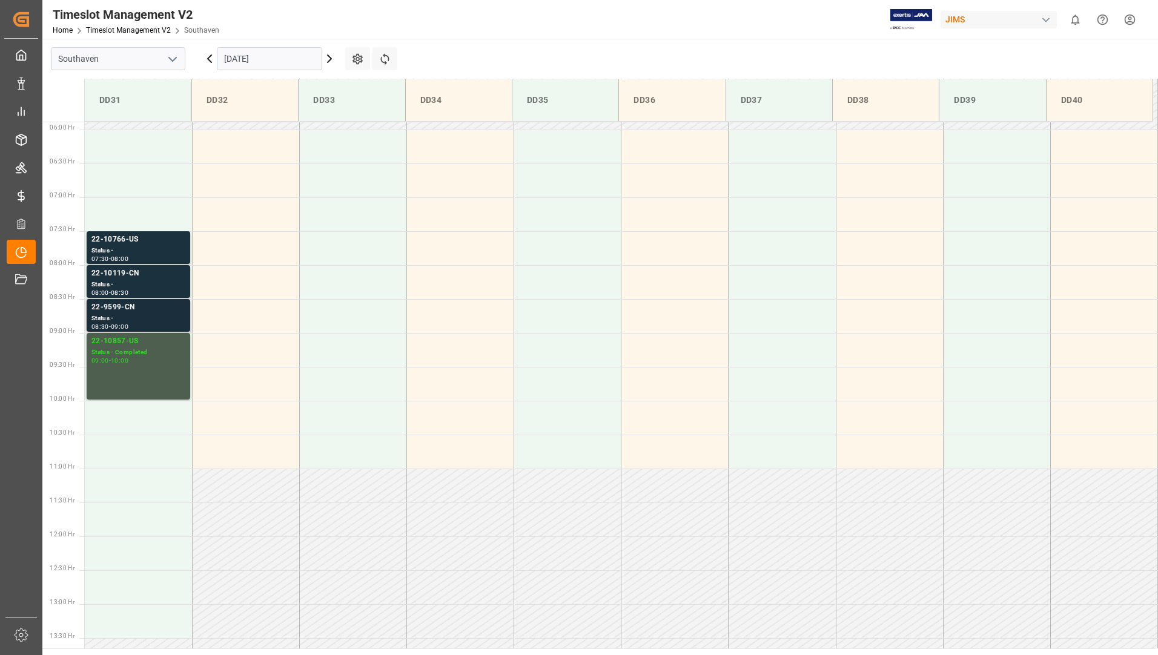
click at [137, 311] on div "22-9599-CN" at bounding box center [138, 308] width 94 height 12
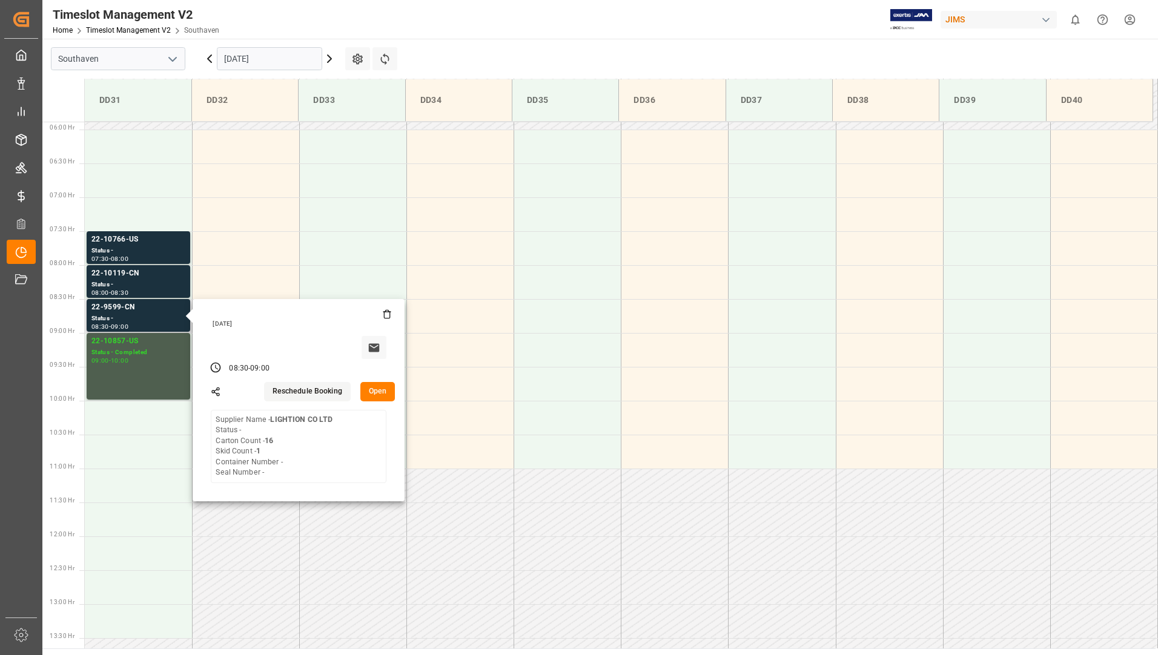
click at [383, 388] on button "Open" at bounding box center [377, 391] width 35 height 19
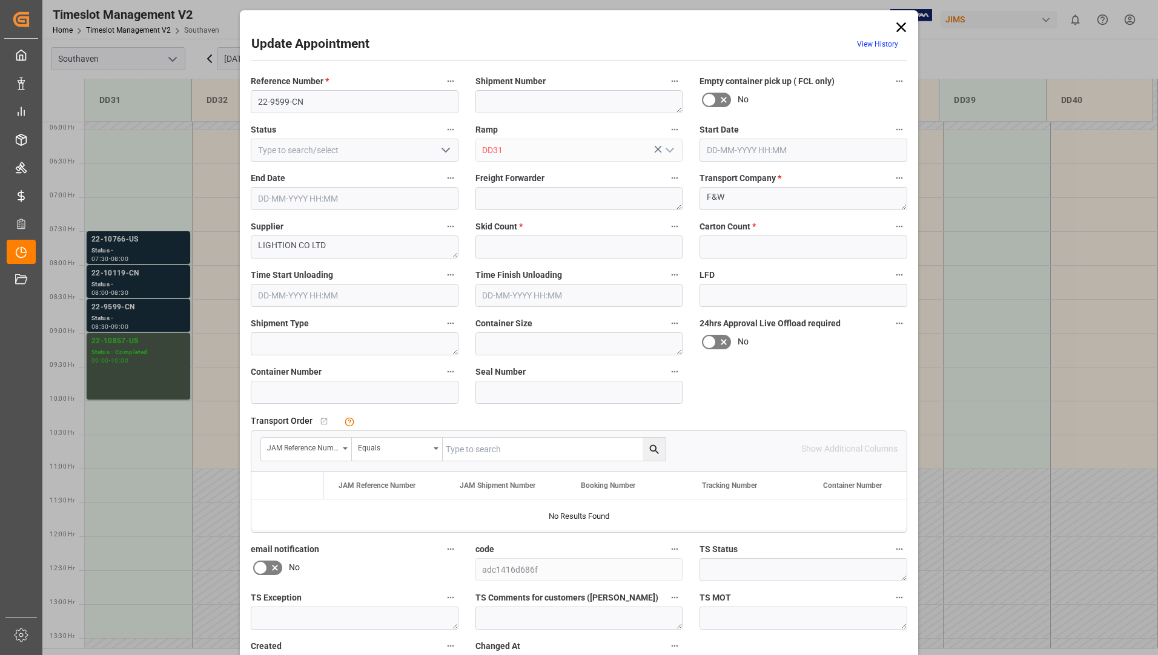
type input "1"
type input "16"
type input "[DATE] 08:30"
type input "[DATE] 09:00"
type input "[DATE] 13:54"
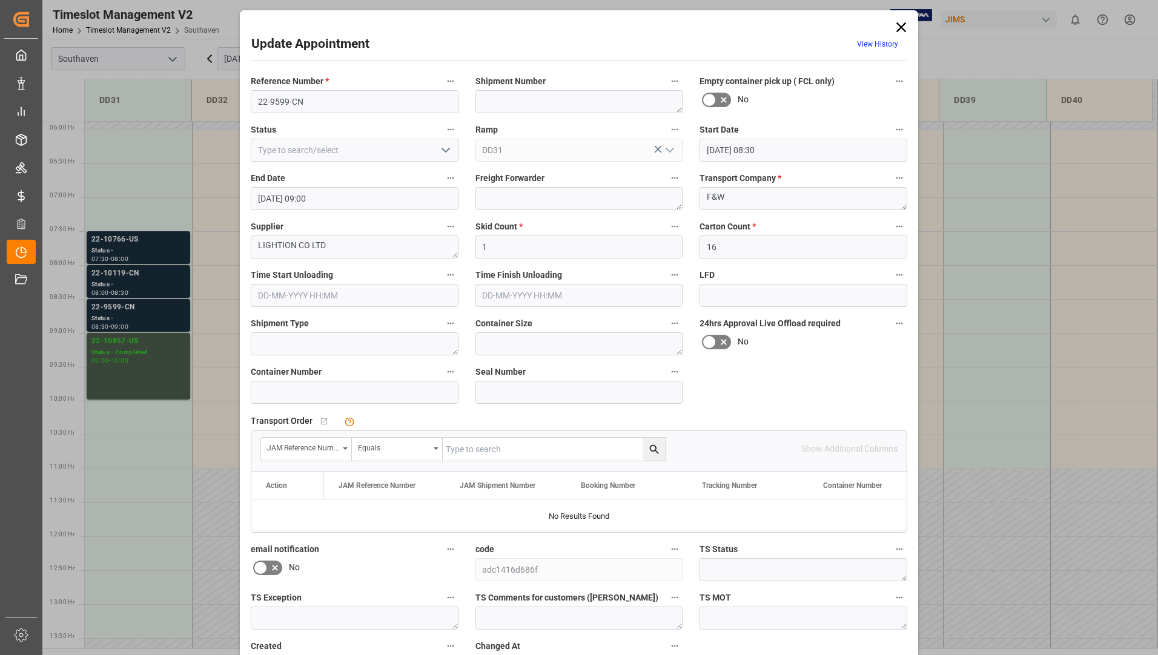
click at [457, 444] on input "text" at bounding box center [554, 449] width 223 height 23
click at [652, 452] on icon "search button" at bounding box center [654, 449] width 13 height 13
click at [653, 446] on icon "search button" at bounding box center [654, 449] width 13 height 13
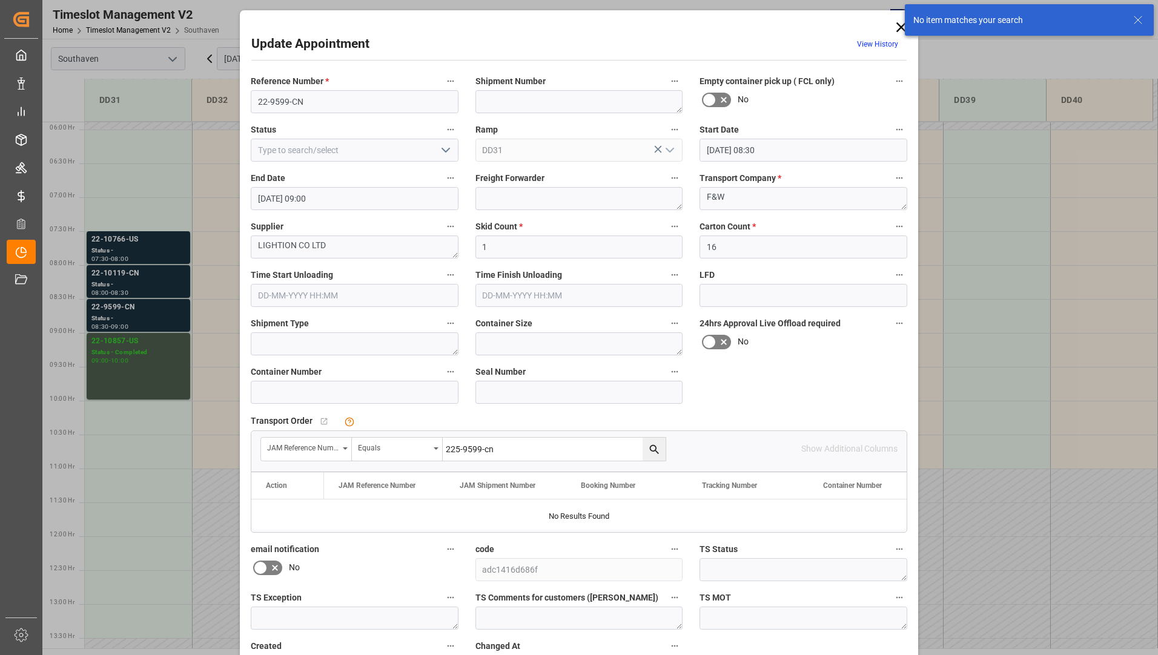
click at [751, 401] on div "Reference Number * 22-9599-CN Shipment Number Empty container pick up ( FCL onl…" at bounding box center [578, 375] width 673 height 613
click at [458, 451] on input "225-9599-cn" at bounding box center [554, 449] width 223 height 23
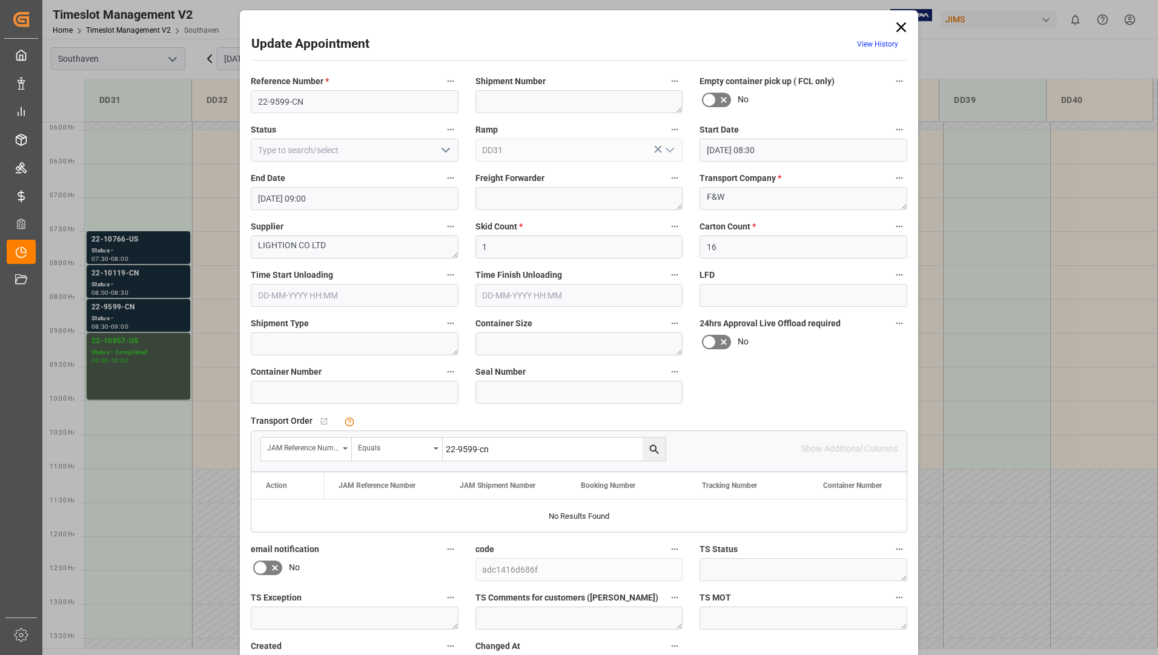
type input "22-9599-cn"
click at [653, 449] on icon "search button" at bounding box center [654, 449] width 13 height 13
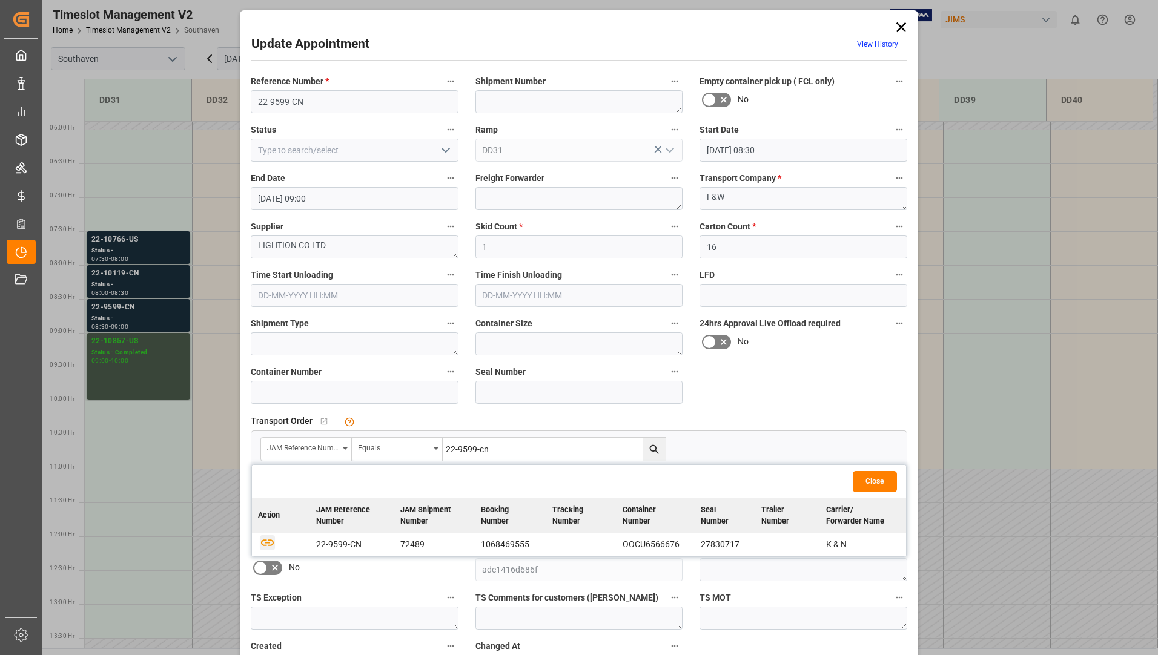
click at [264, 544] on icon "button" at bounding box center [267, 542] width 15 height 15
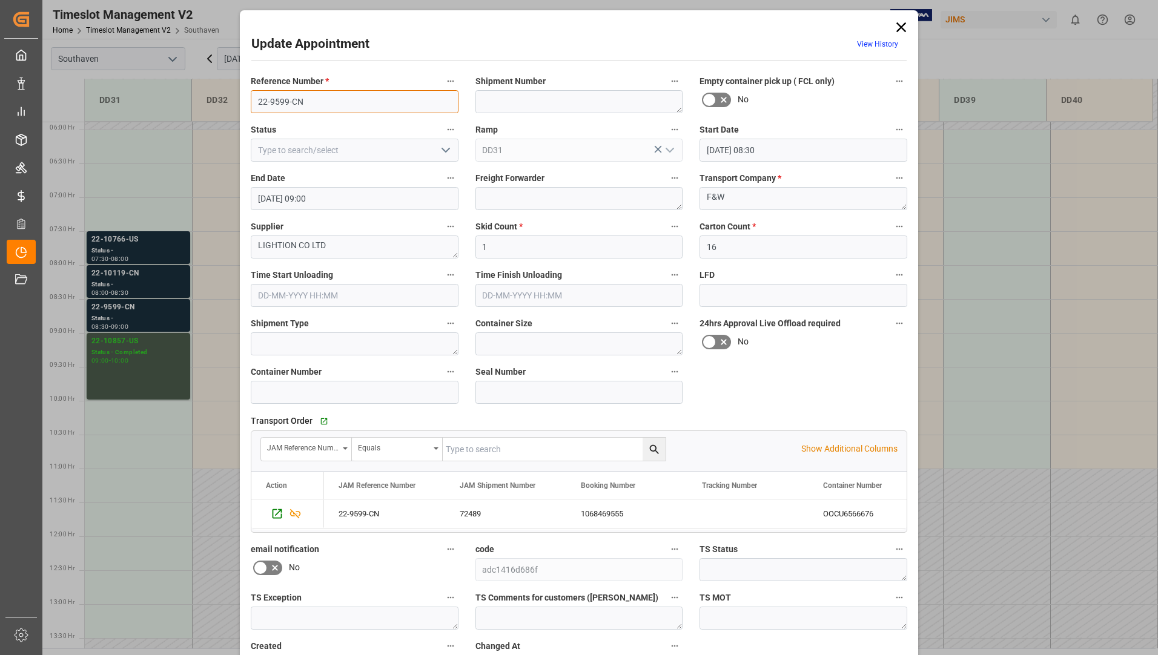
drag, startPoint x: 257, startPoint y: 101, endPoint x: 314, endPoint y: 102, distance: 56.9
click at [314, 102] on input "22-9599-CN" at bounding box center [355, 101] width 208 height 23
click at [334, 249] on textarea "LIGHTION CO LTD" at bounding box center [355, 247] width 208 height 23
type textarea "L"
type textarea "Fostex CO."
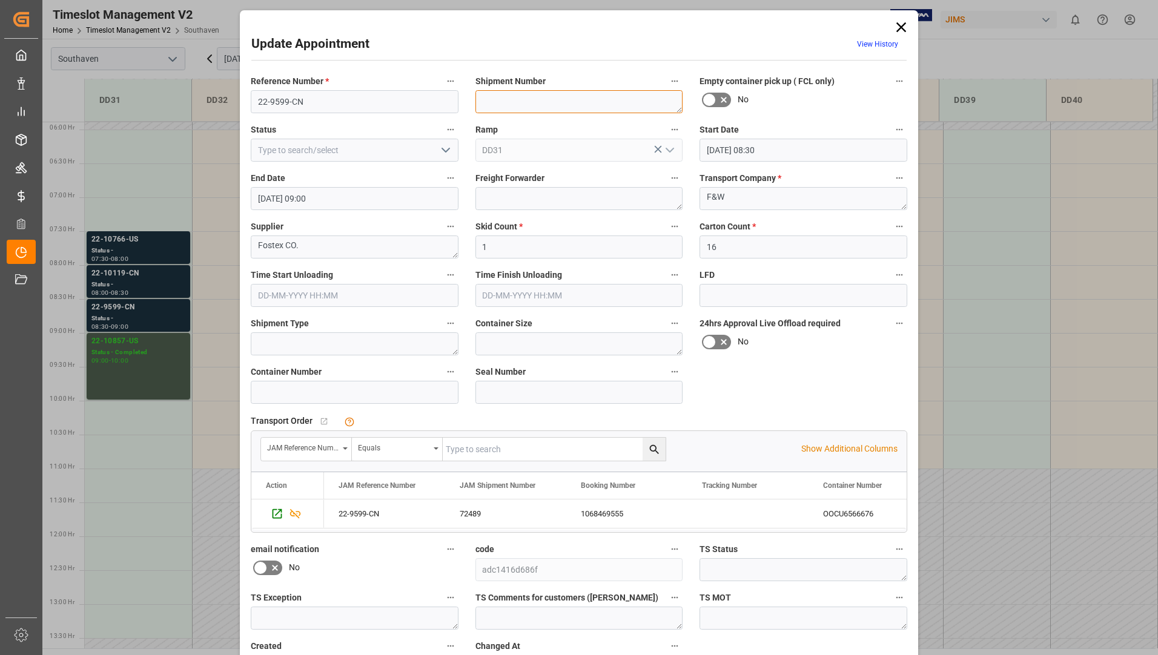
click at [552, 109] on textarea at bounding box center [579, 101] width 208 height 23
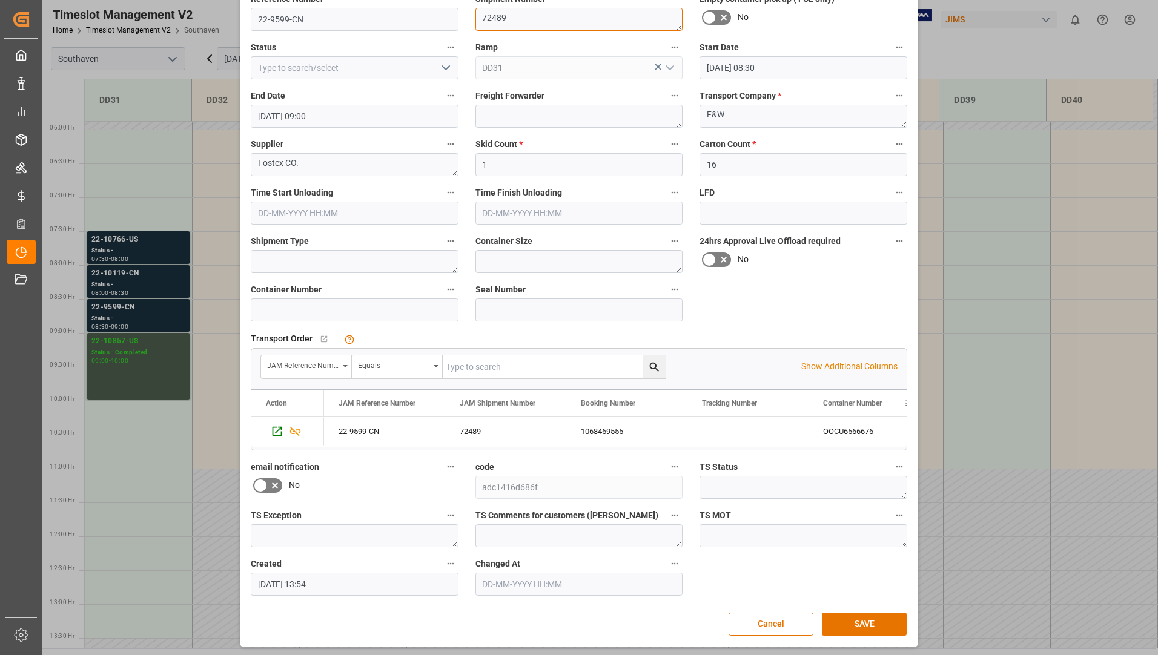
scroll to position [85, 0]
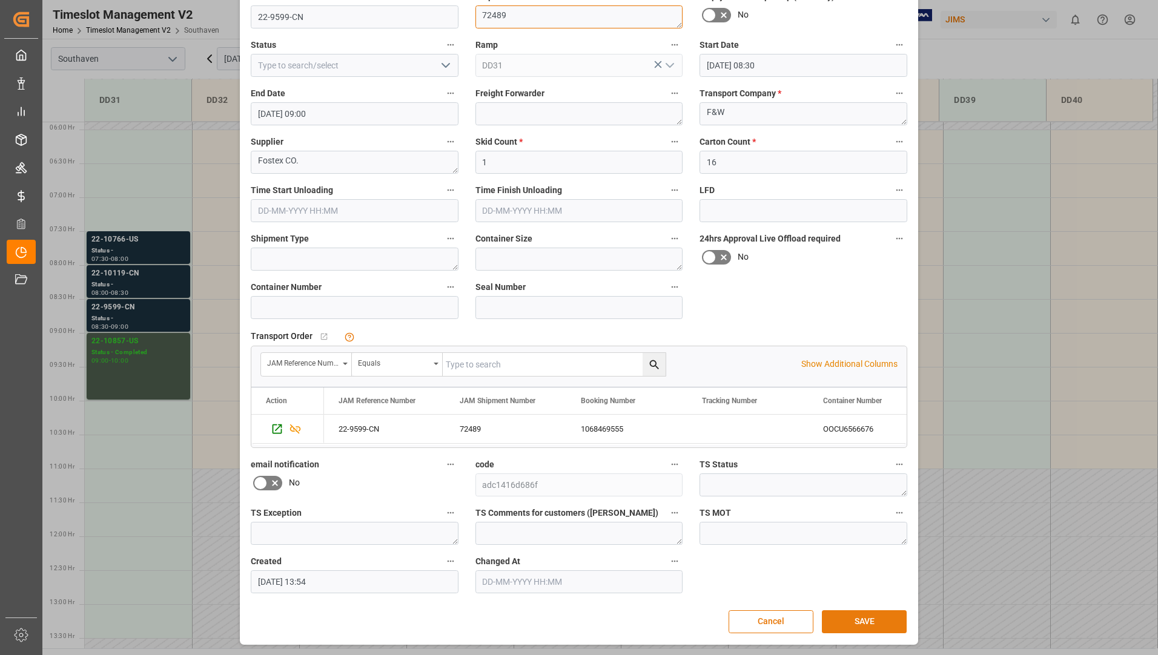
type textarea "72489"
click at [846, 619] on button "SAVE" at bounding box center [864, 621] width 85 height 23
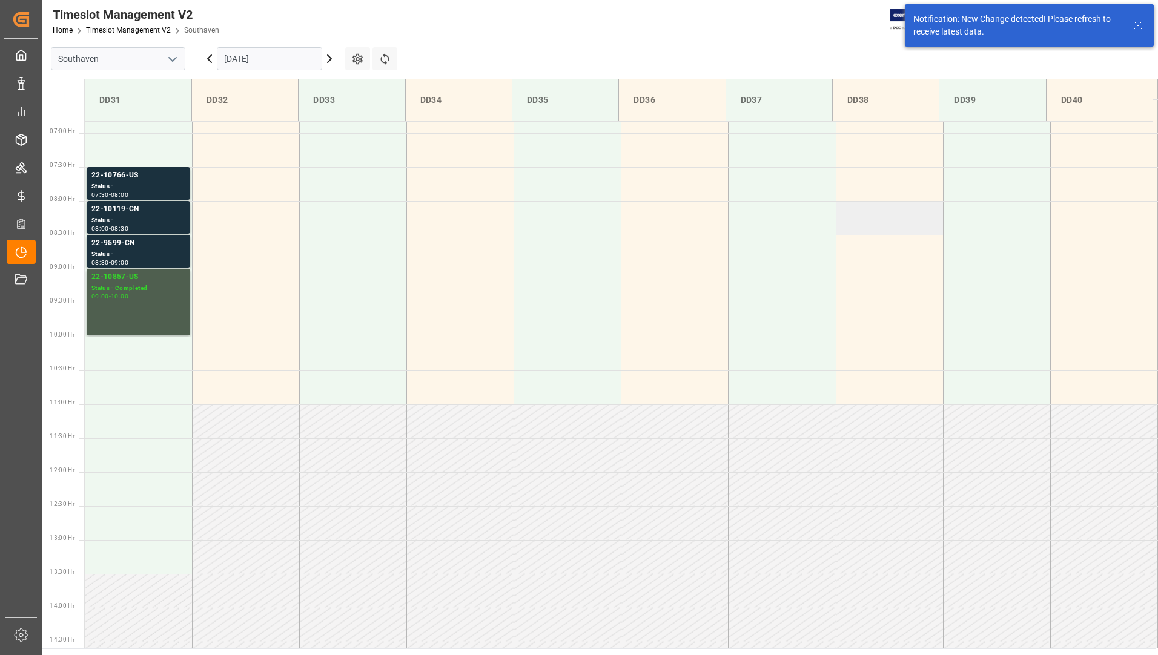
scroll to position [467, 0]
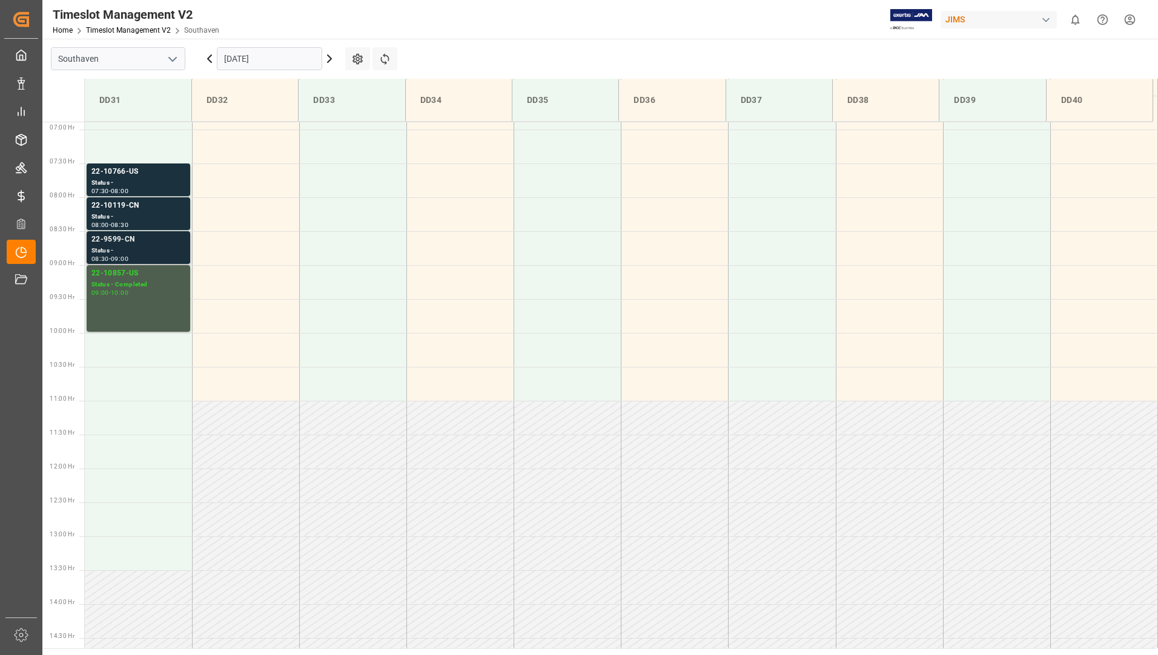
click at [128, 249] on div "Status -" at bounding box center [138, 251] width 94 height 10
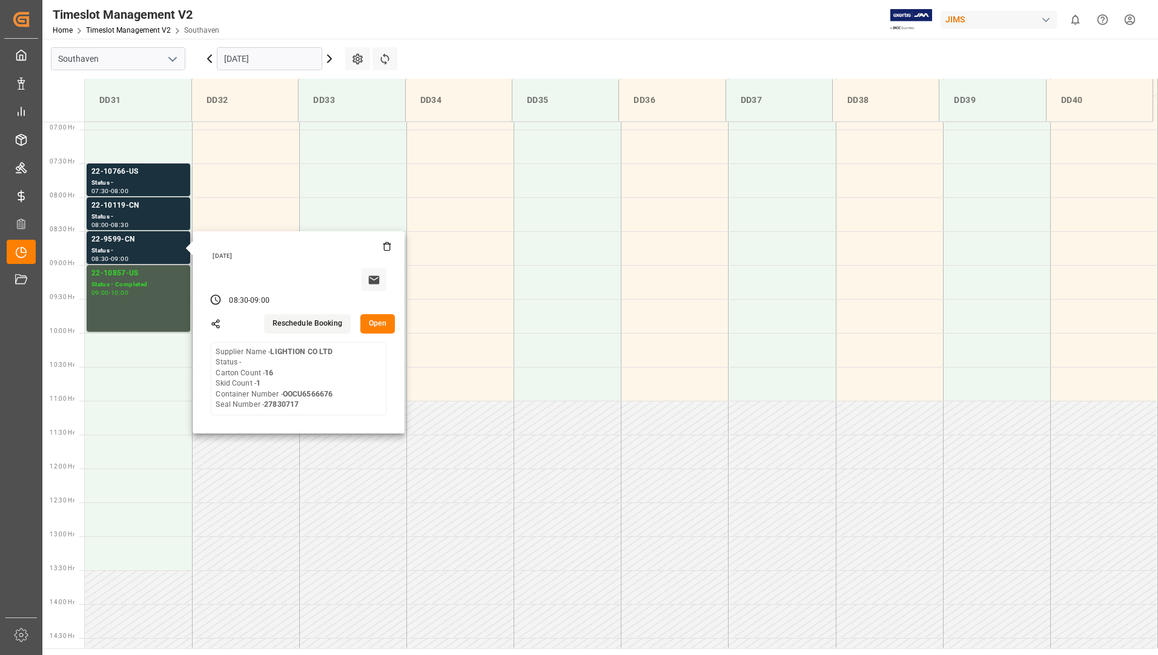
click at [371, 319] on button "Open" at bounding box center [377, 323] width 35 height 19
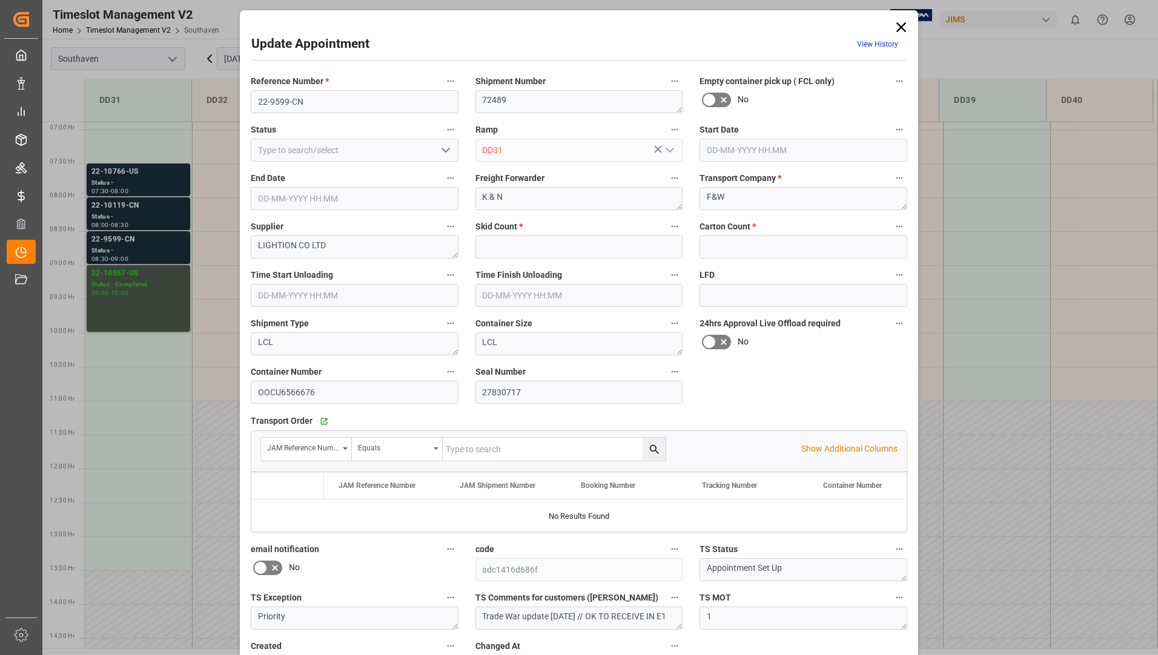
type input "1"
type input "16"
type input "[DATE] 08:30"
type input "[DATE] 09:00"
type input "[DATE] 13:54"
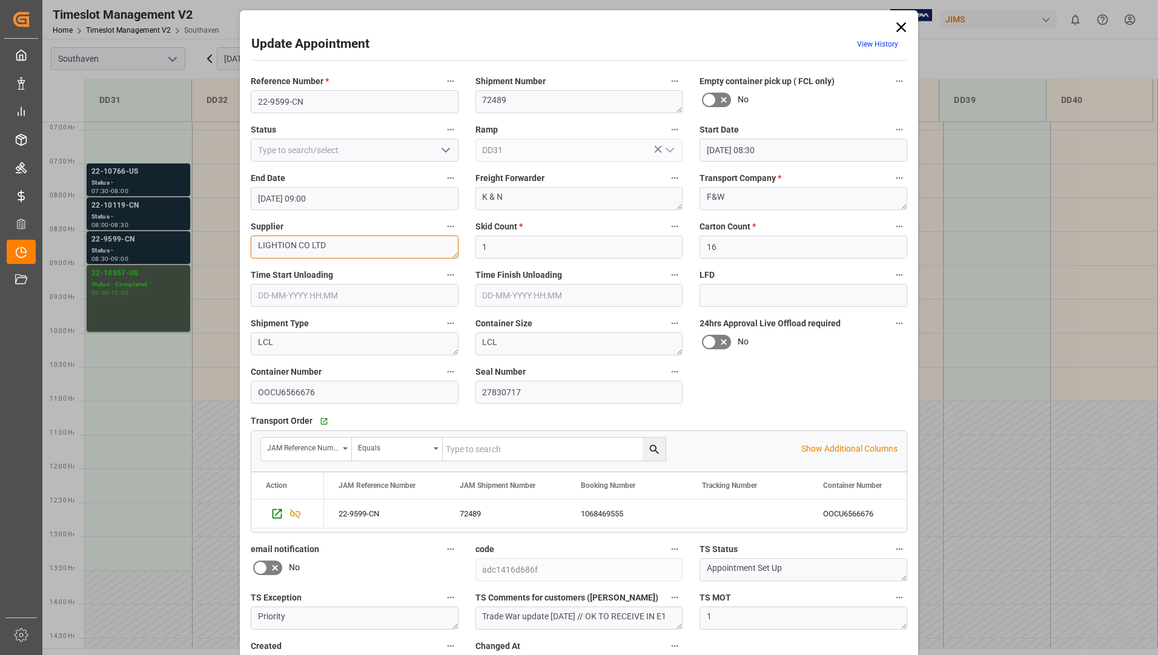
click at [331, 241] on textarea "LIGHTION CO LTD" at bounding box center [355, 247] width 208 height 23
type textarea "L"
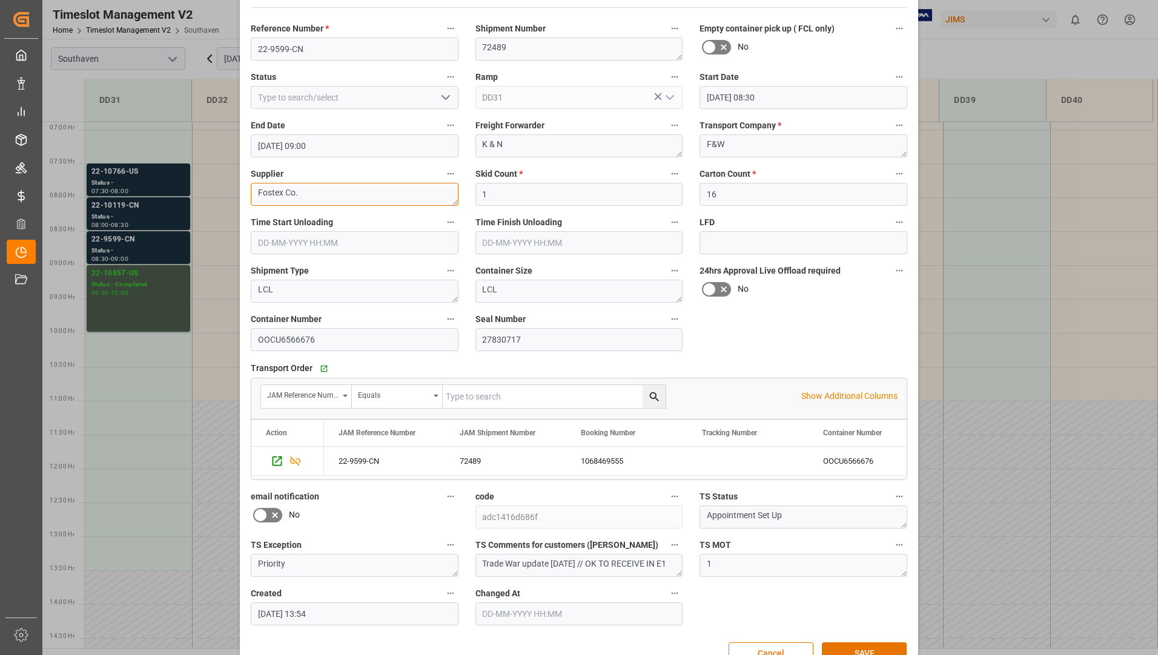
scroll to position [85, 0]
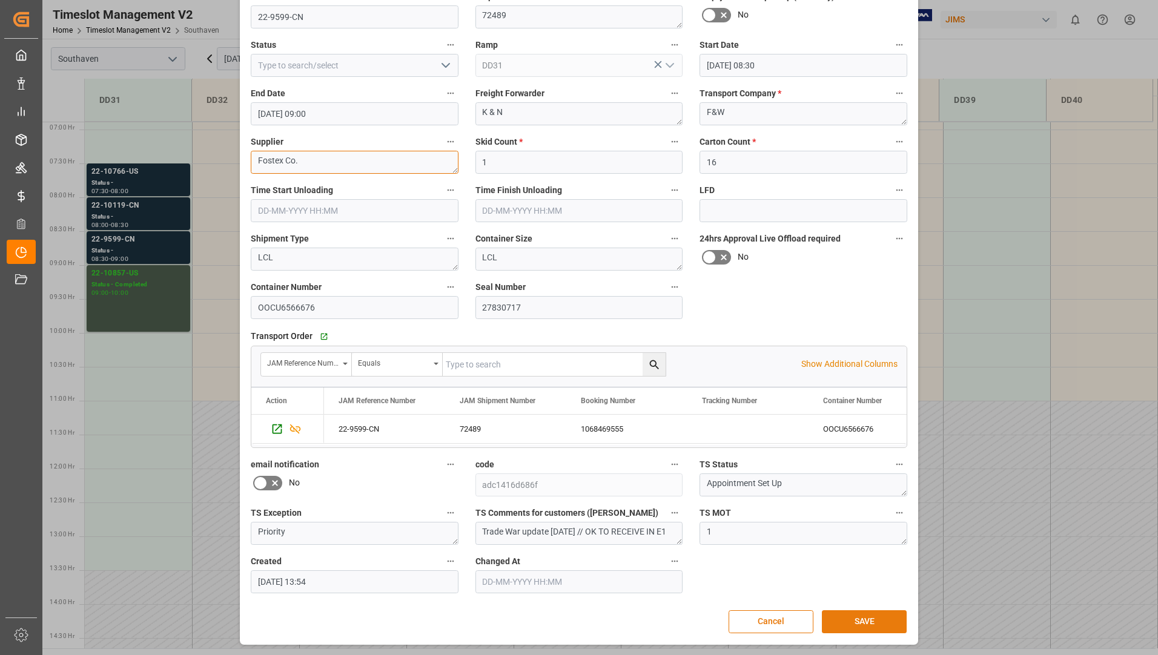
type textarea "Fostex Co."
click at [863, 617] on button "SAVE" at bounding box center [864, 621] width 85 height 23
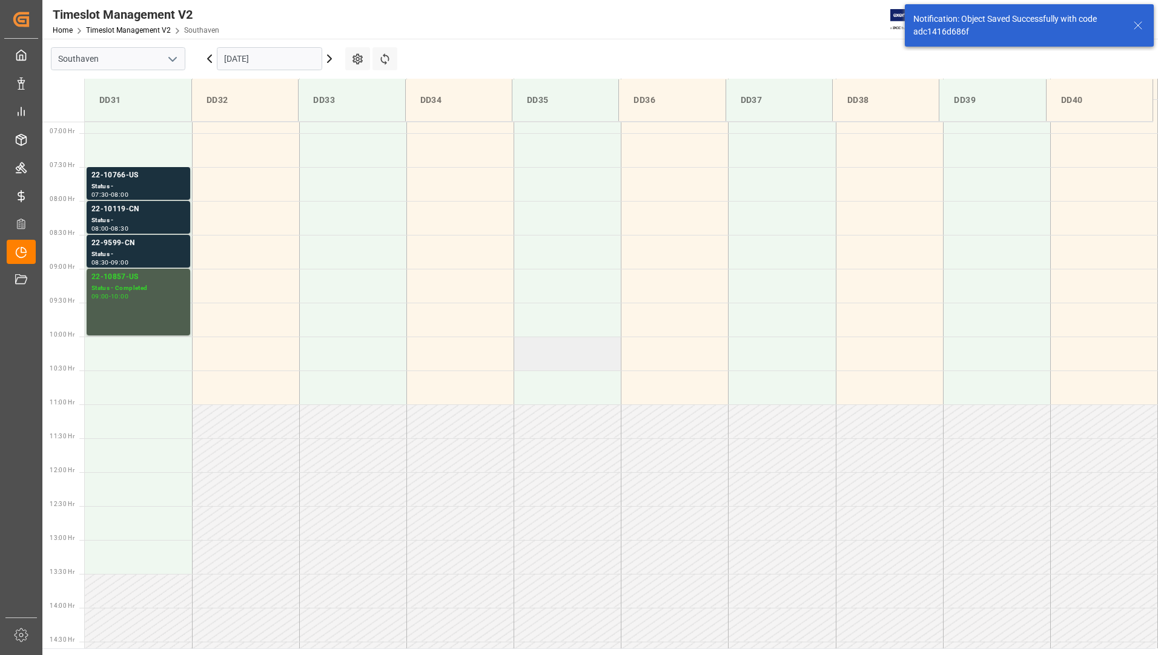
scroll to position [467, 0]
click at [167, 249] on div "Status -" at bounding box center [138, 251] width 94 height 10
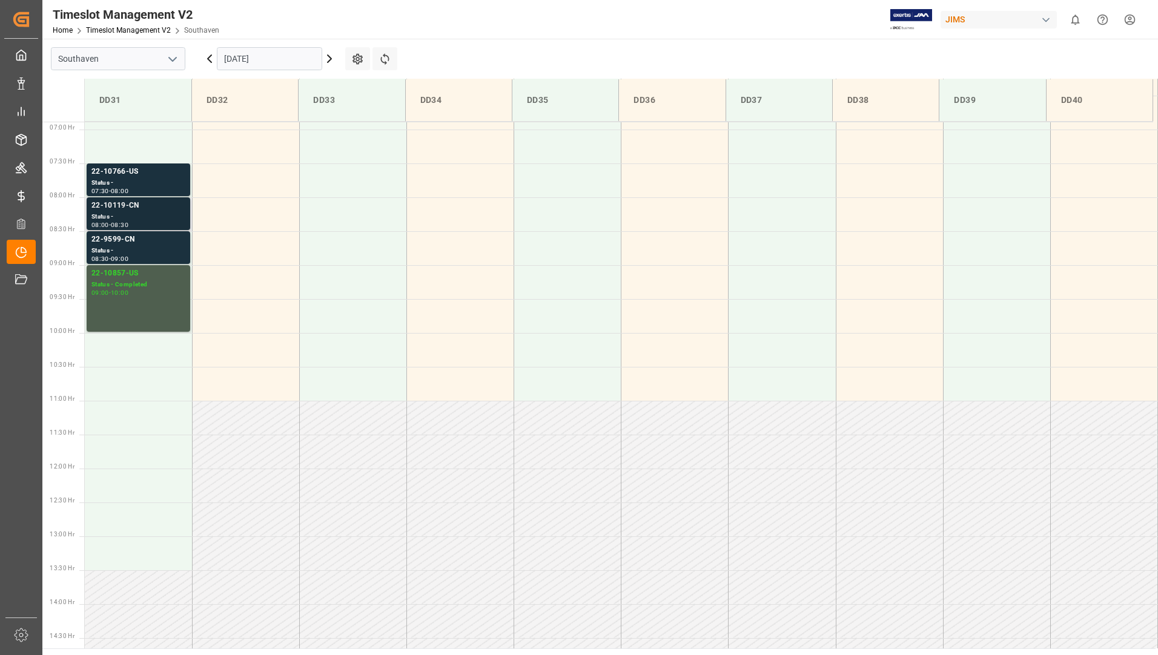
click at [160, 213] on div "Status -" at bounding box center [138, 217] width 94 height 10
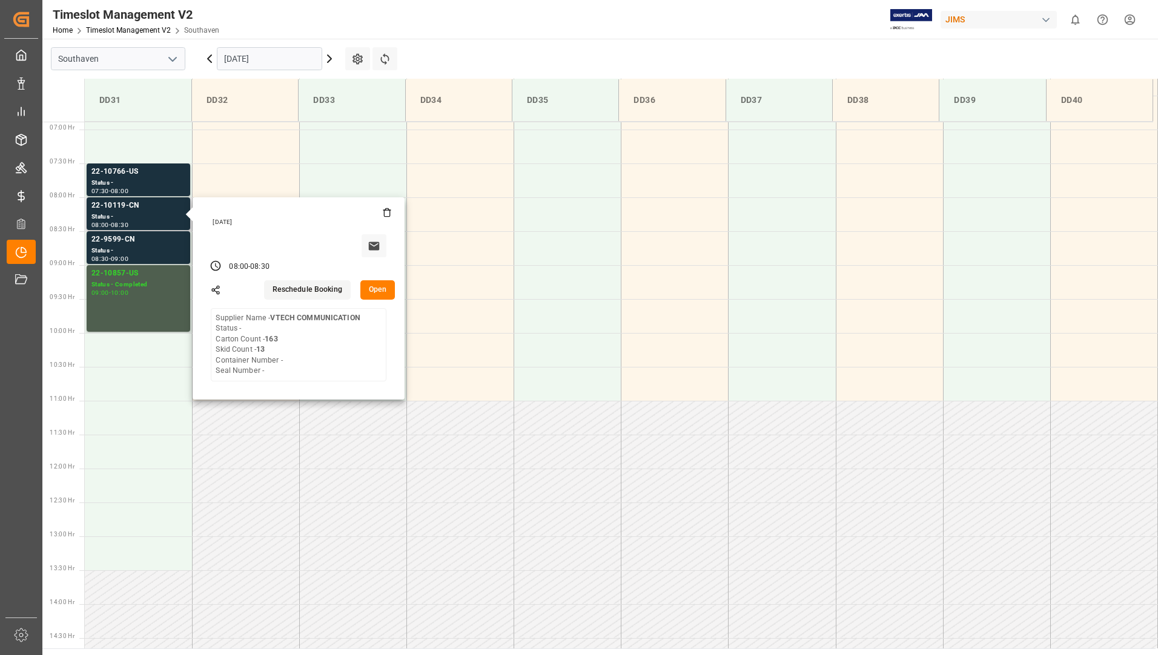
click at [374, 285] on button "Open" at bounding box center [377, 289] width 35 height 19
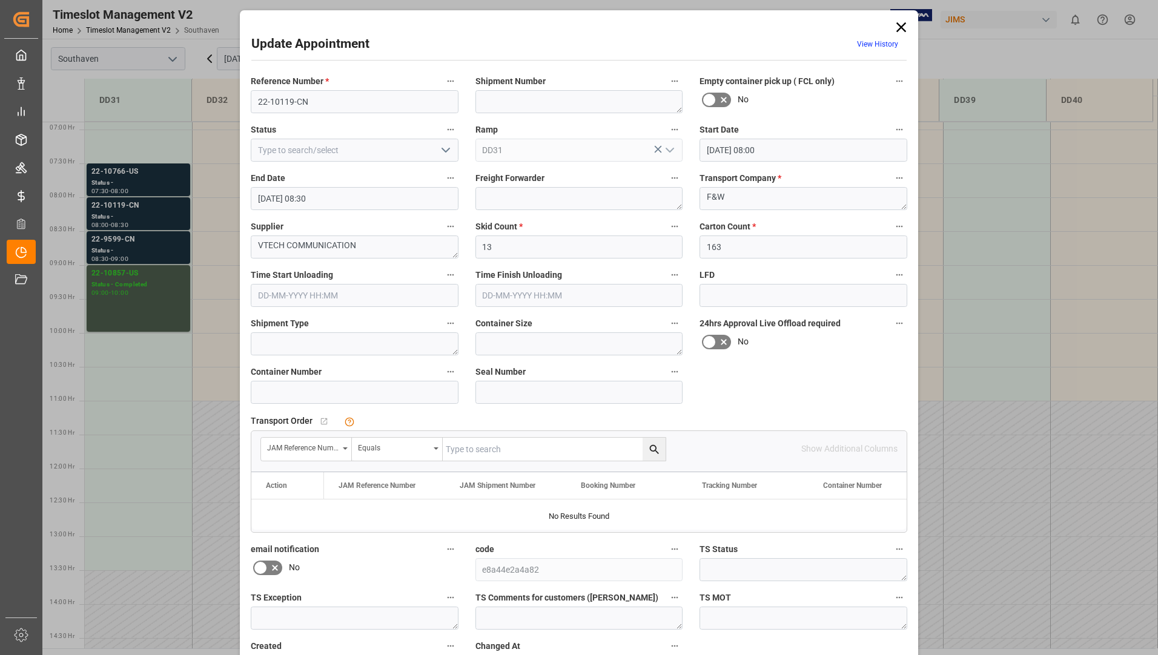
click at [464, 447] on input "text" at bounding box center [554, 449] width 223 height 23
type input "22-10119-cn"
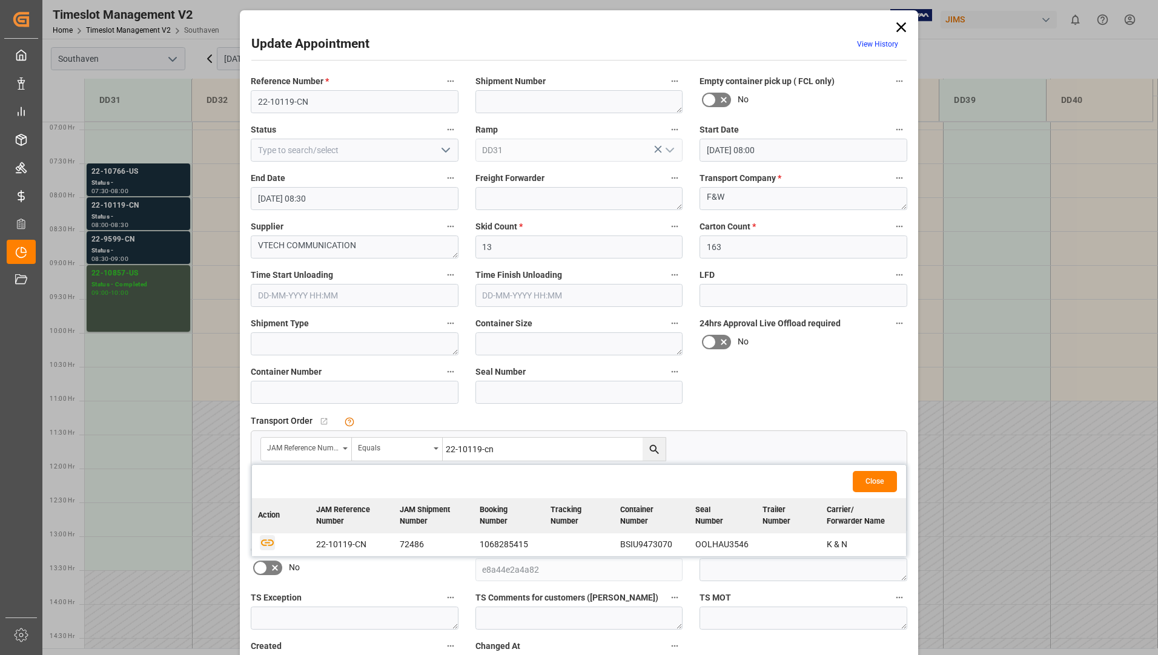
click at [265, 546] on icon "button" at bounding box center [267, 542] width 15 height 15
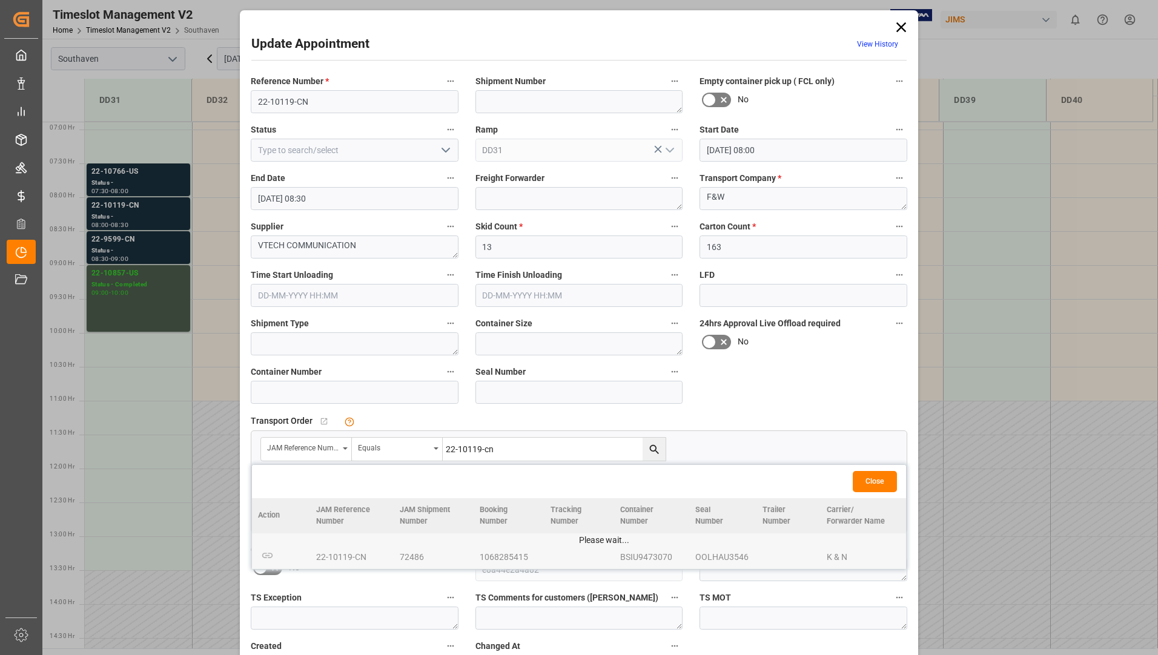
scroll to position [85, 0]
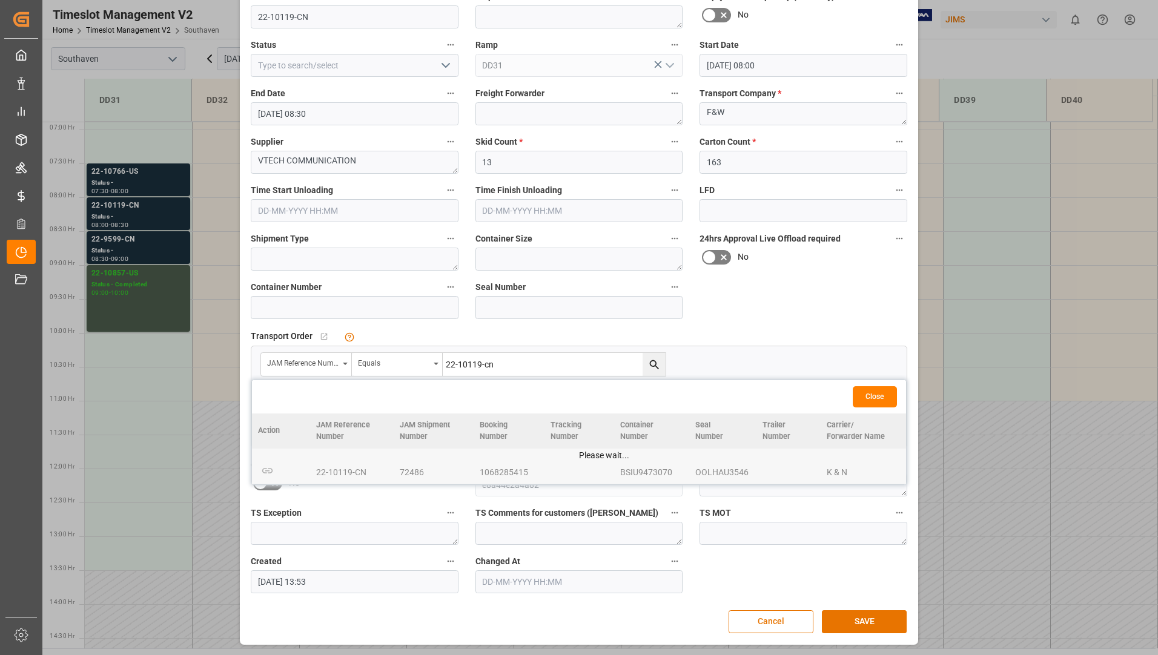
click at [853, 609] on div "Update Appointment View History Reference Number * 22-10119-CN Shipment Number …" at bounding box center [579, 285] width 672 height 713
click at [861, 620] on button "SAVE" at bounding box center [864, 621] width 85 height 23
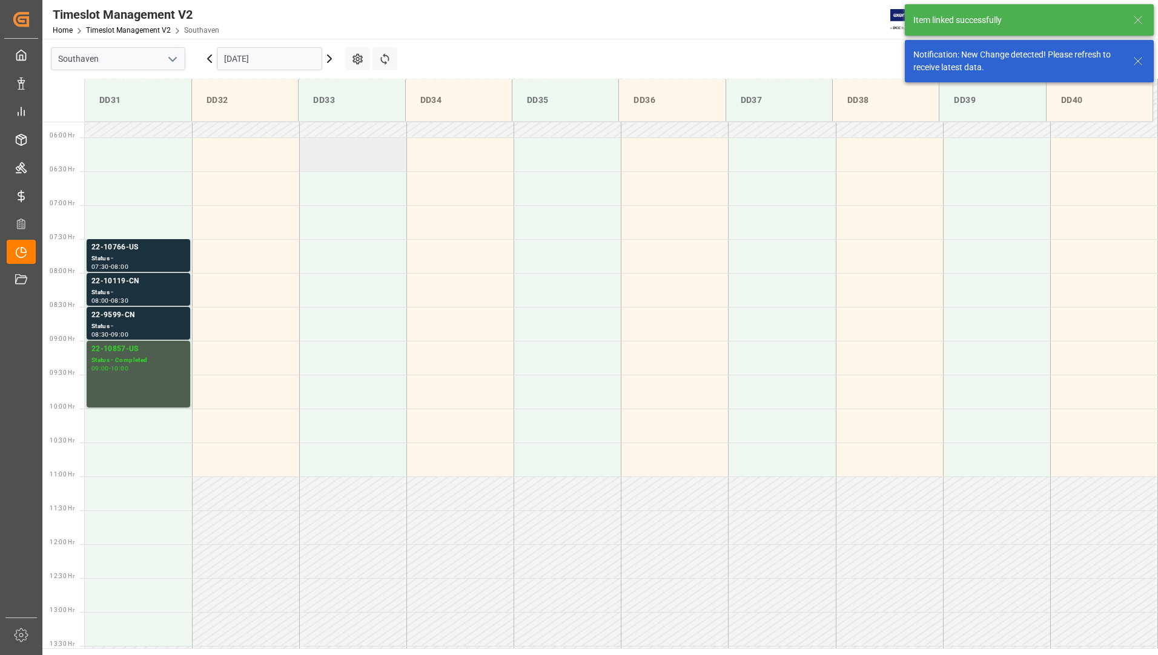
scroll to position [467, 0]
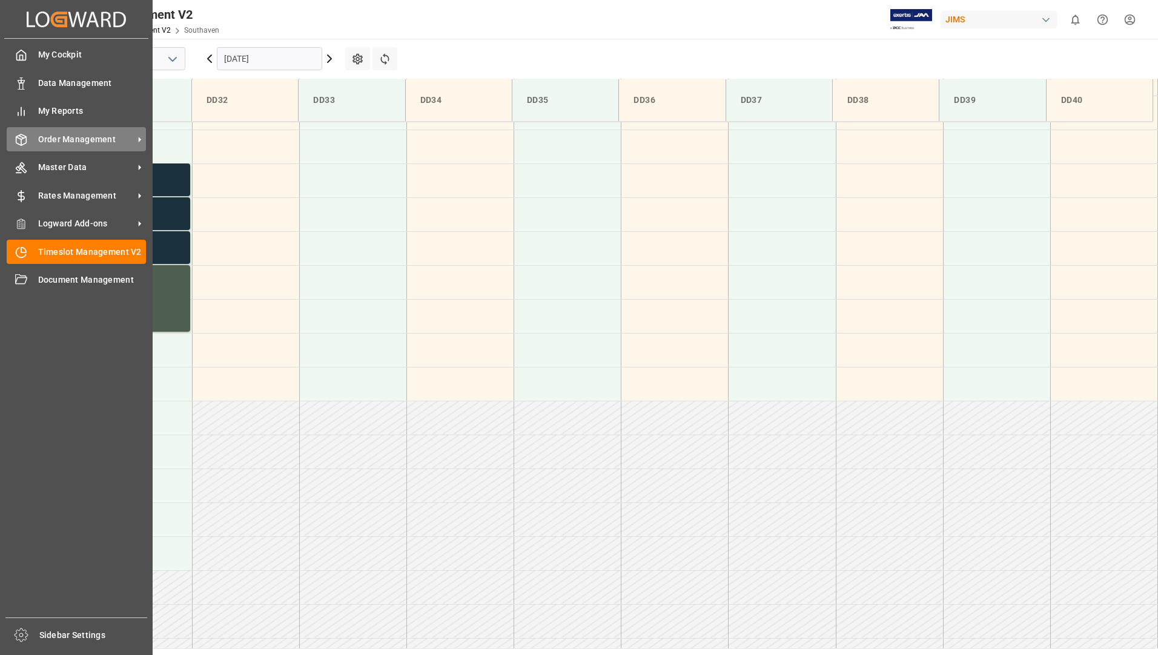
click at [62, 140] on span "Order Management" at bounding box center [86, 139] width 96 height 13
click at [71, 141] on span "Order Management" at bounding box center [86, 139] width 96 height 13
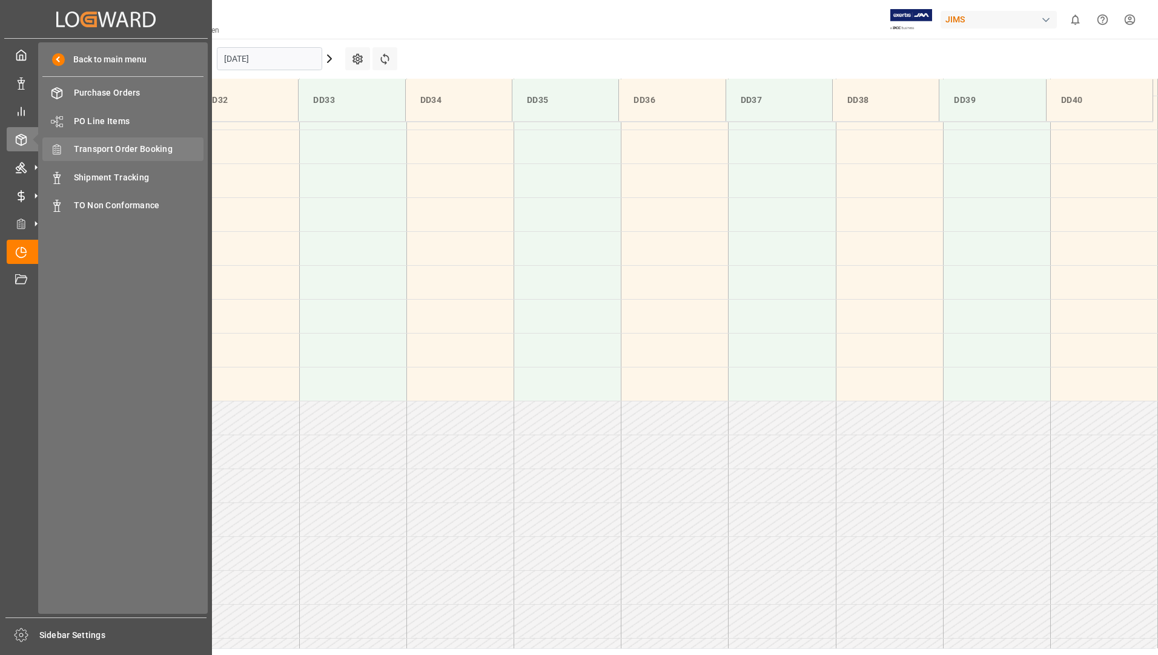
click at [134, 151] on span "Transport Order Booking" at bounding box center [139, 149] width 130 height 13
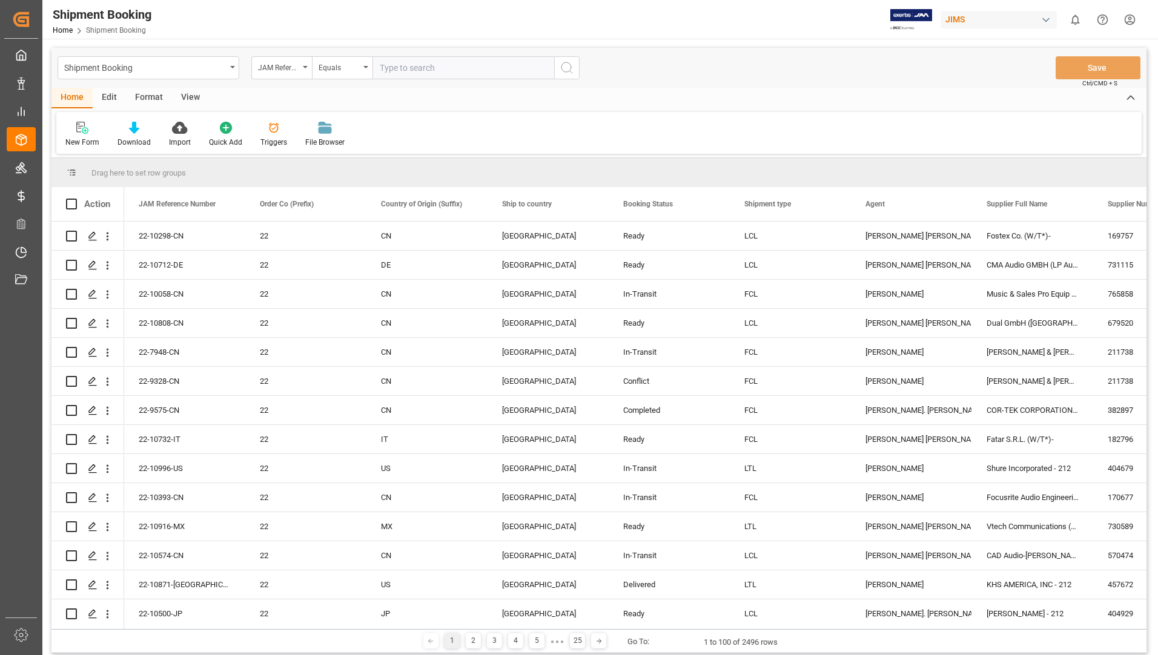
click at [411, 68] on input "text" at bounding box center [463, 67] width 182 height 23
type input "22-10119-cn"
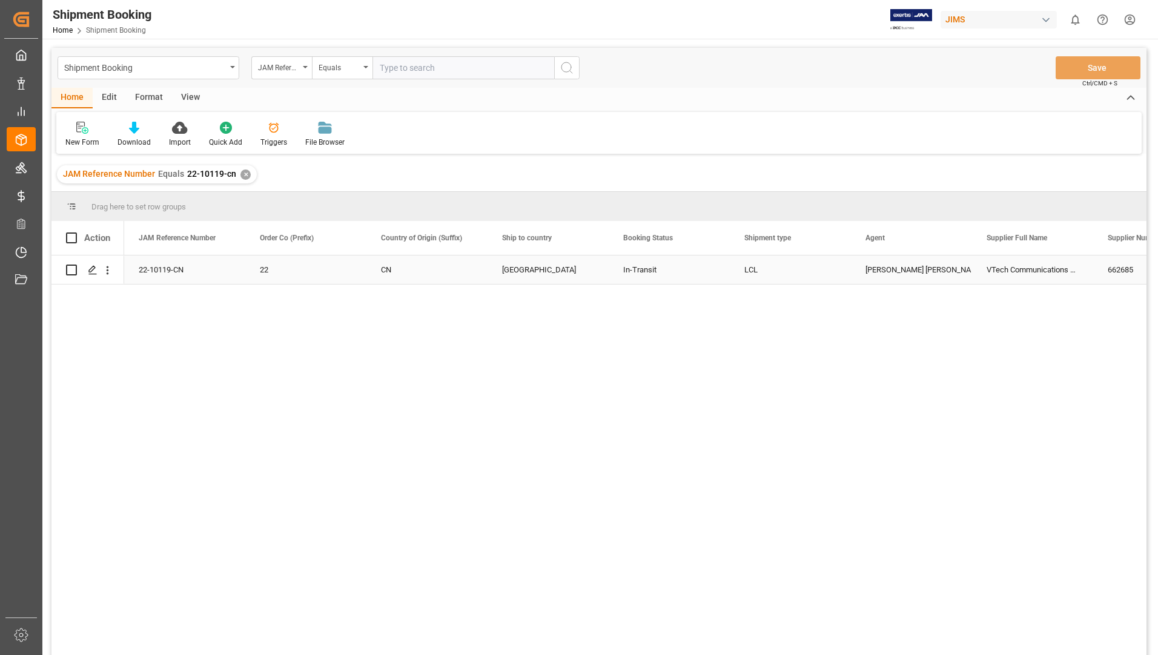
click at [71, 269] on input "Press Space to toggle row selection (unchecked)" at bounding box center [71, 270] width 11 height 11
checkbox input "true"
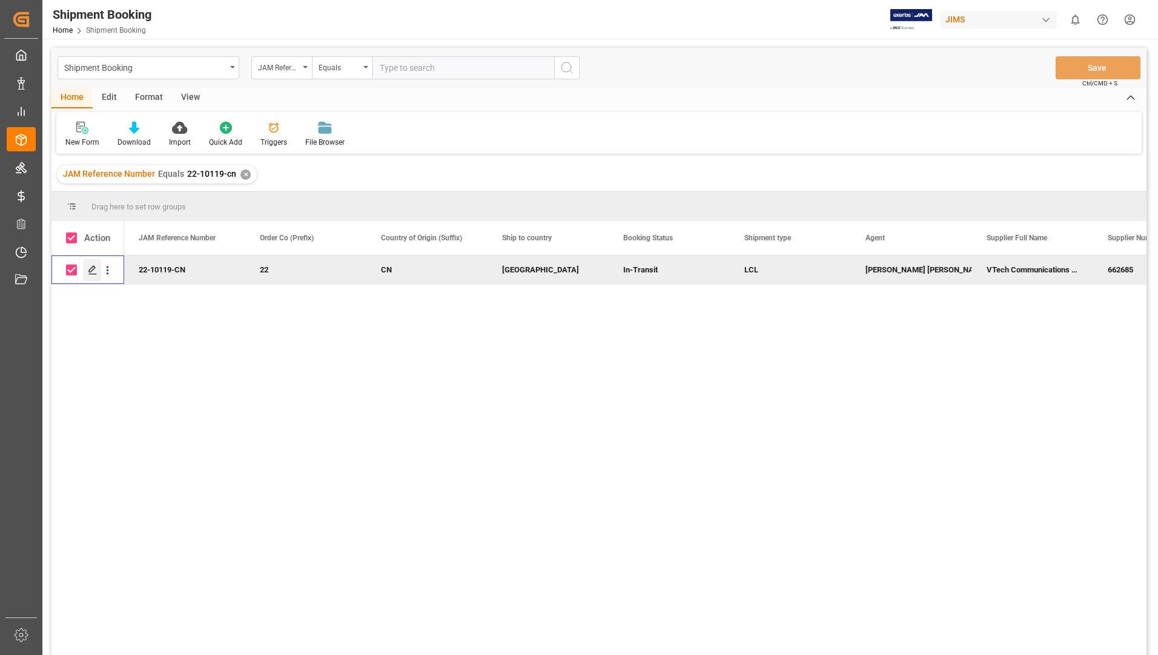
click at [94, 268] on polygon "Press SPACE to deselect this row." at bounding box center [92, 269] width 6 height 6
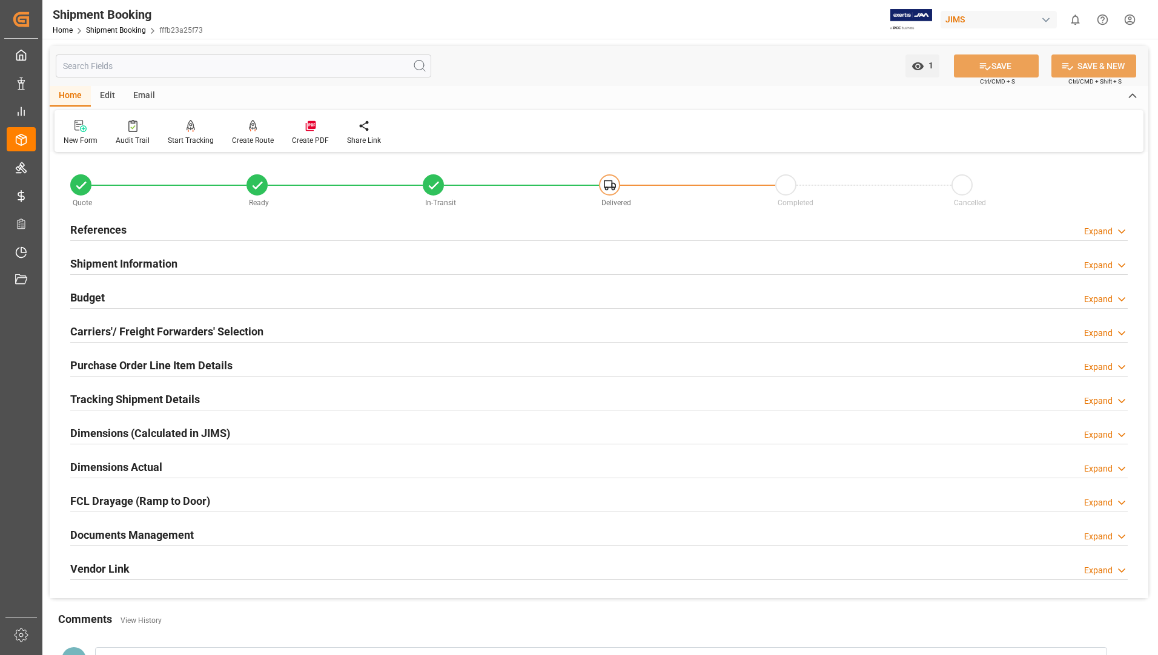
click at [124, 534] on h2 "Documents Management" at bounding box center [132, 535] width 124 height 16
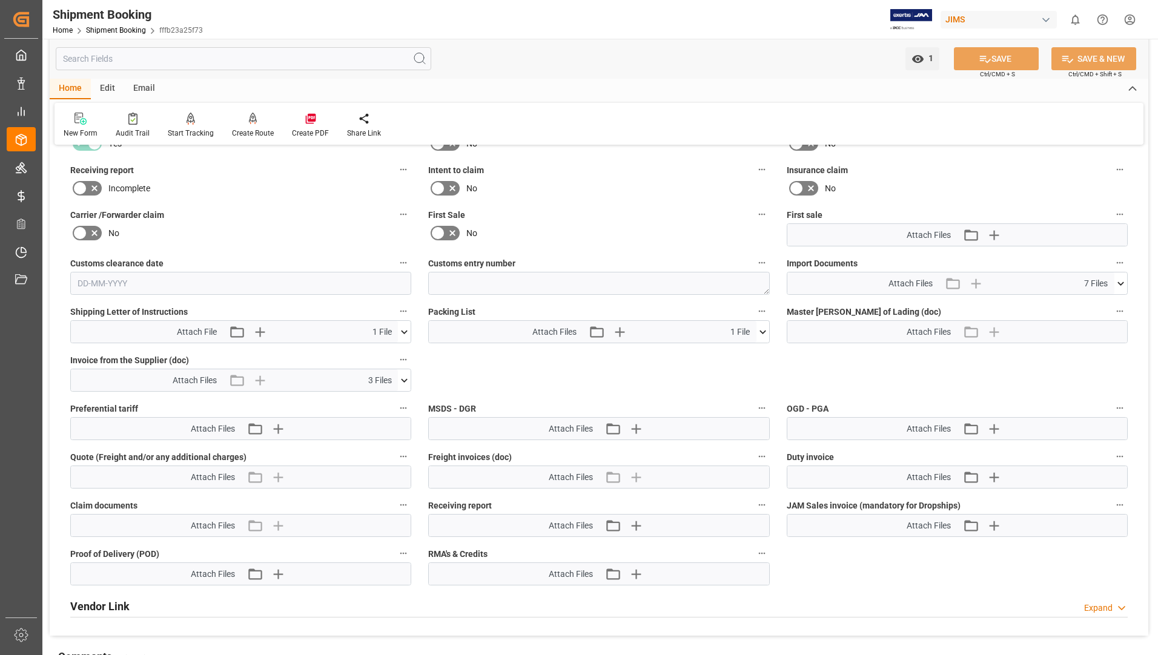
scroll to position [545, 0]
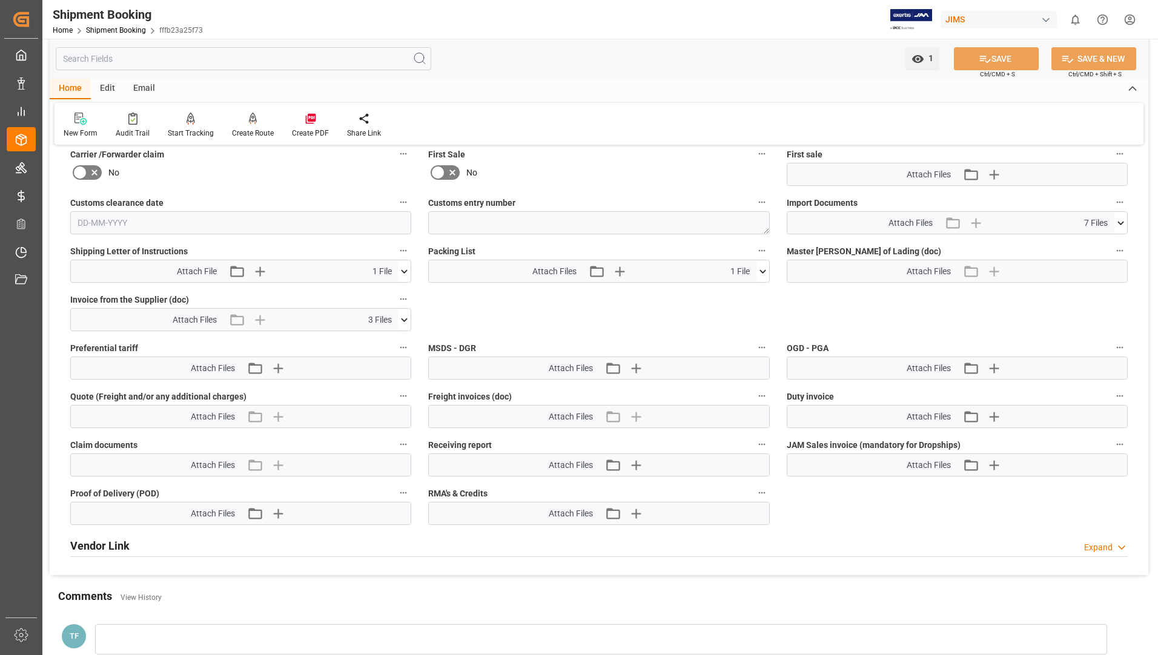
click at [764, 265] on icon at bounding box center [762, 271] width 13 height 13
click at [758, 295] on icon at bounding box center [756, 294] width 13 height 13
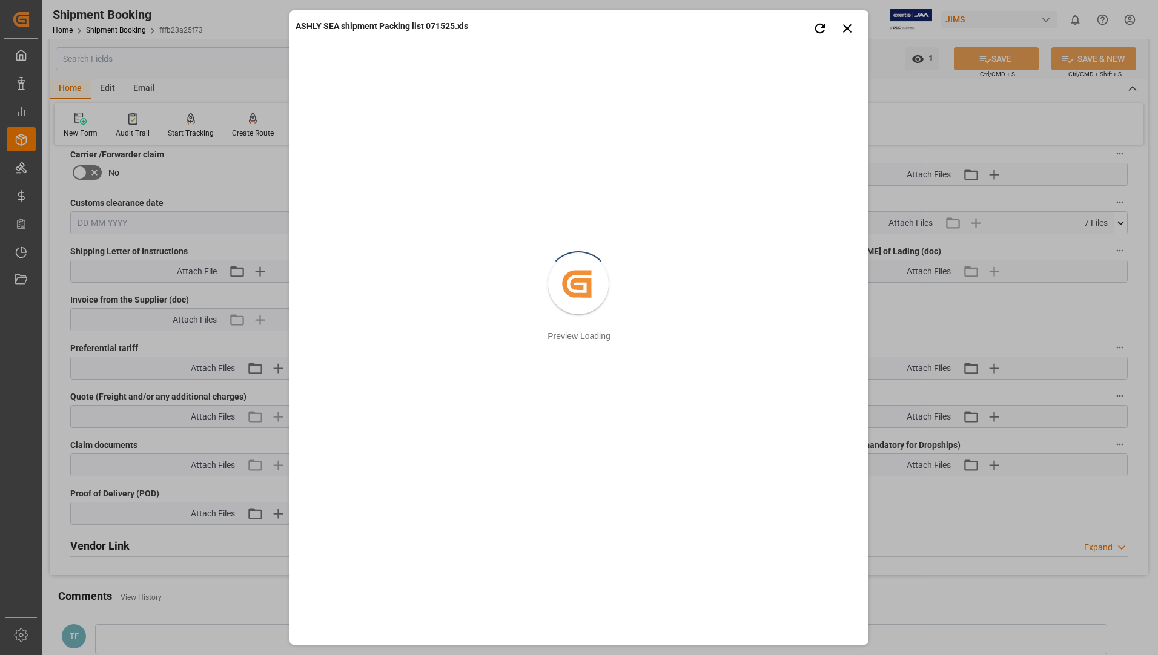
click at [853, 14] on div "ASHLY SEA shipment Packing list 071525.xls Retry Close preview" at bounding box center [578, 29] width 573 height 33
click at [845, 29] on icon "button" at bounding box center [847, 28] width 15 height 15
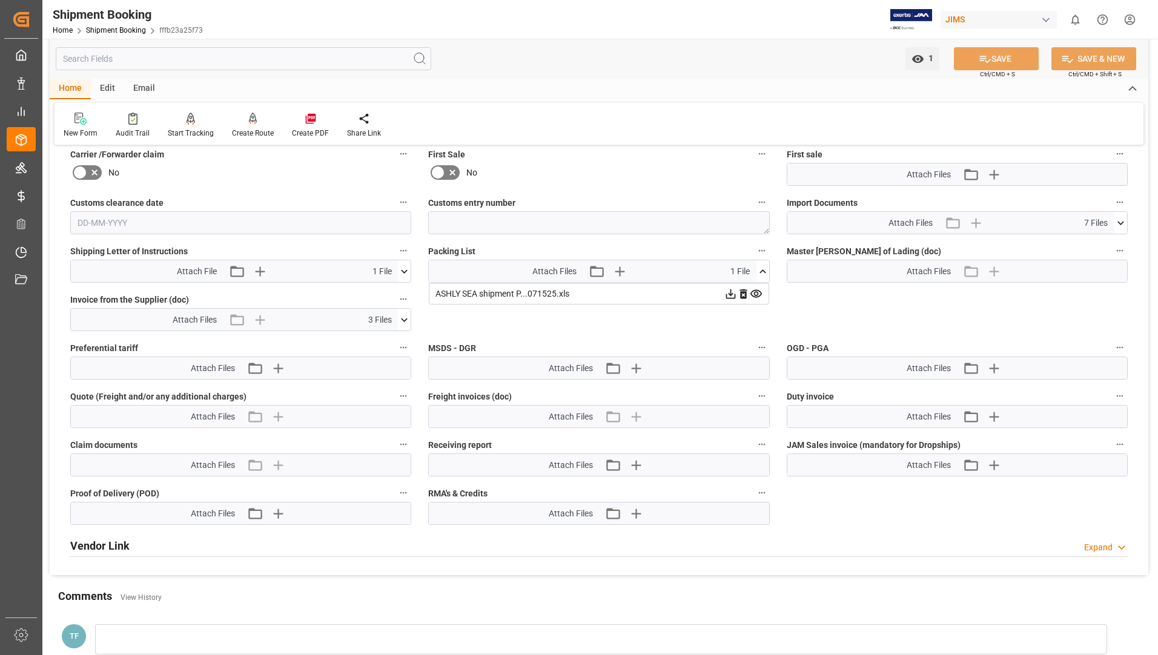
click at [728, 294] on icon at bounding box center [730, 294] width 13 height 13
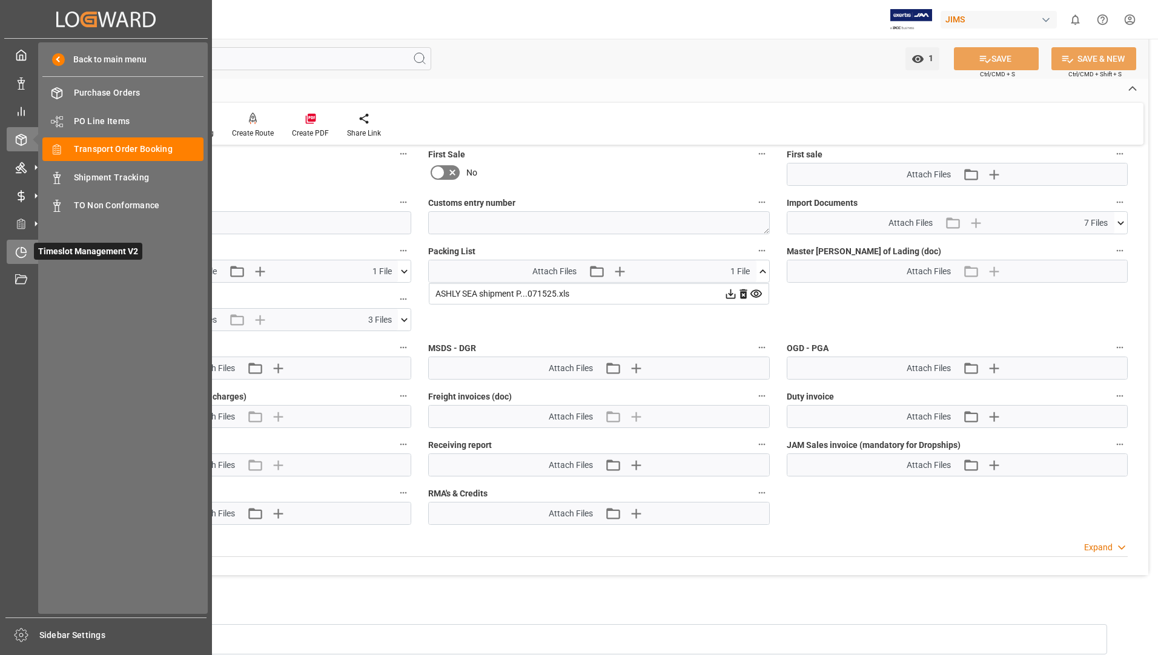
click at [58, 250] on span "Timeslot Management V2" at bounding box center [88, 251] width 108 height 17
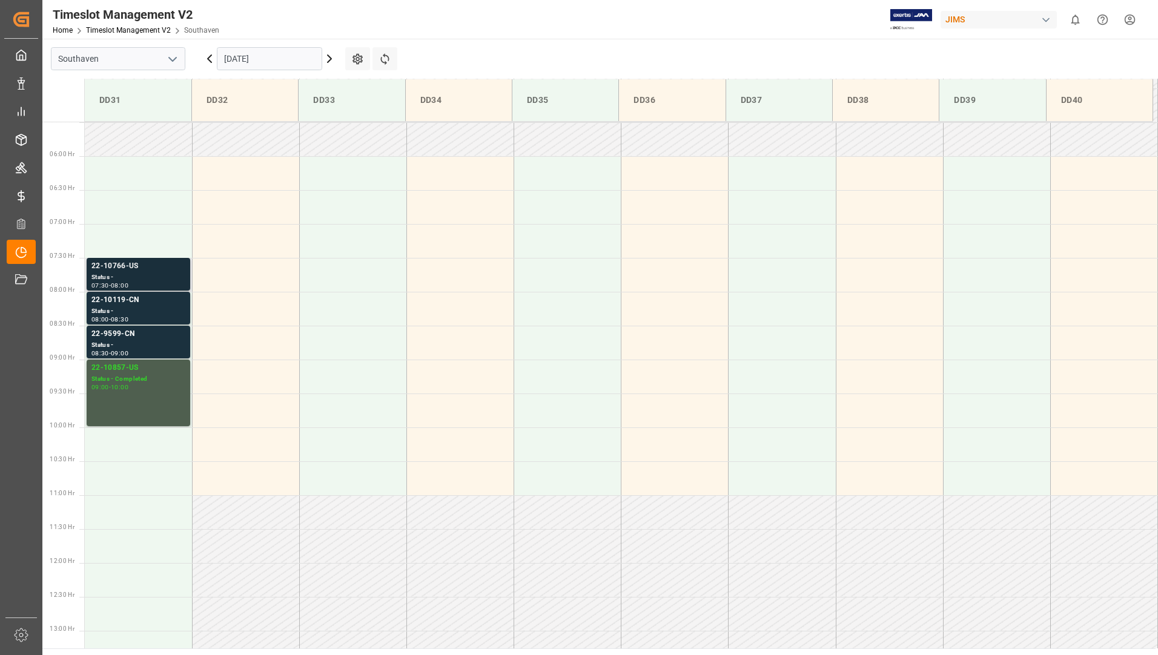
scroll to position [399, 0]
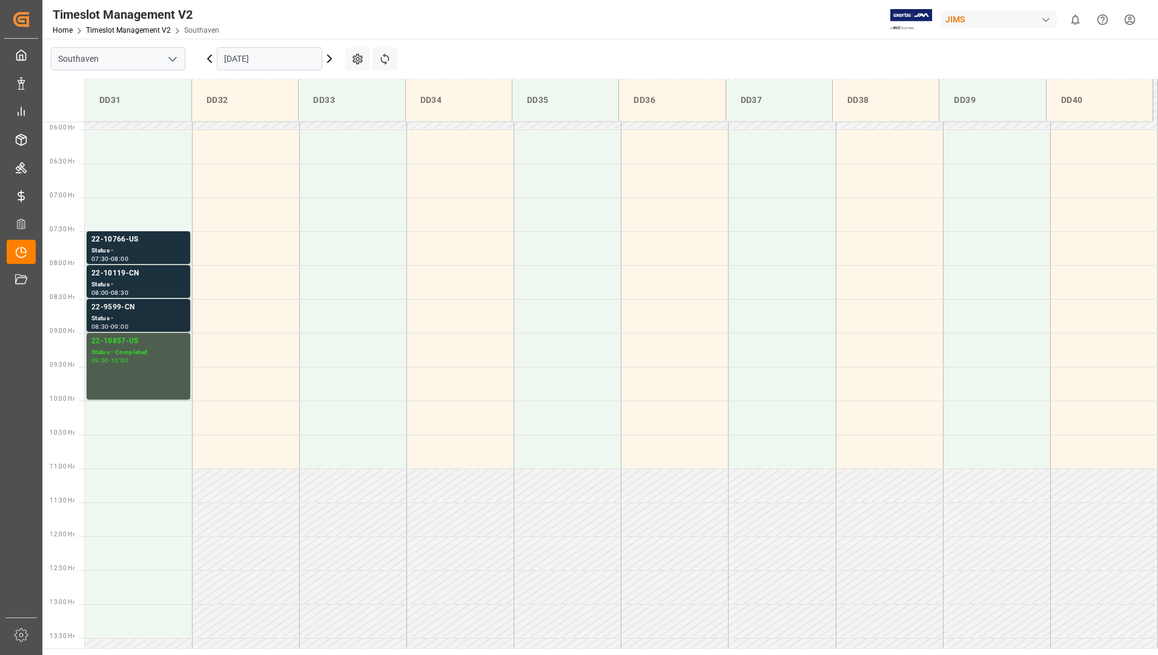
click at [128, 313] on div "22-9599-CN" at bounding box center [138, 308] width 94 height 12
click at [142, 285] on div "Status -" at bounding box center [138, 285] width 94 height 10
click at [148, 250] on div "Status -" at bounding box center [138, 251] width 94 height 10
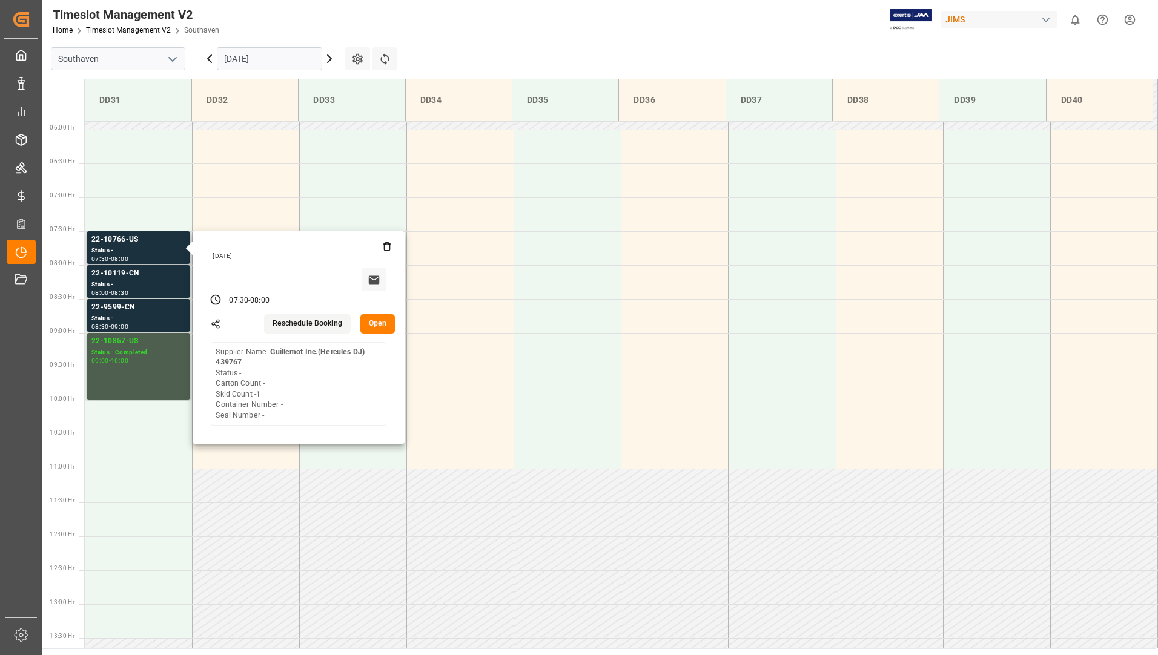
click at [371, 322] on button "Open" at bounding box center [377, 323] width 35 height 19
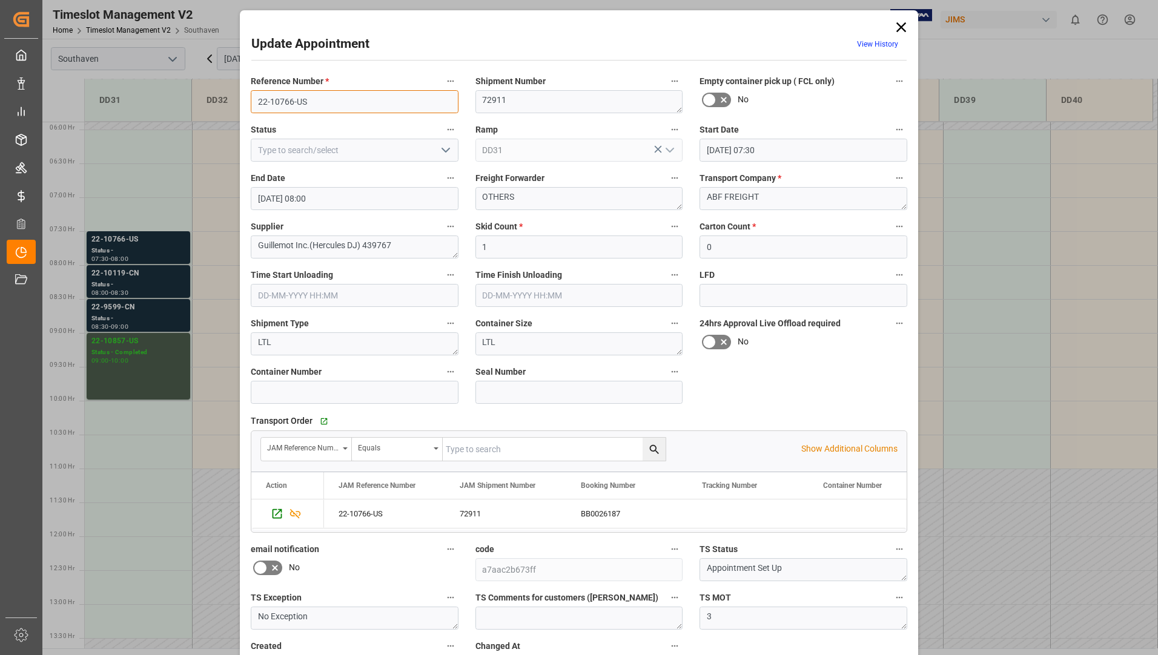
drag, startPoint x: 251, startPoint y: 107, endPoint x: 308, endPoint y: 104, distance: 57.0
click at [308, 104] on input "22-10766-US" at bounding box center [355, 101] width 208 height 23
click at [899, 25] on icon at bounding box center [901, 27] width 17 height 17
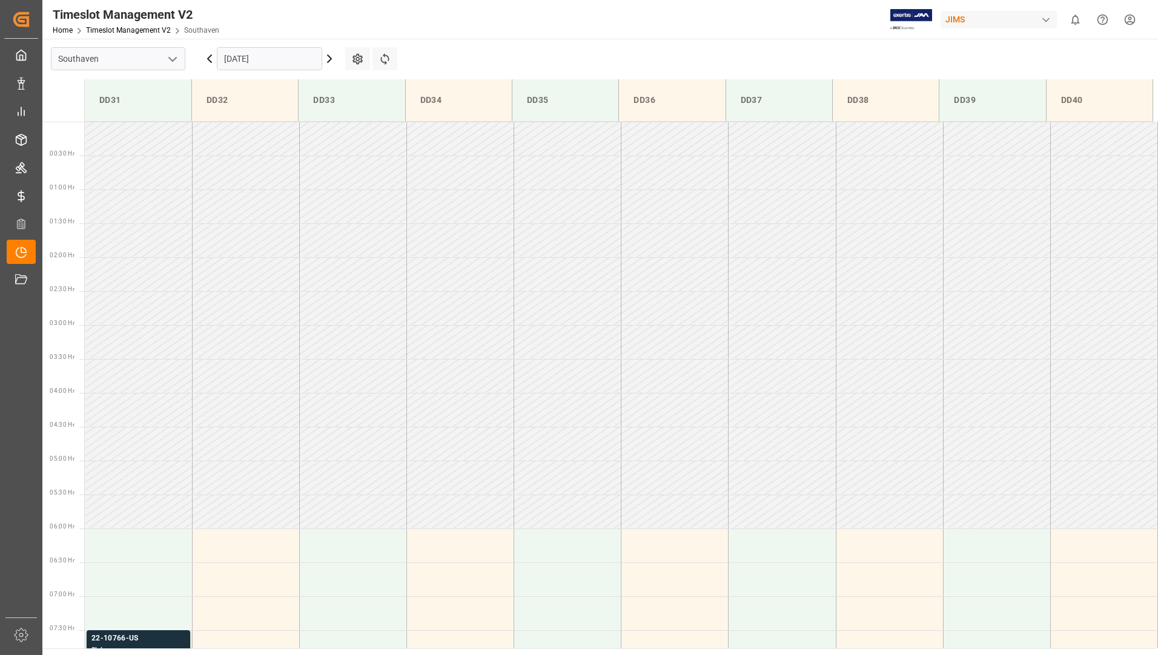
scroll to position [182, 0]
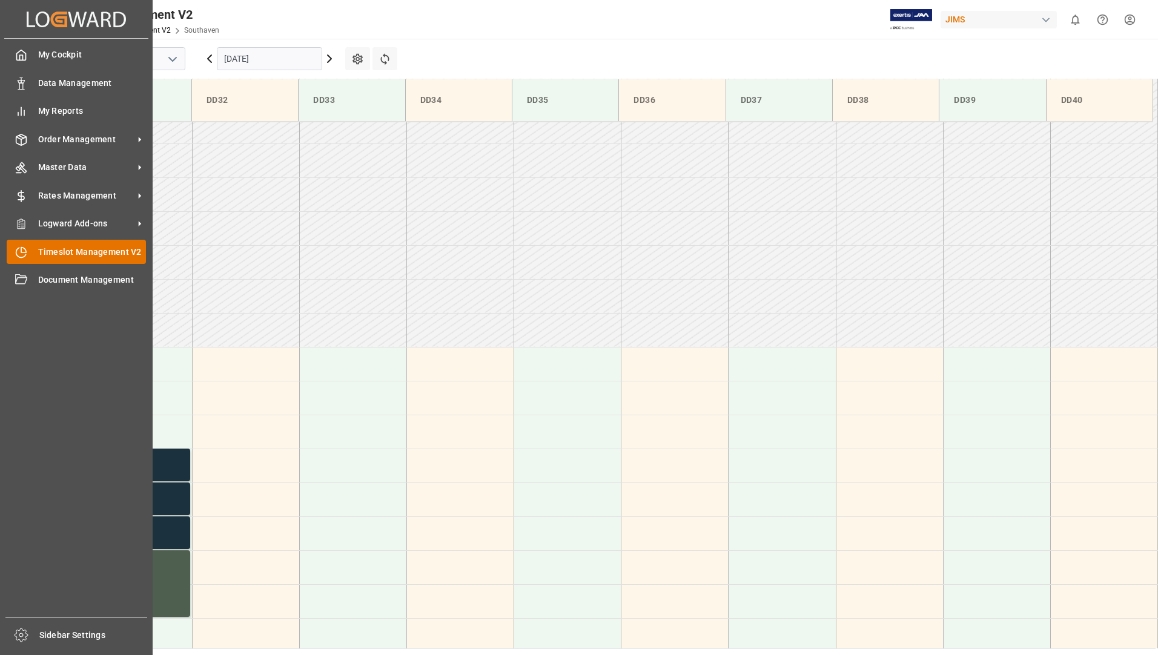
click at [97, 254] on span "Timeslot Management V2" at bounding box center [92, 252] width 108 height 13
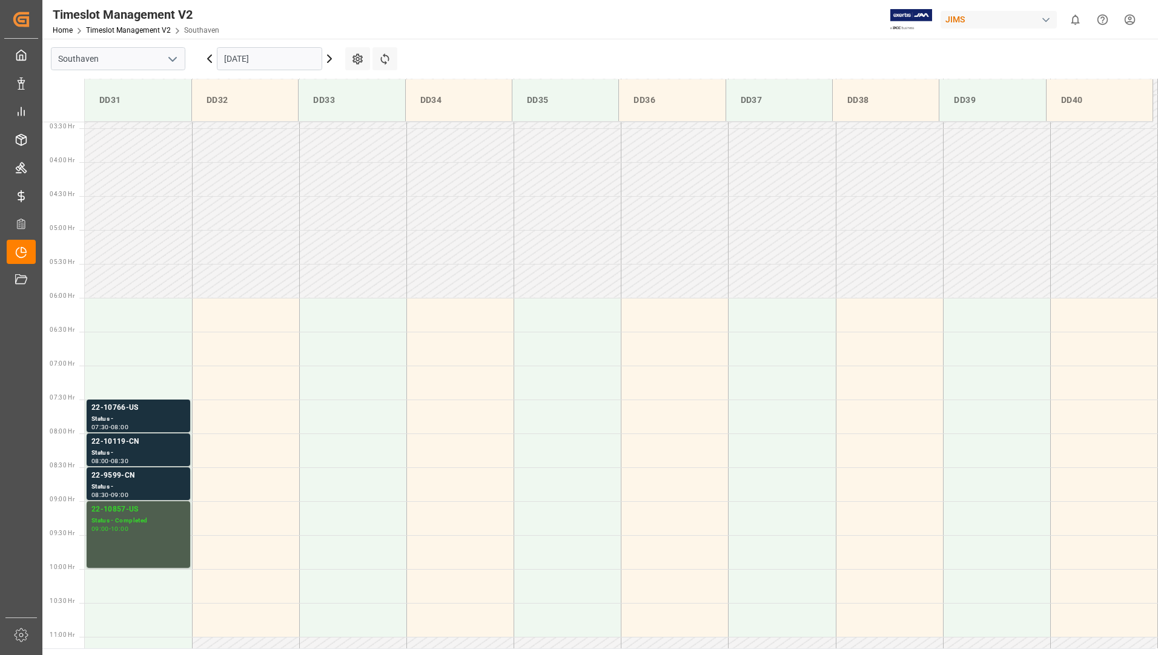
scroll to position [399, 0]
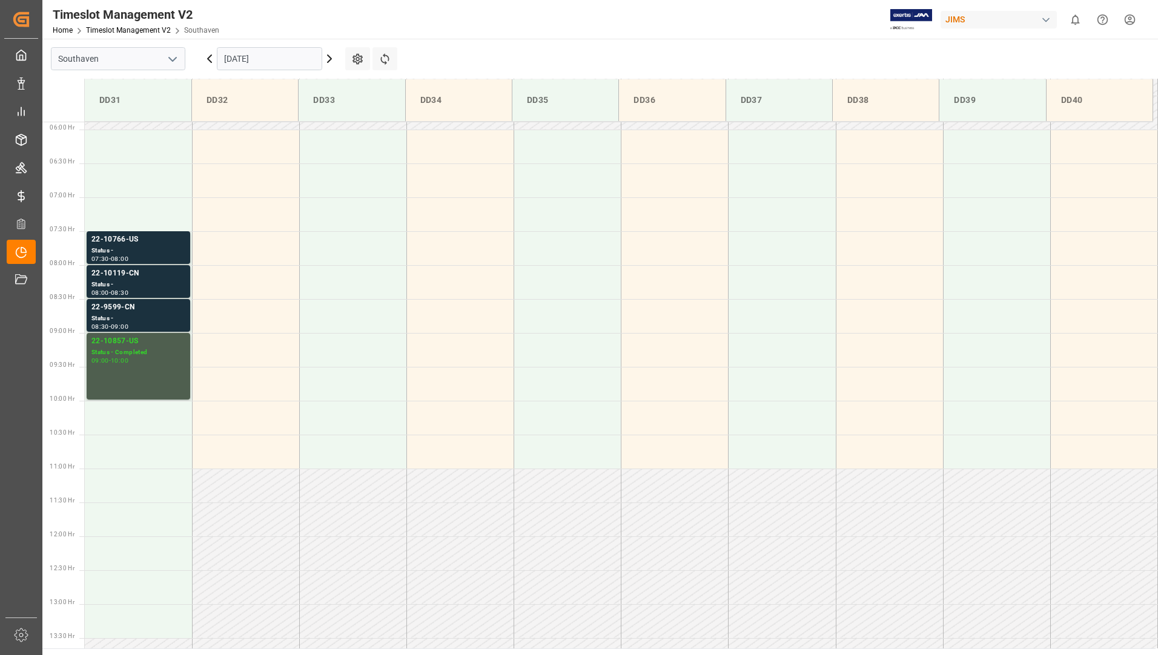
click at [289, 54] on input "[DATE]" at bounding box center [269, 58] width 105 height 23
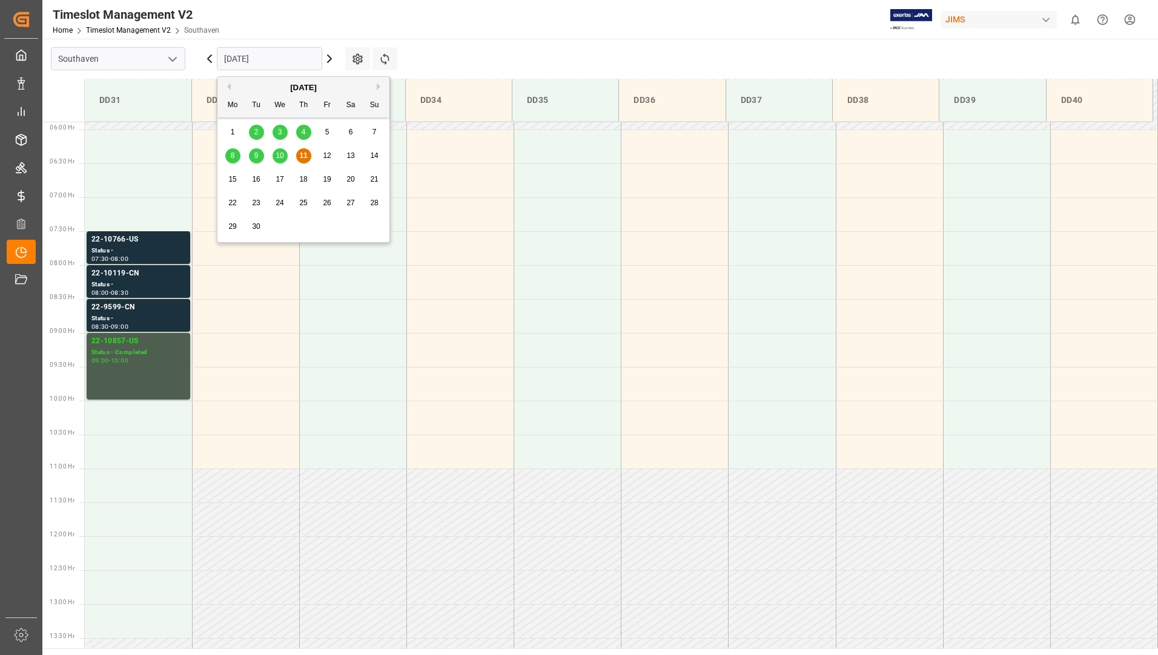
click at [276, 162] on div "10" at bounding box center [279, 156] width 15 height 15
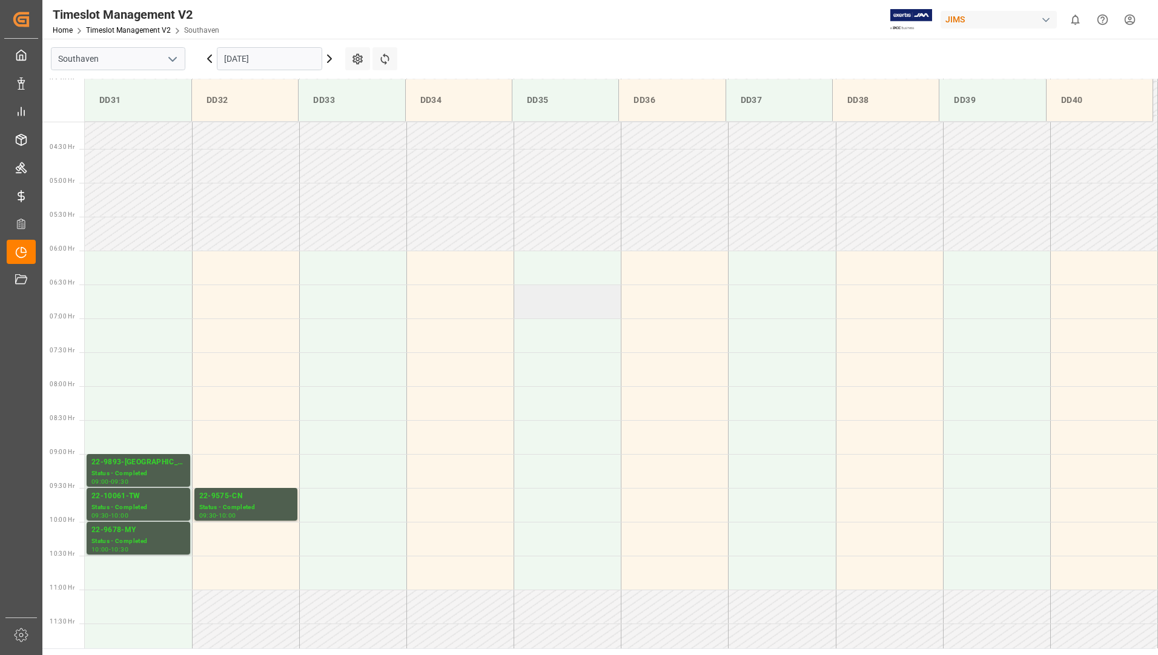
scroll to position [520, 0]
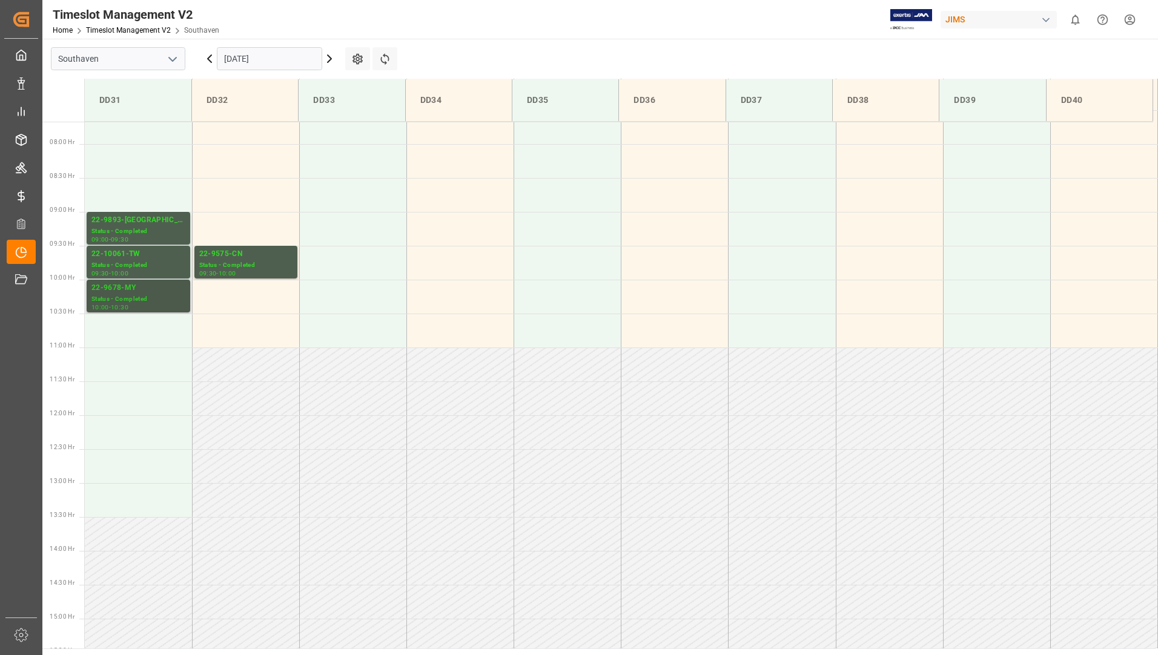
click at [151, 292] on div "22-9678-MY" at bounding box center [138, 288] width 94 height 12
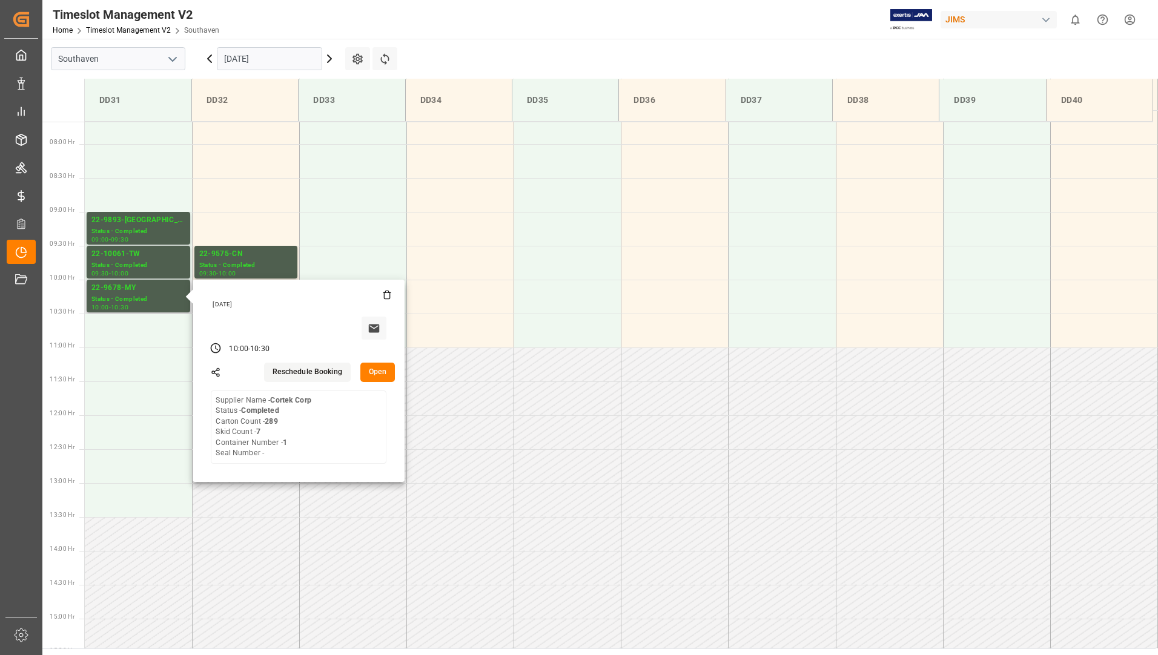
click at [376, 367] on button "Open" at bounding box center [377, 372] width 35 height 19
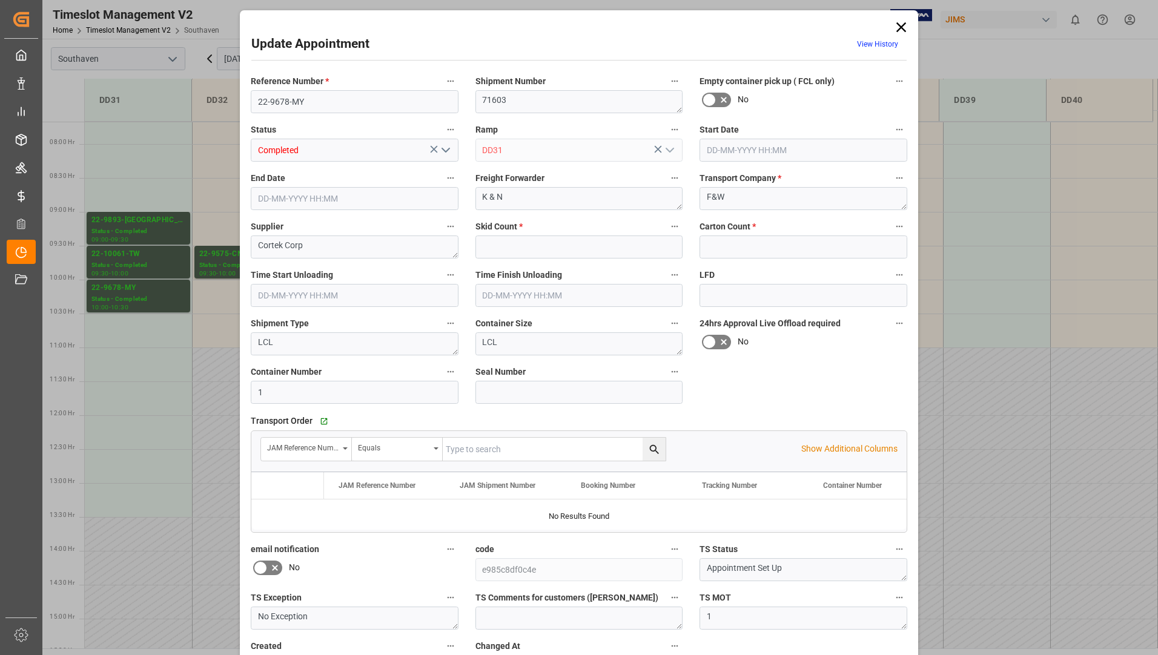
type input "7"
type input "289"
type input "[DATE] 10:00"
type input "[DATE] 10:30"
type input "[DATE] 21:07"
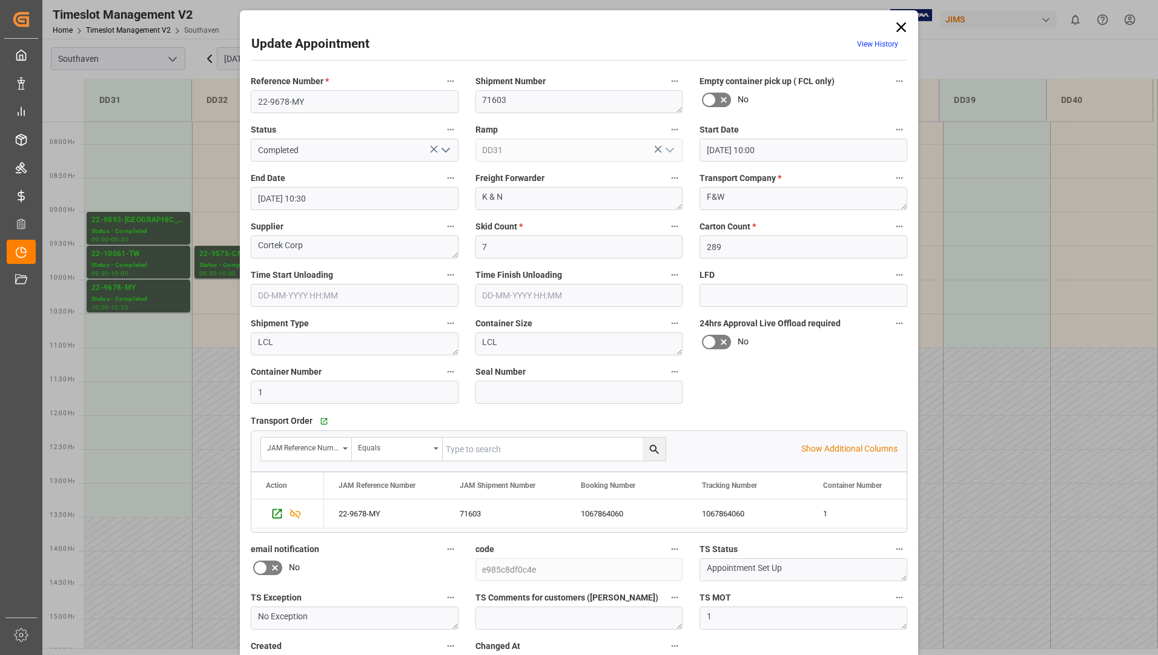
click at [897, 33] on icon at bounding box center [901, 27] width 17 height 17
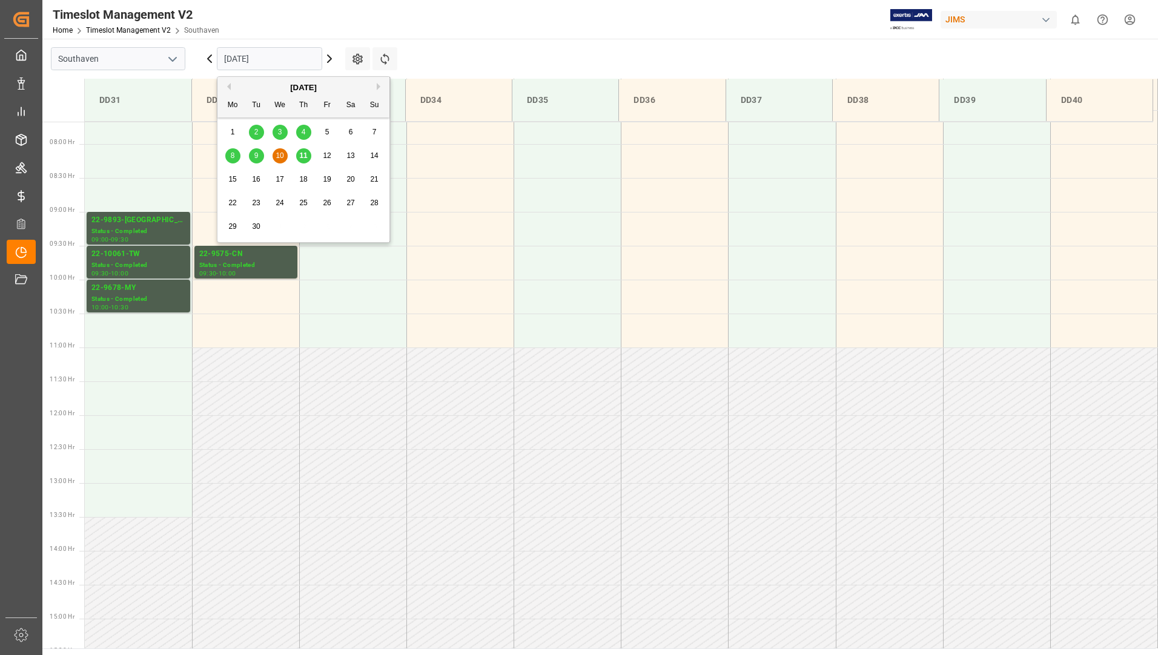
click at [291, 63] on input "[DATE]" at bounding box center [269, 58] width 105 height 23
click at [302, 155] on span "11" at bounding box center [303, 155] width 8 height 8
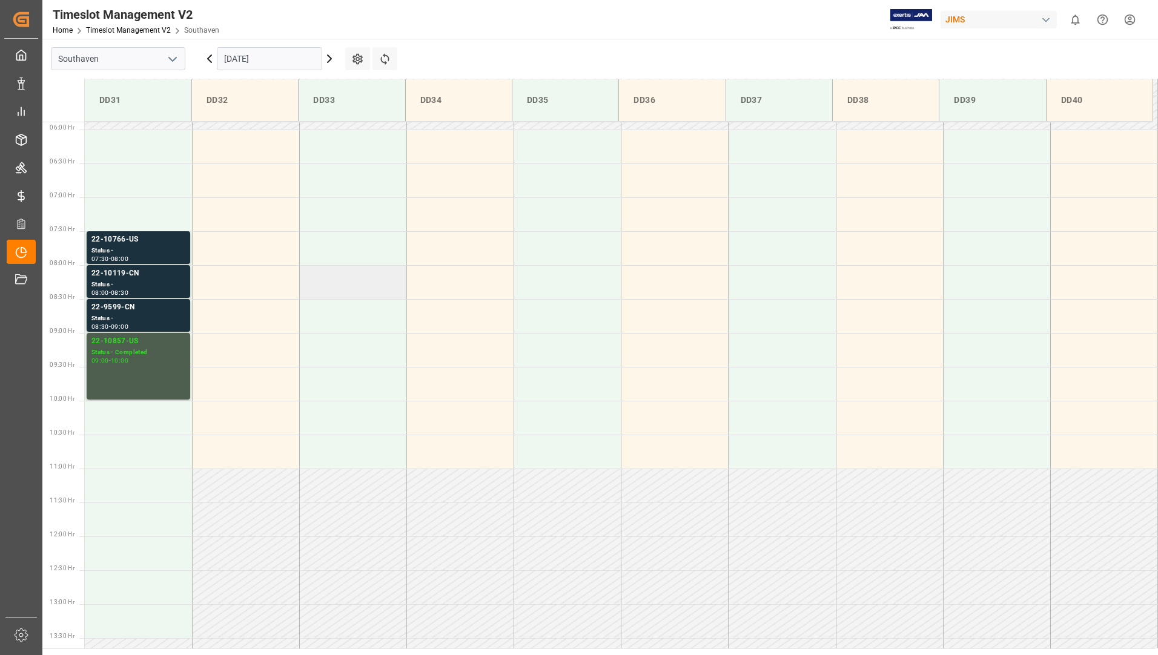
scroll to position [278, 0]
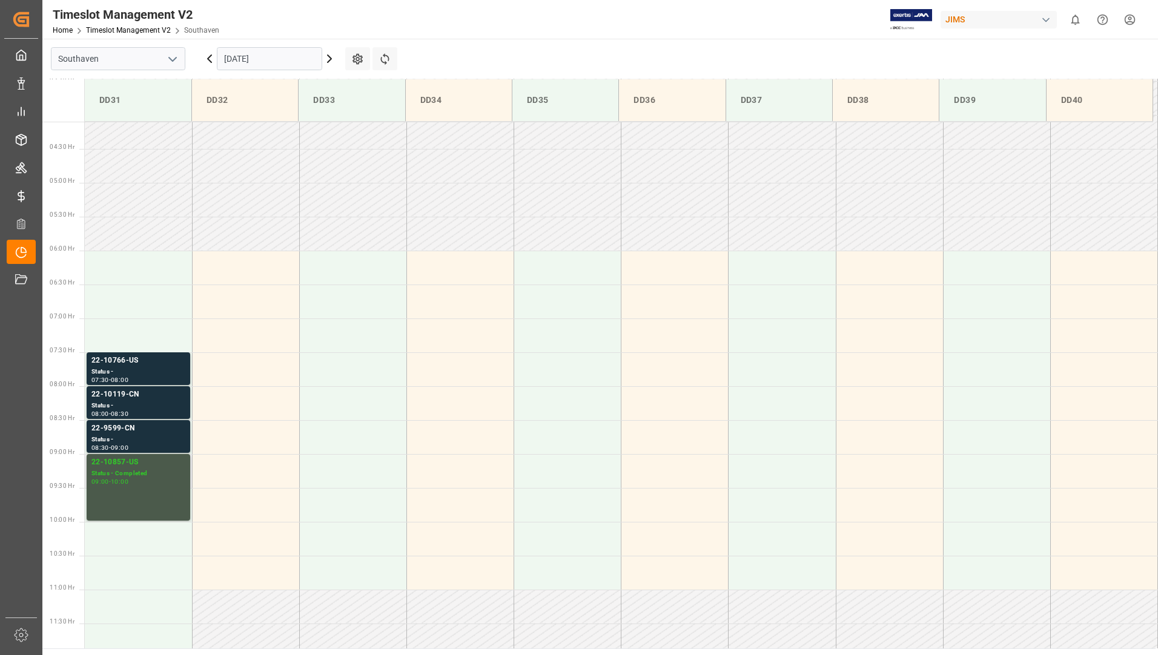
click at [131, 469] on div "Status - Completed" at bounding box center [138, 474] width 94 height 10
click at [150, 437] on div "Status -" at bounding box center [138, 440] width 94 height 10
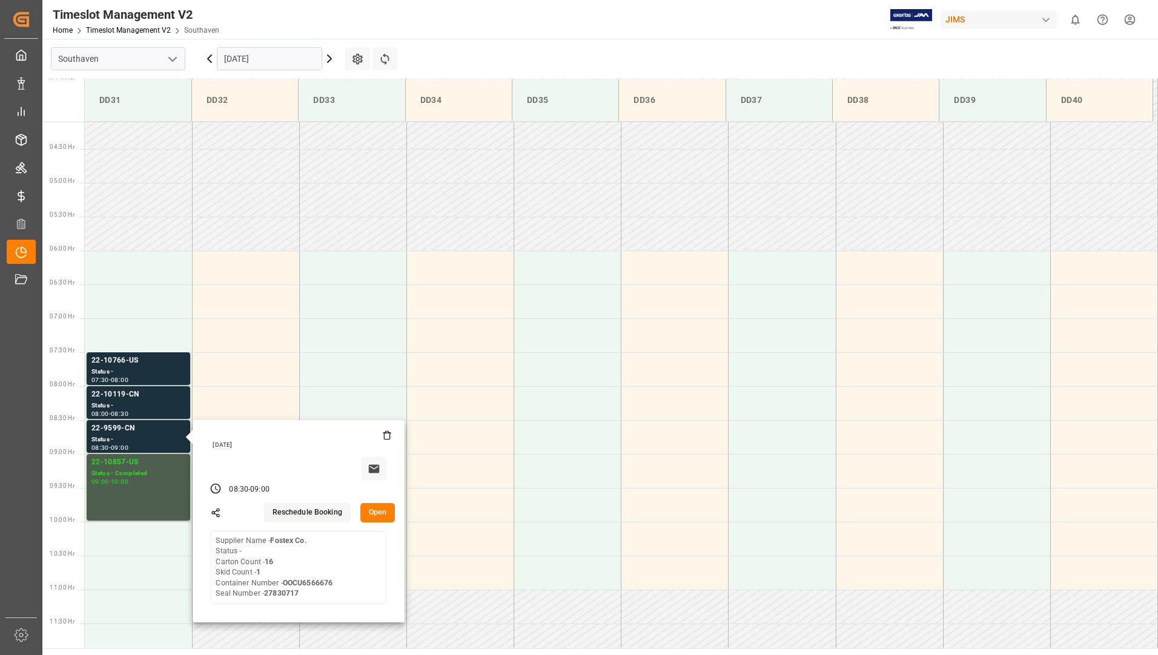
click at [291, 56] on input "[DATE]" at bounding box center [269, 58] width 105 height 23
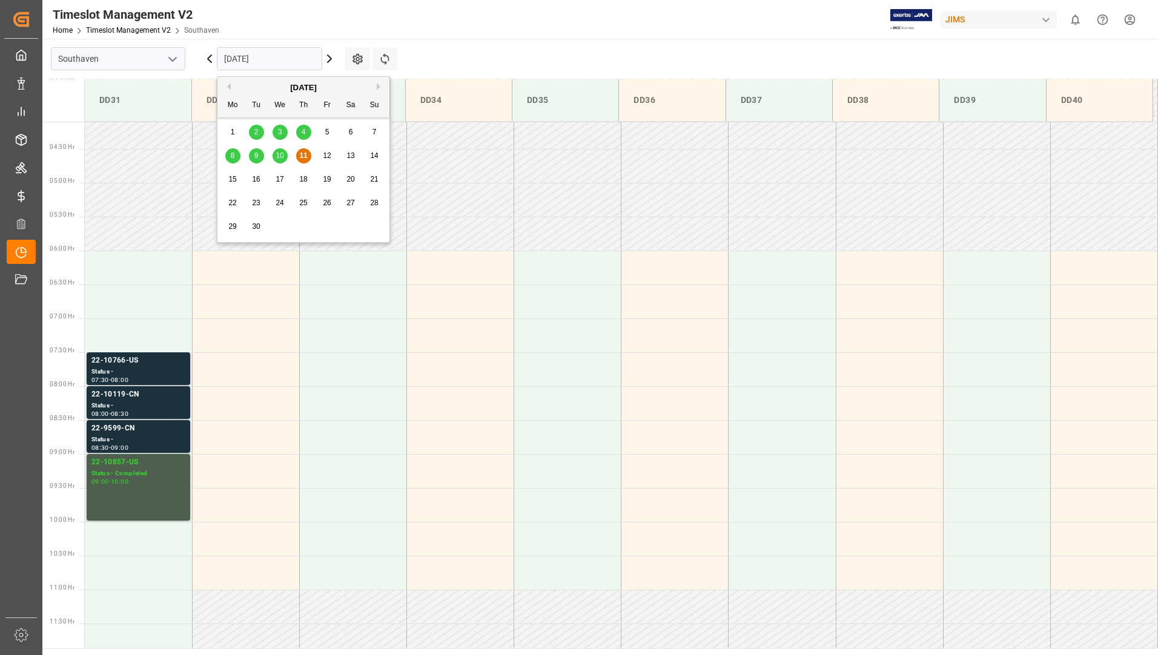
click at [326, 150] on div "12" at bounding box center [327, 156] width 15 height 15
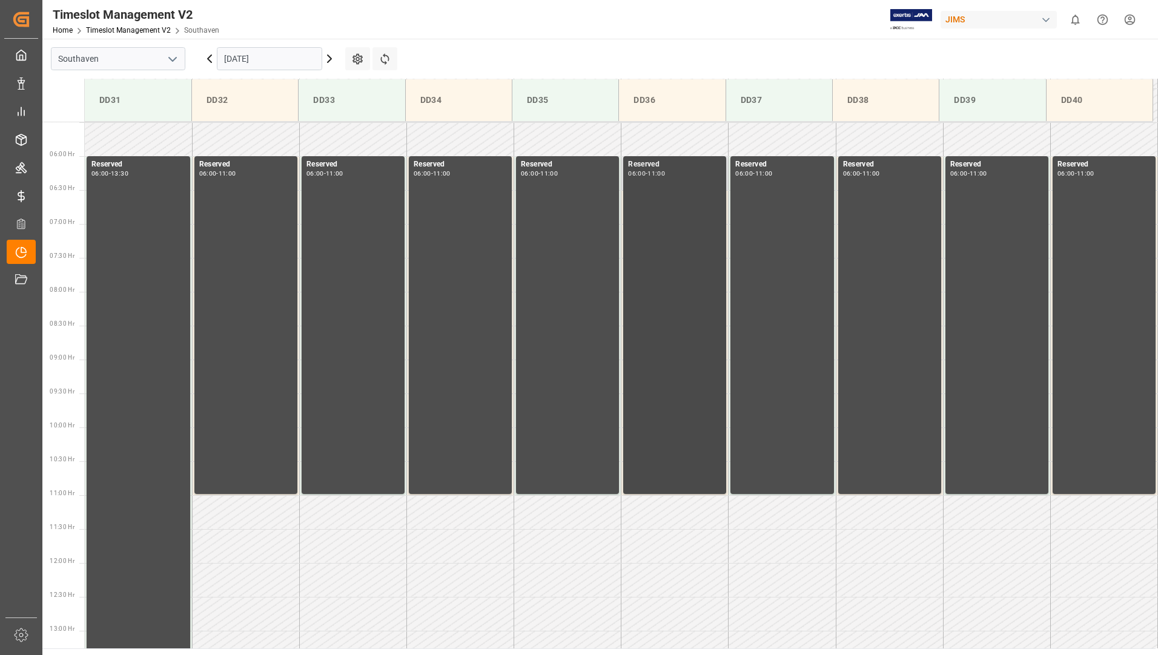
scroll to position [399, 0]
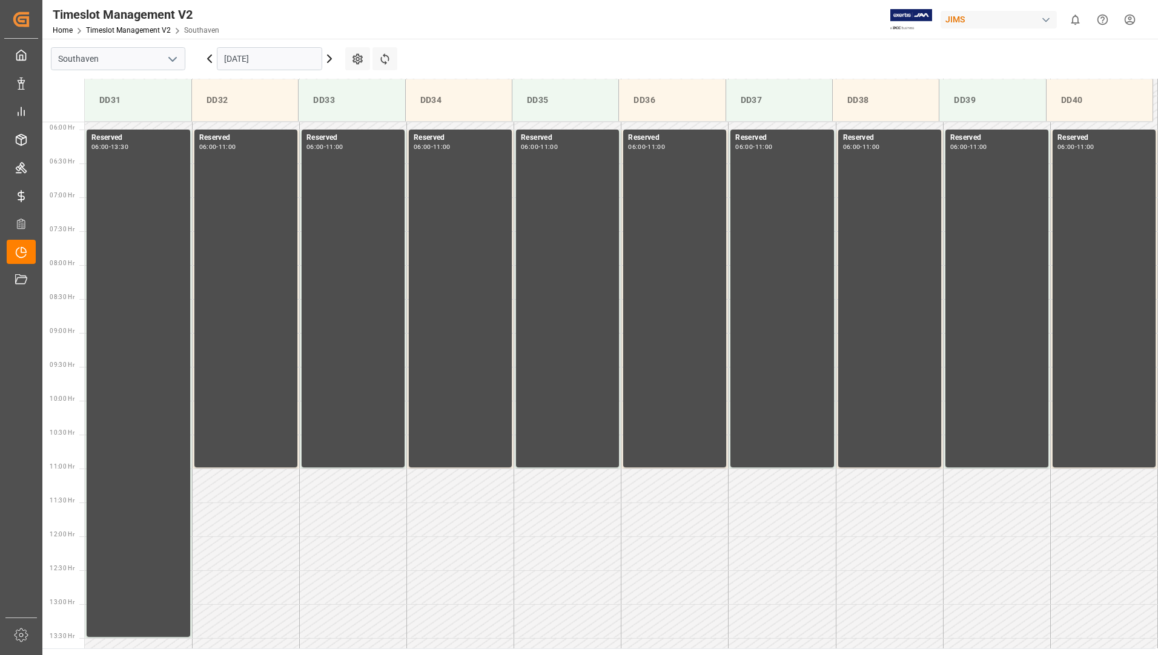
click at [273, 59] on input "[DATE]" at bounding box center [269, 58] width 105 height 23
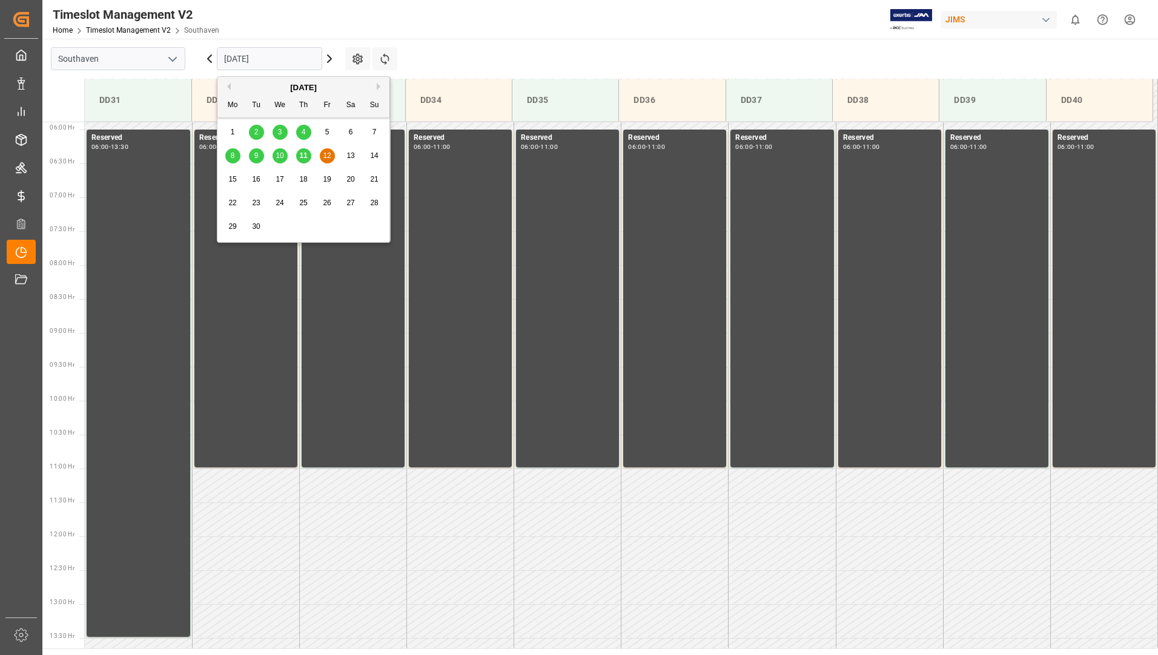
click at [236, 178] on span "15" at bounding box center [232, 179] width 8 height 8
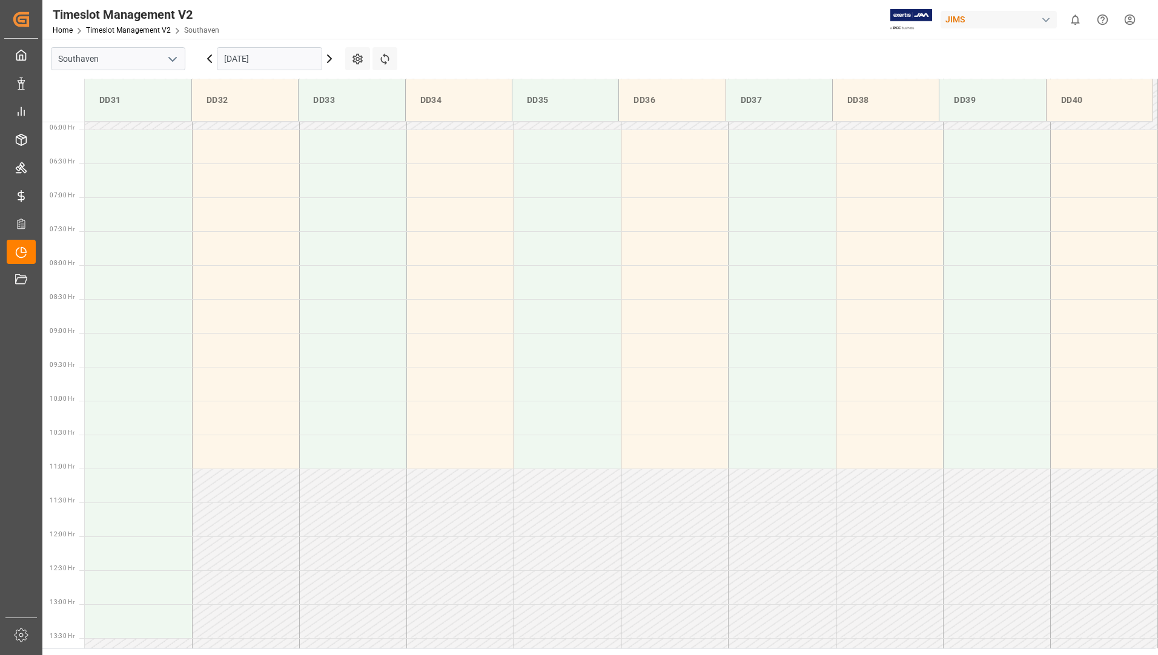
click at [286, 63] on input "[DATE]" at bounding box center [269, 58] width 105 height 23
